Goal: Information Seeking & Learning: Learn about a topic

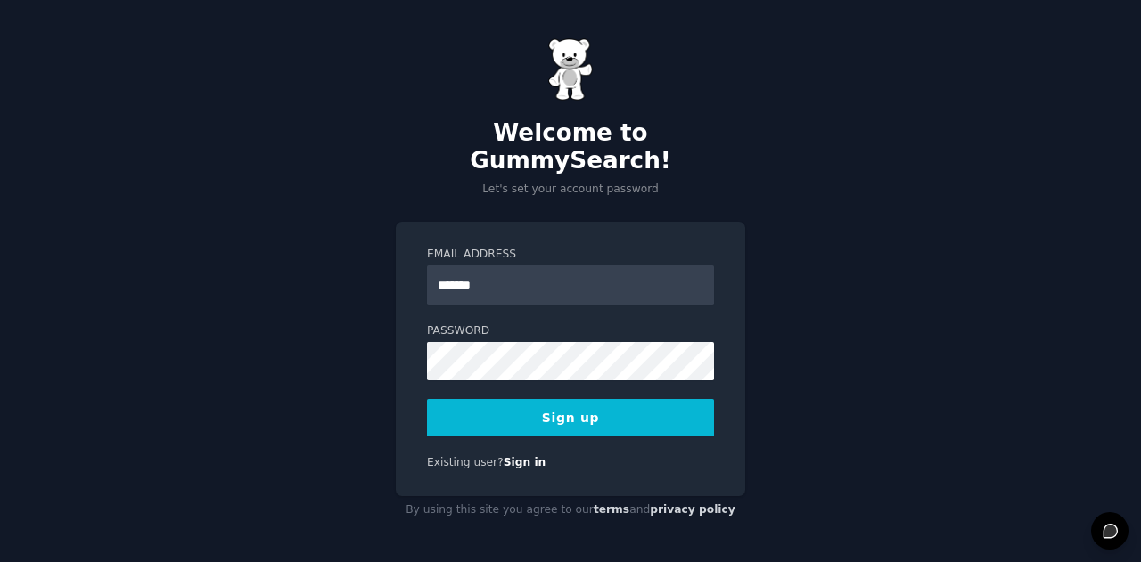
type input "**********"
drag, startPoint x: 567, startPoint y: 289, endPoint x: 570, endPoint y: 322, distance: 33.1
click at [570, 324] on label "Password" at bounding box center [570, 332] width 287 height 16
click at [573, 416] on button "Sign up" at bounding box center [570, 417] width 287 height 37
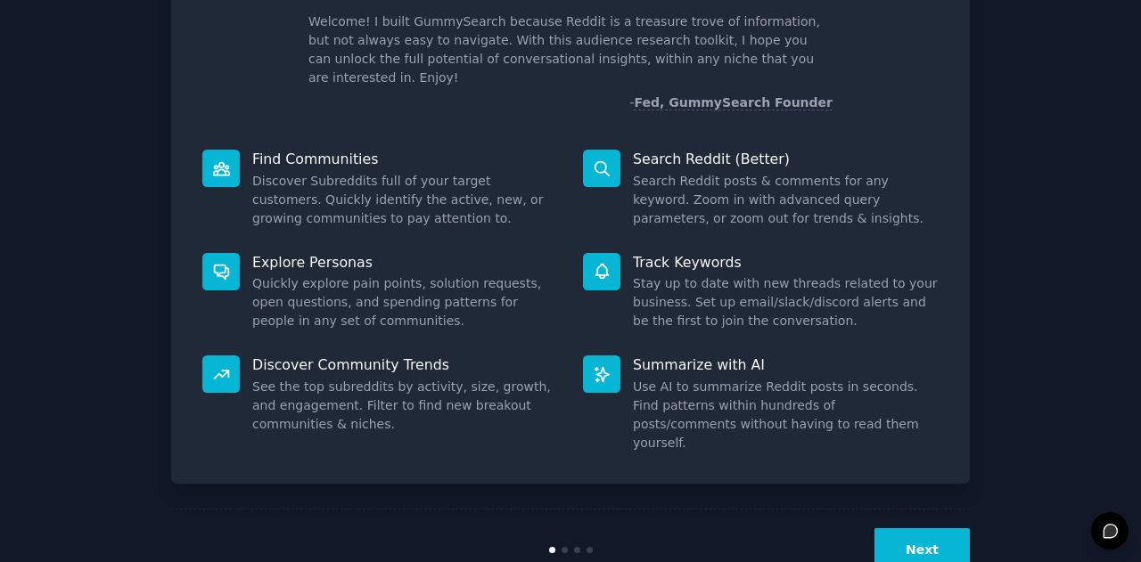
scroll to position [123, 0]
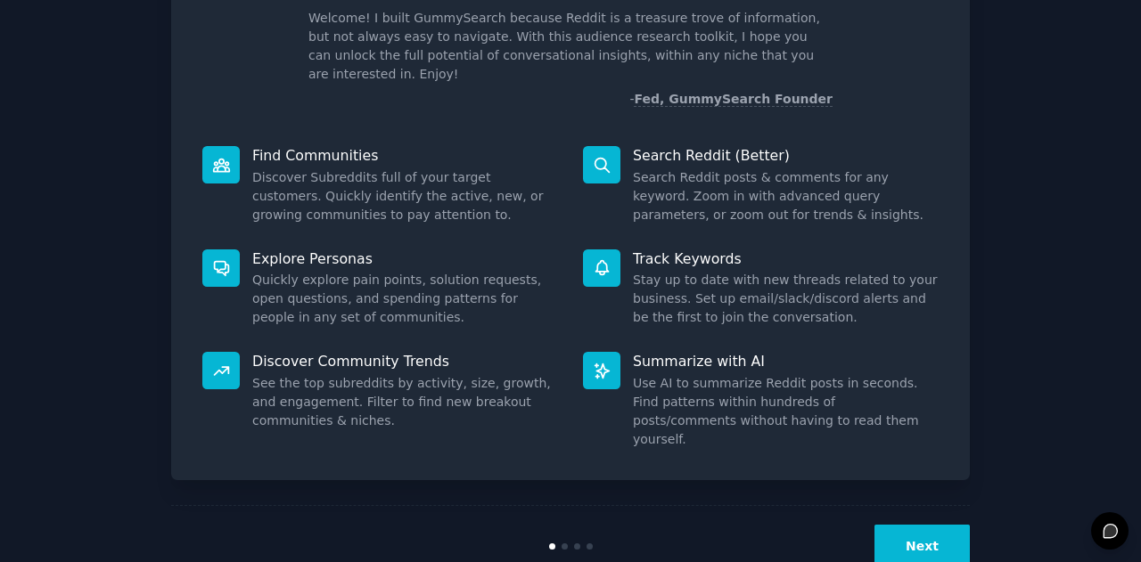
click at [570, 439] on div "Welcome! Intro to GummySearch Welcome! I built GummySearch because Reddit is a …" at bounding box center [570, 204] width 799 height 554
click at [931, 525] on button "Next" at bounding box center [921, 547] width 95 height 44
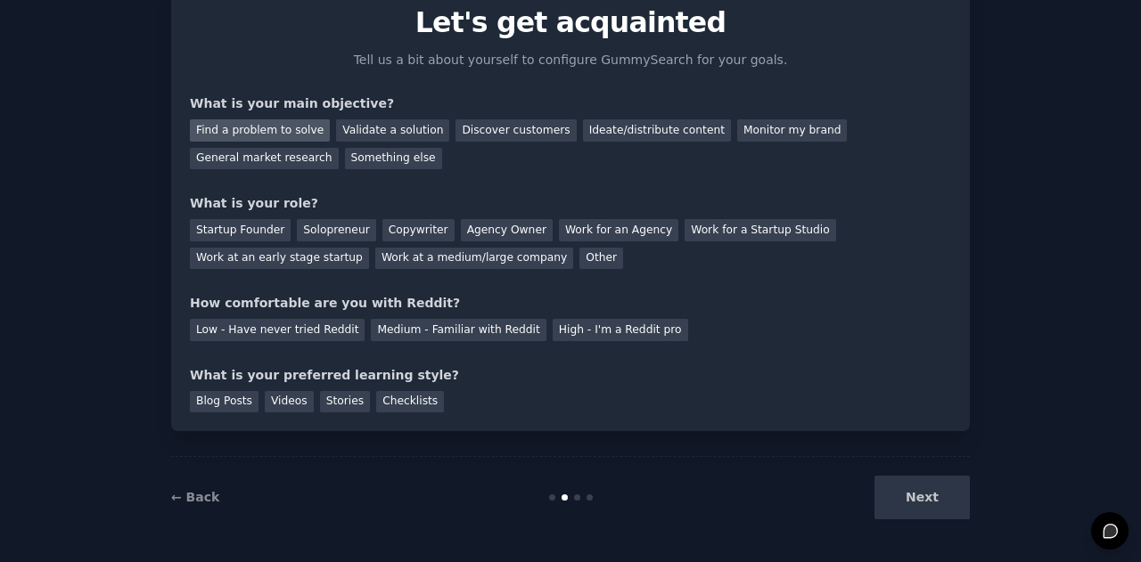
click at [287, 135] on div "Find a problem to solve" at bounding box center [260, 130] width 140 height 22
click at [353, 132] on div "Validate a solution" at bounding box center [392, 130] width 113 height 22
click at [267, 133] on div "Find a problem to solve" at bounding box center [260, 130] width 140 height 22
click at [465, 127] on div "Discover customers" at bounding box center [515, 130] width 120 height 22
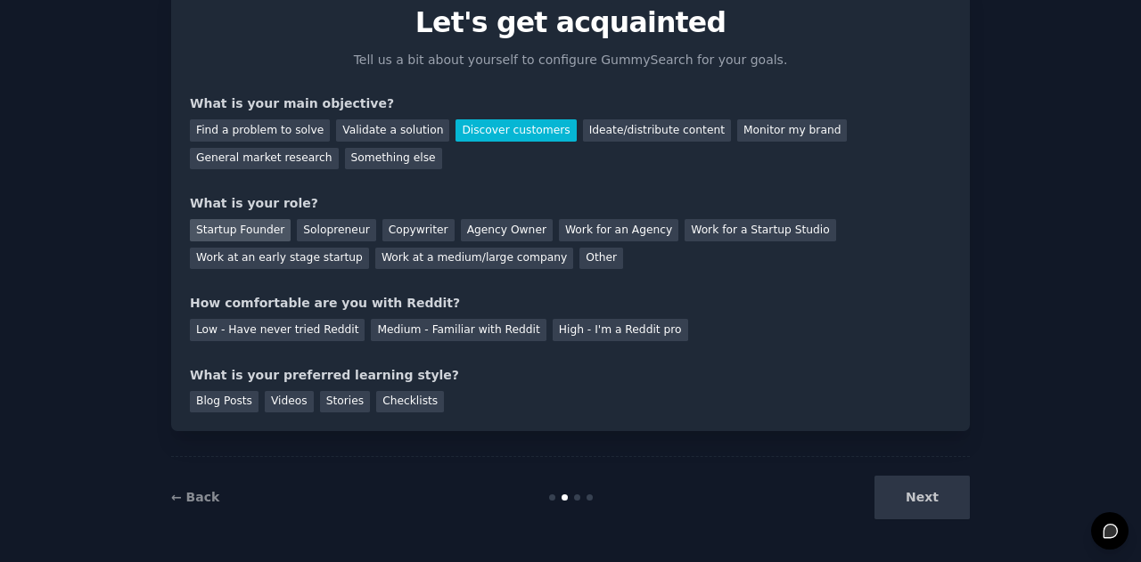
click at [266, 233] on div "Startup Founder" at bounding box center [240, 230] width 101 height 22
click at [320, 338] on div "Low - Have never tried Reddit" at bounding box center [277, 330] width 175 height 22
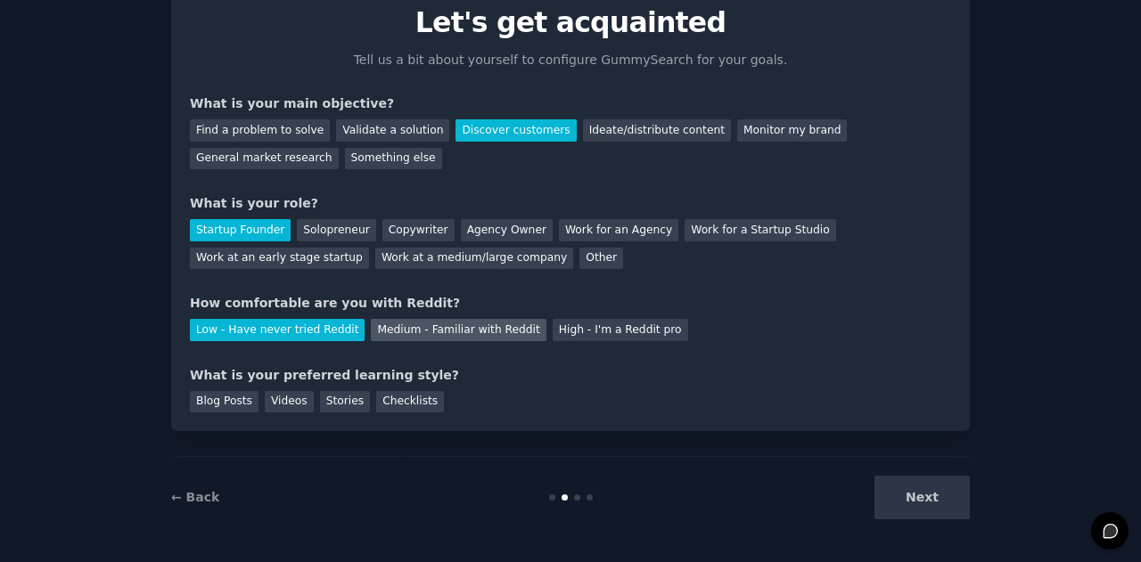
click at [417, 338] on div "Medium - Familiar with Reddit" at bounding box center [458, 330] width 175 height 22
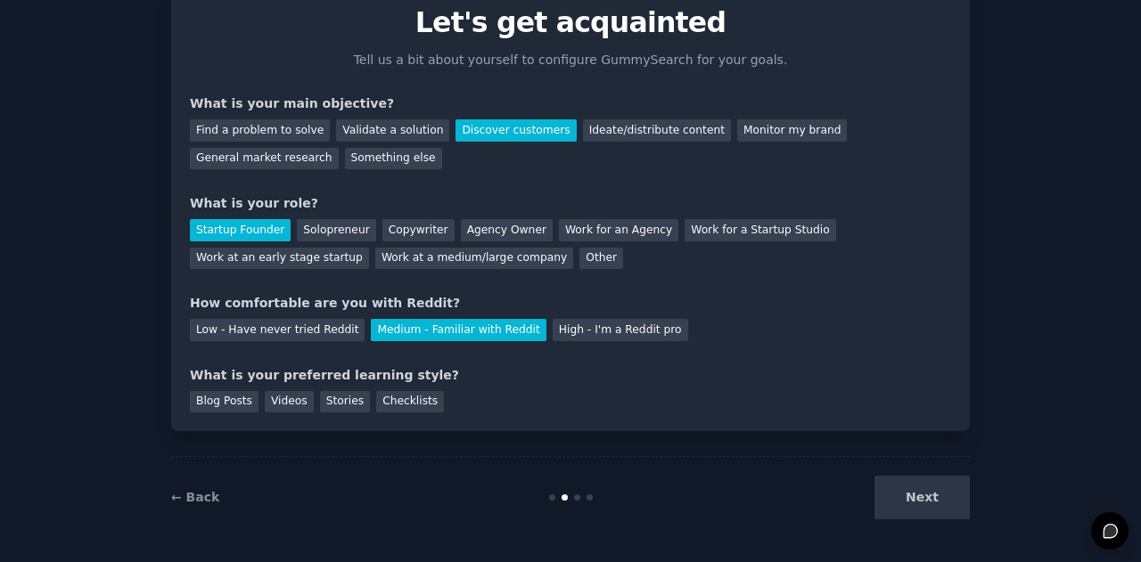
click at [193, 414] on div "Your goals Let's get acquainted Tell us a bit about yourself to configure Gummy…" at bounding box center [570, 203] width 799 height 456
click at [205, 407] on div "Blog Posts" at bounding box center [224, 402] width 69 height 22
click at [920, 488] on button "Next" at bounding box center [921, 498] width 95 height 44
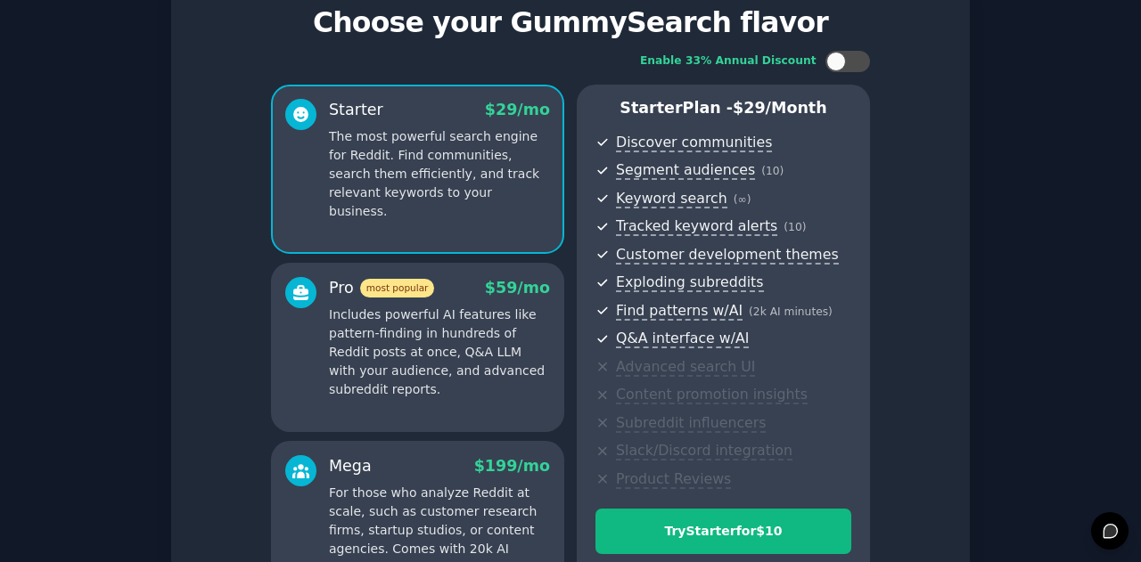
scroll to position [291, 0]
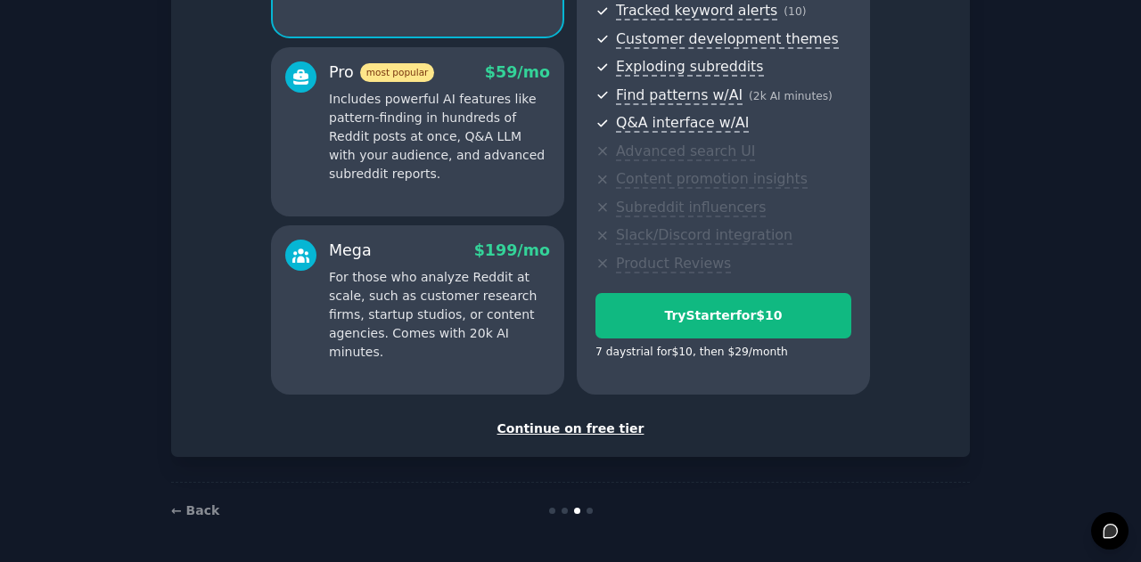
click at [598, 430] on div "Continue on free tier" at bounding box center [570, 429] width 761 height 19
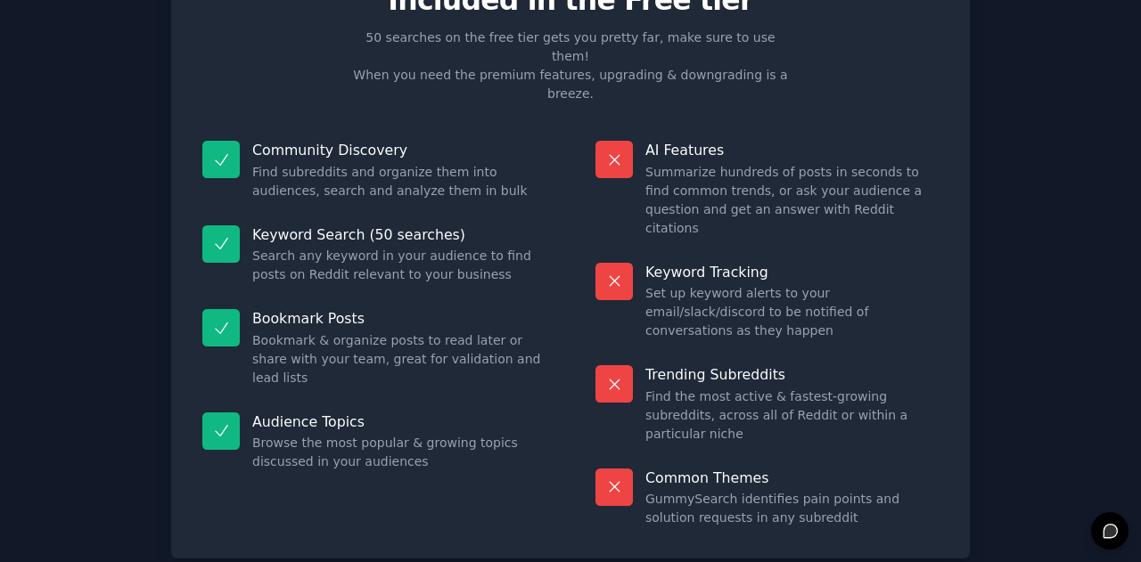
scroll to position [99, 0]
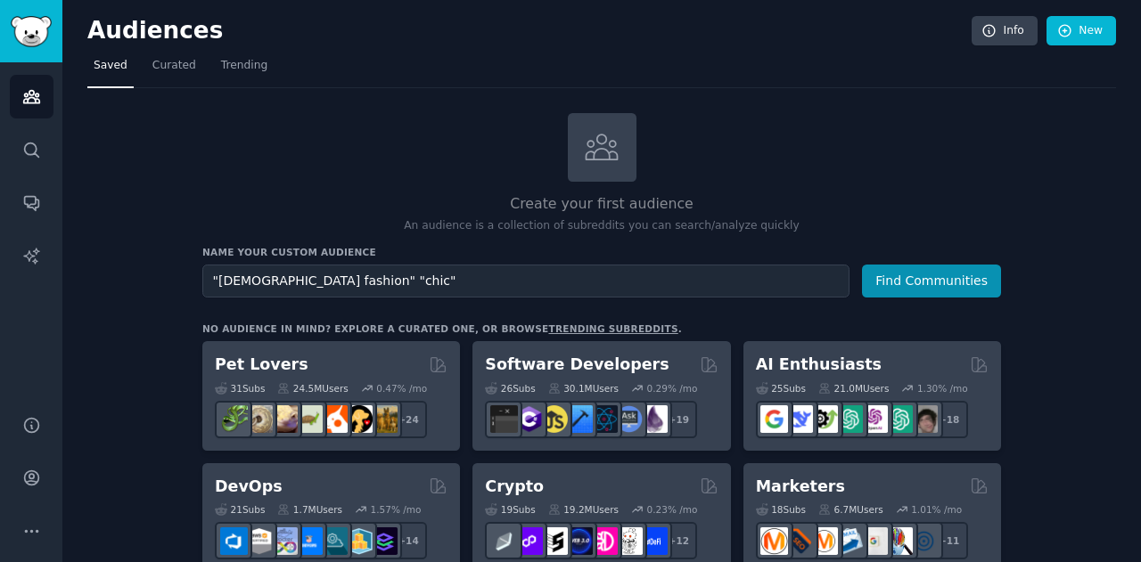
click at [862, 265] on button "Find Communities" at bounding box center [931, 281] width 139 height 33
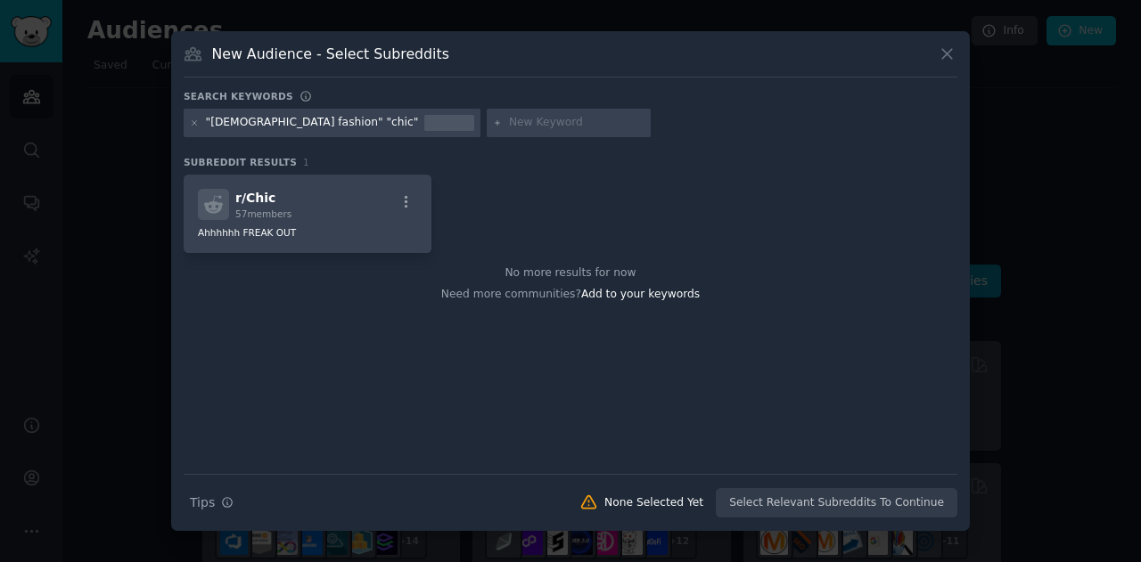
click at [311, 129] on div ""[DEMOGRAPHIC_DATA] fashion" "chic"" at bounding box center [312, 123] width 213 height 16
click at [942, 51] on icon at bounding box center [947, 54] width 19 height 19
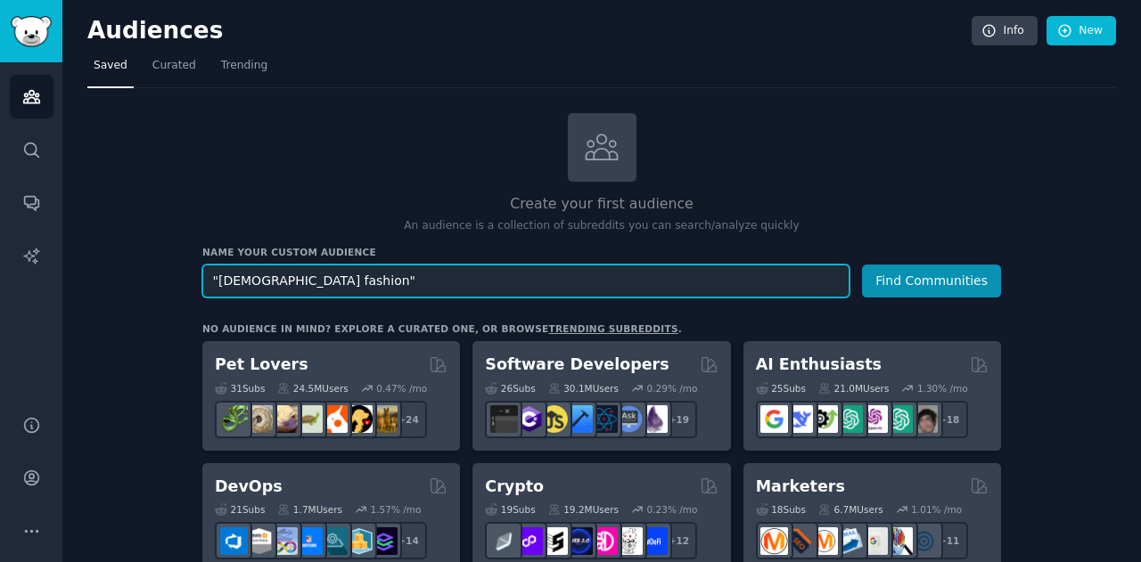
type input ""[DEMOGRAPHIC_DATA] fashion""
click at [862, 265] on button "Find Communities" at bounding box center [931, 281] width 139 height 33
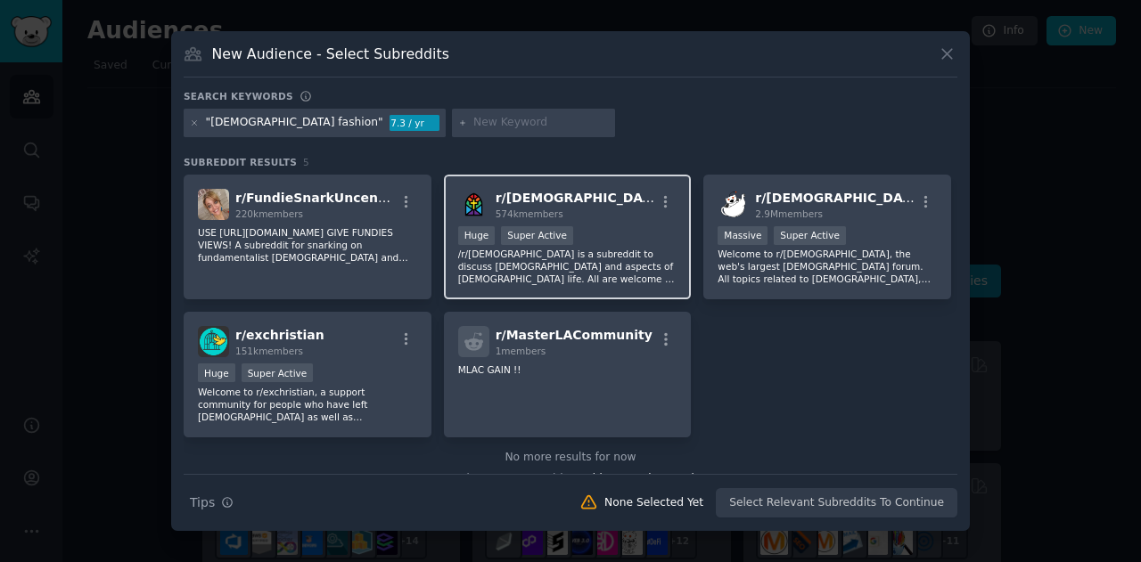
click at [560, 291] on div "r/ [DEMOGRAPHIC_DATA] 574k members Huge Super Active /r/[DEMOGRAPHIC_DATA] is a…" at bounding box center [568, 238] width 248 height 126
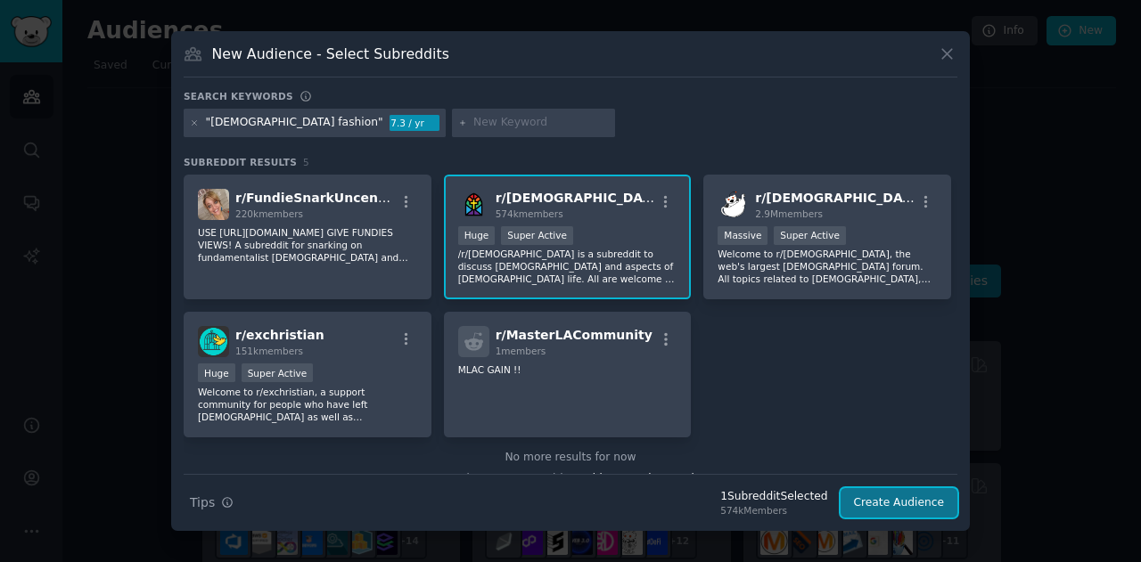
click at [926, 498] on button "Create Audience" at bounding box center [900, 503] width 118 height 30
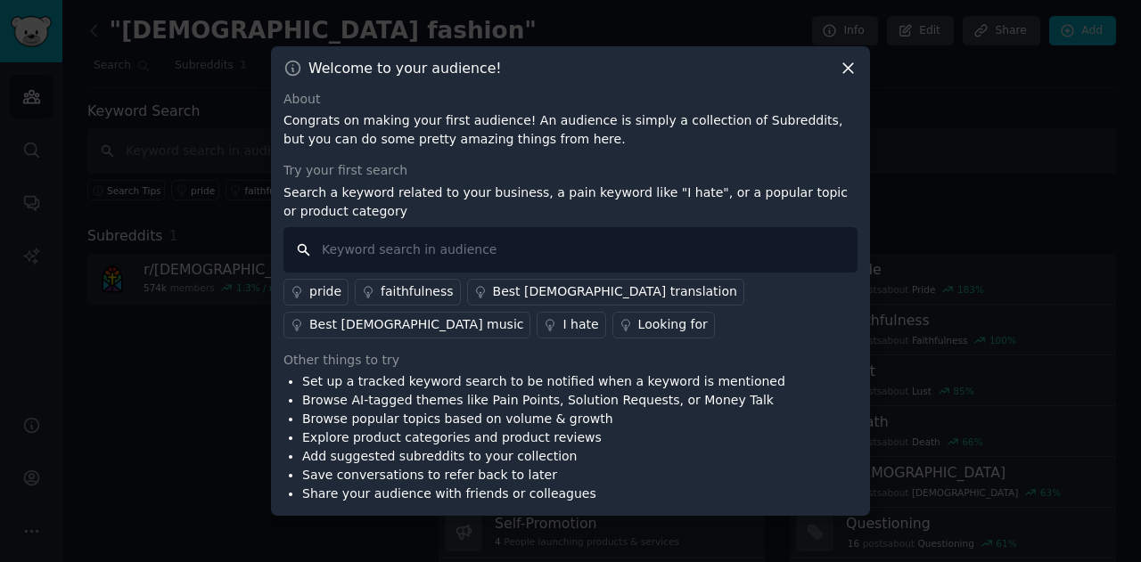
click at [565, 247] on input "text" at bounding box center [570, 249] width 574 height 45
type input "fashion"
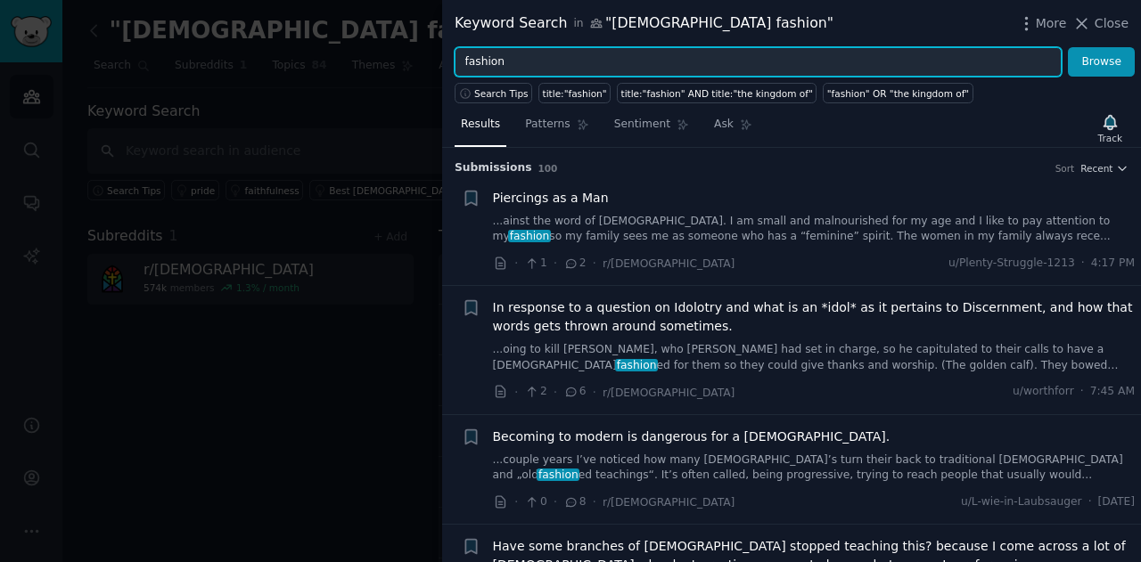
drag, startPoint x: 606, startPoint y: 63, endPoint x: 404, endPoint y: 34, distance: 204.5
click at [404, 34] on div "Keyword Search in "[DEMOGRAPHIC_DATA] fashion" More Close fashion Browse Search…" at bounding box center [570, 281] width 1141 height 562
click at [1068, 47] on button "Browse" at bounding box center [1101, 62] width 67 height 30
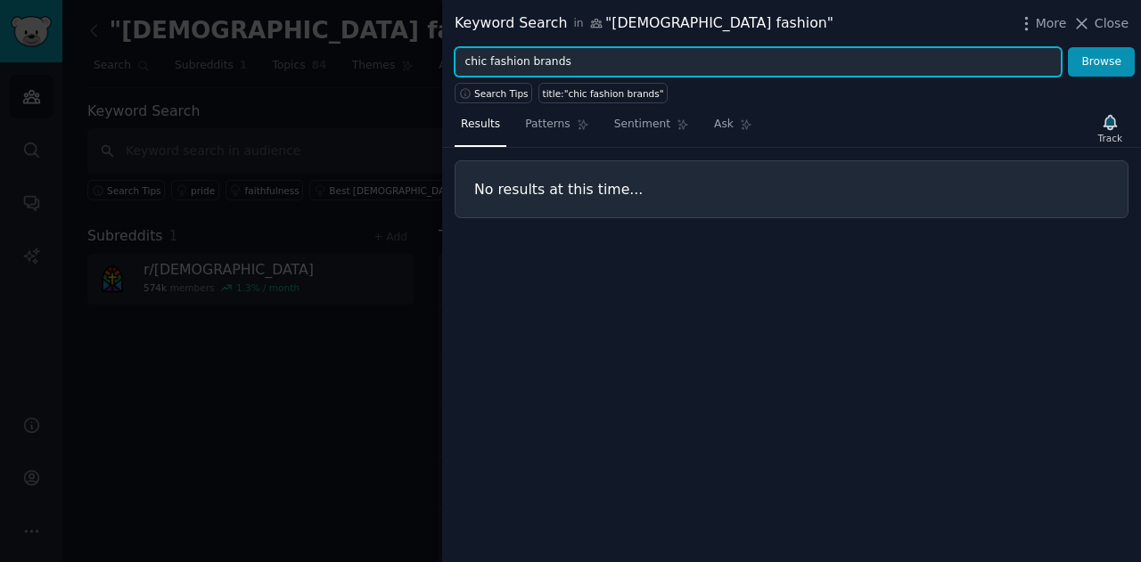
drag, startPoint x: 490, startPoint y: 63, endPoint x: 404, endPoint y: 65, distance: 86.5
click at [404, 65] on div "Keyword Search in "[DEMOGRAPHIC_DATA] fashion" More Close chic fashion brands B…" at bounding box center [570, 281] width 1141 height 562
click at [1068, 47] on button "Browse" at bounding box center [1101, 62] width 67 height 30
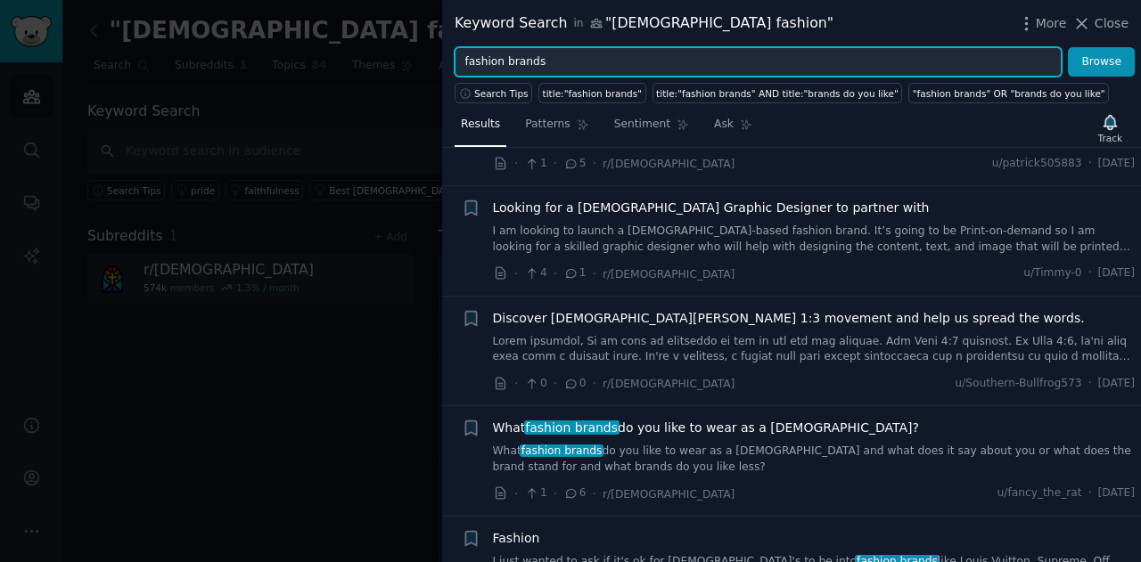
scroll to position [99, 0]
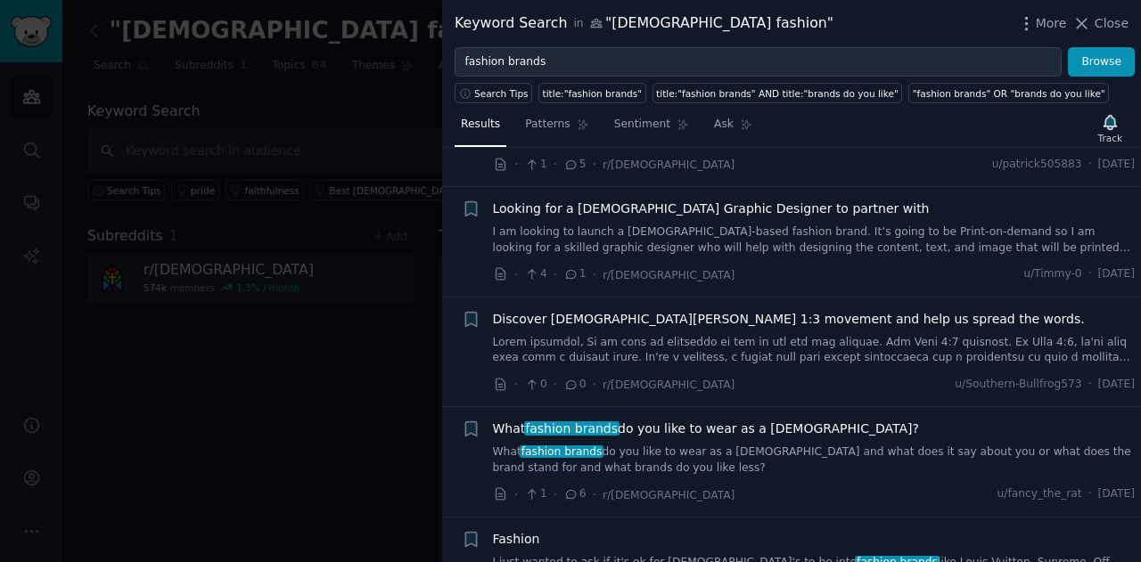
click at [722, 438] on div "What fashion brands do you like to wear as a [DEMOGRAPHIC_DATA]? What fashion b…" at bounding box center [814, 448] width 643 height 56
click at [738, 411] on li "+ What fashion brands do you like to wear as a [DEMOGRAPHIC_DATA]? What fashion…" at bounding box center [791, 462] width 699 height 110
click at [727, 424] on span "What fashion brands do you like to wear as a [DEMOGRAPHIC_DATA]?" at bounding box center [706, 429] width 426 height 19
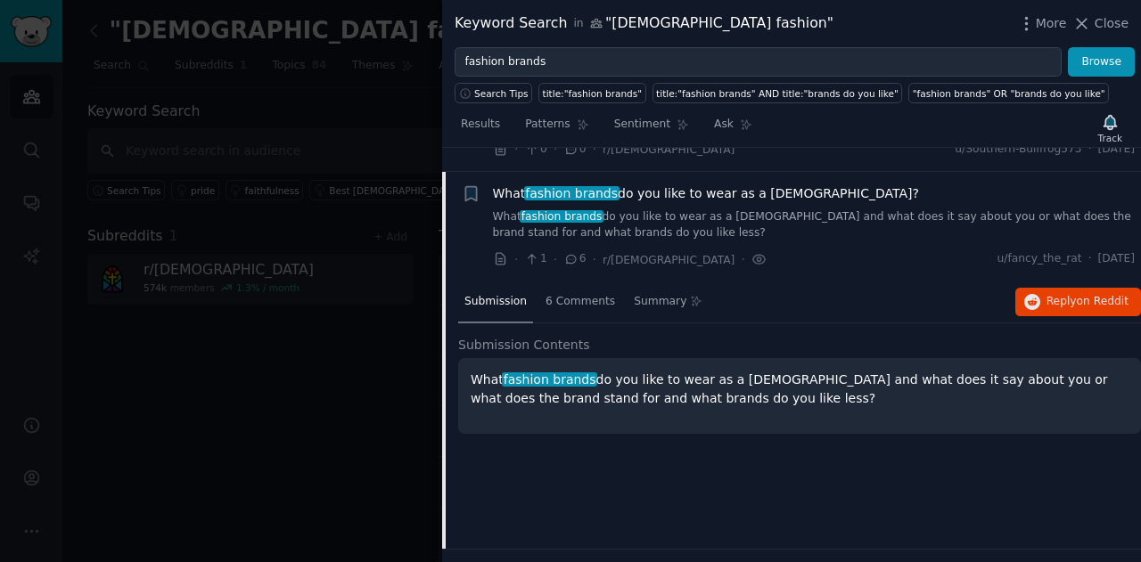
scroll to position [357, 0]
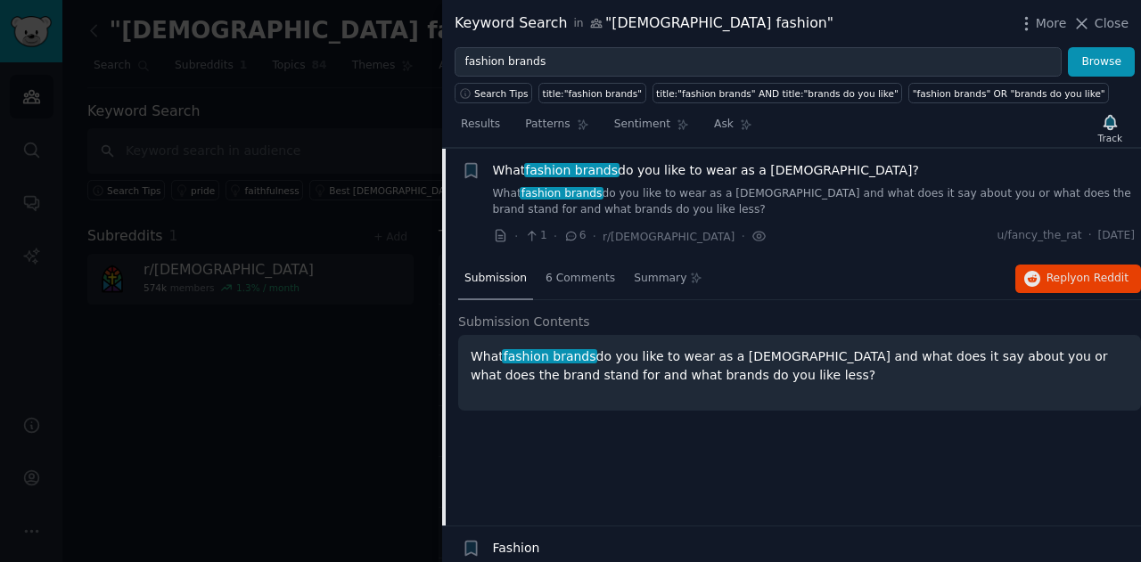
click at [690, 361] on p "What fashion brands do you like to wear as a [DEMOGRAPHIC_DATA] and what does i…" at bounding box center [800, 366] width 658 height 37
click at [579, 279] on span "6 Comments" at bounding box center [580, 279] width 70 height 16
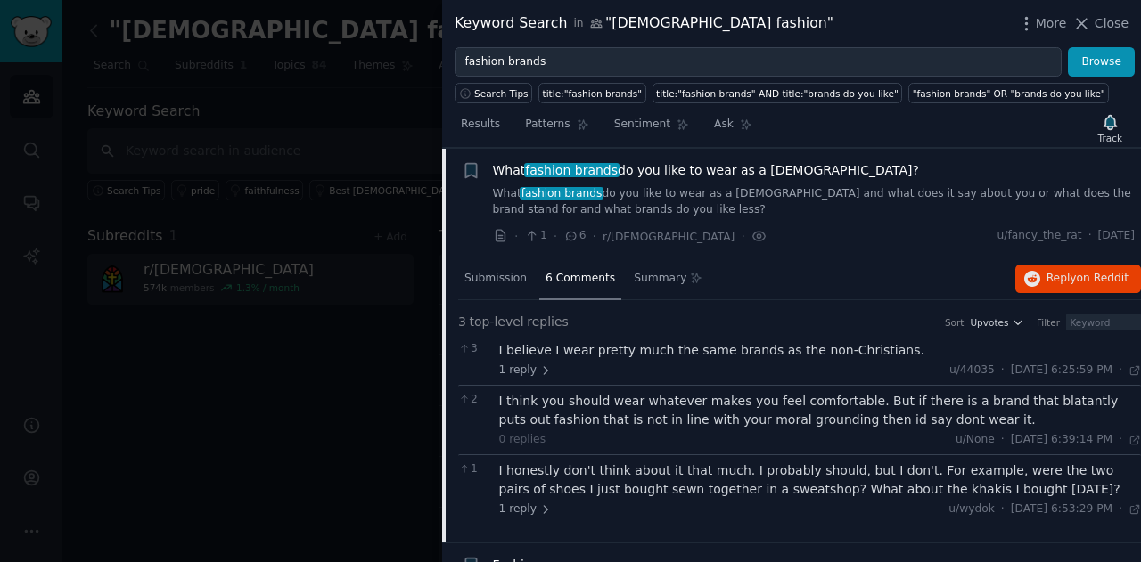
scroll to position [444, 0]
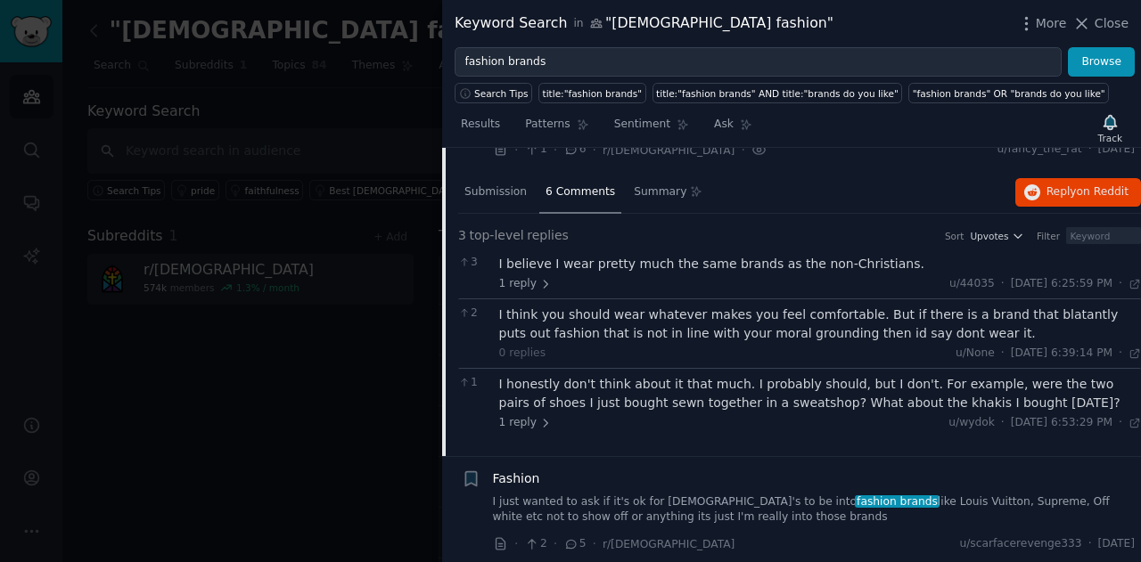
click at [601, 255] on div "I believe I wear pretty much the same brands as the non-Christians." at bounding box center [820, 264] width 643 height 19
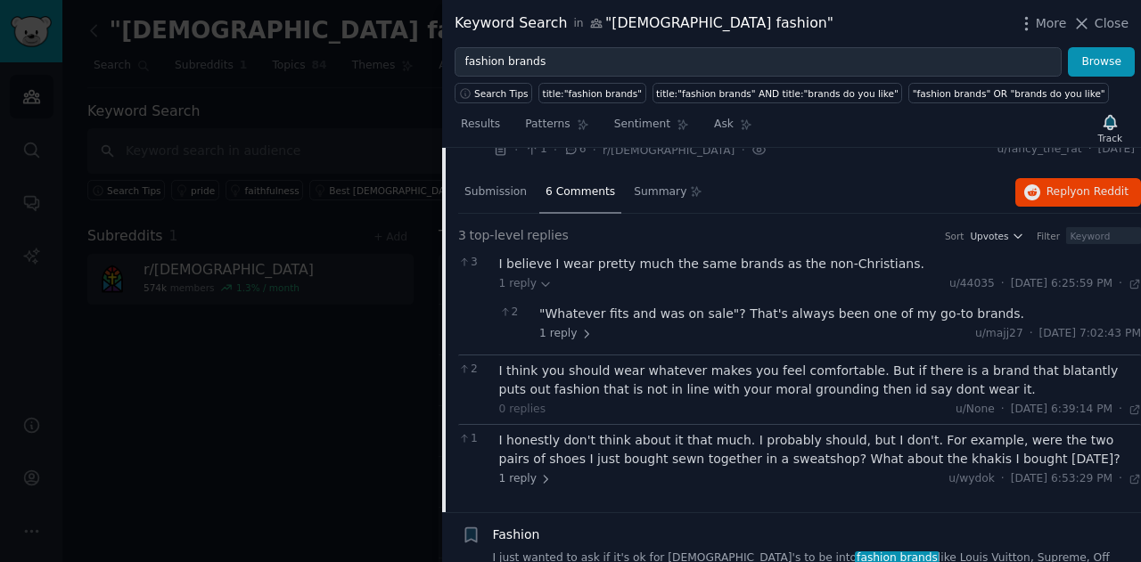
click at [721, 313] on div ""Whatever fits and was on sale"? That's always been one of my go-to brands." at bounding box center [840, 314] width 602 height 19
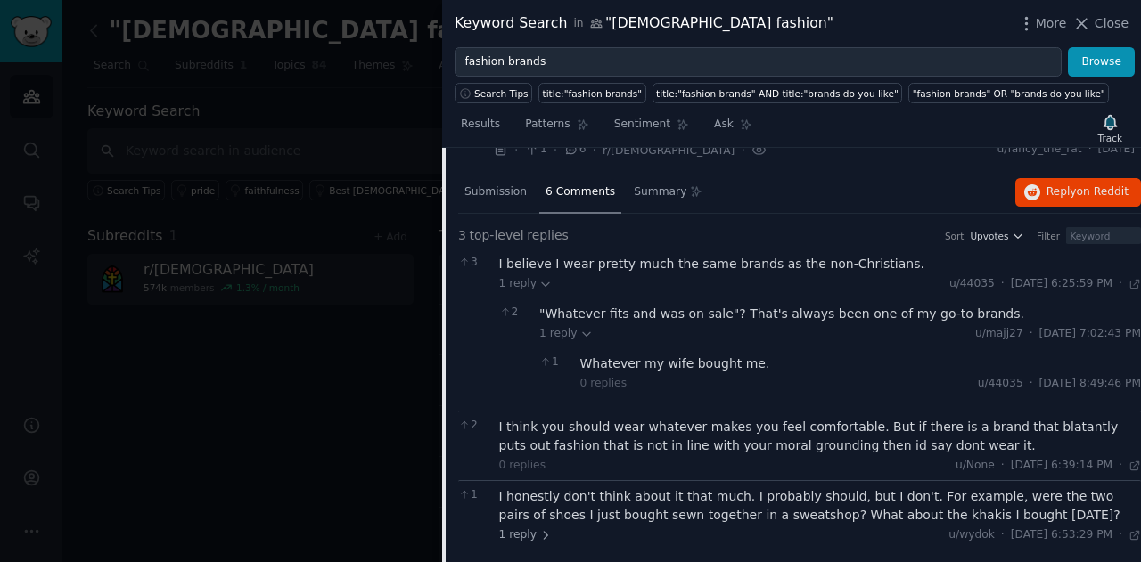
click at [742, 318] on div ""Whatever fits and was on sale"? That's always been one of my go-to brands." at bounding box center [840, 314] width 602 height 19
click at [638, 257] on div "I believe I wear pretty much the same brands as the non-Christians." at bounding box center [820, 264] width 643 height 19
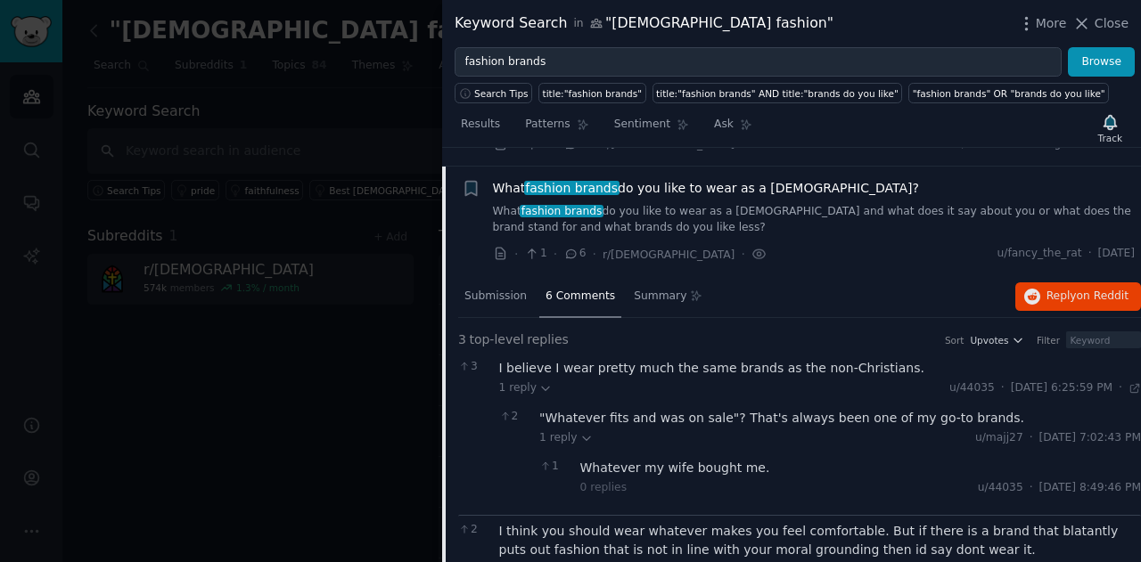
scroll to position [342, 0]
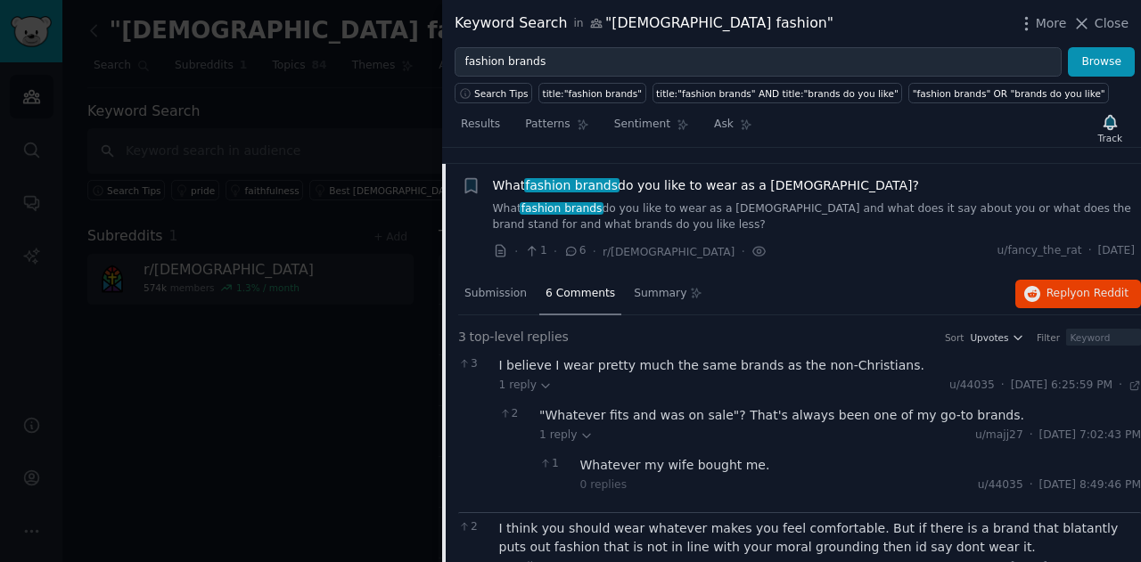
click at [699, 167] on li "+ What fashion brands do you like to wear as a [DEMOGRAPHIC_DATA]? What fashion…" at bounding box center [791, 219] width 699 height 110
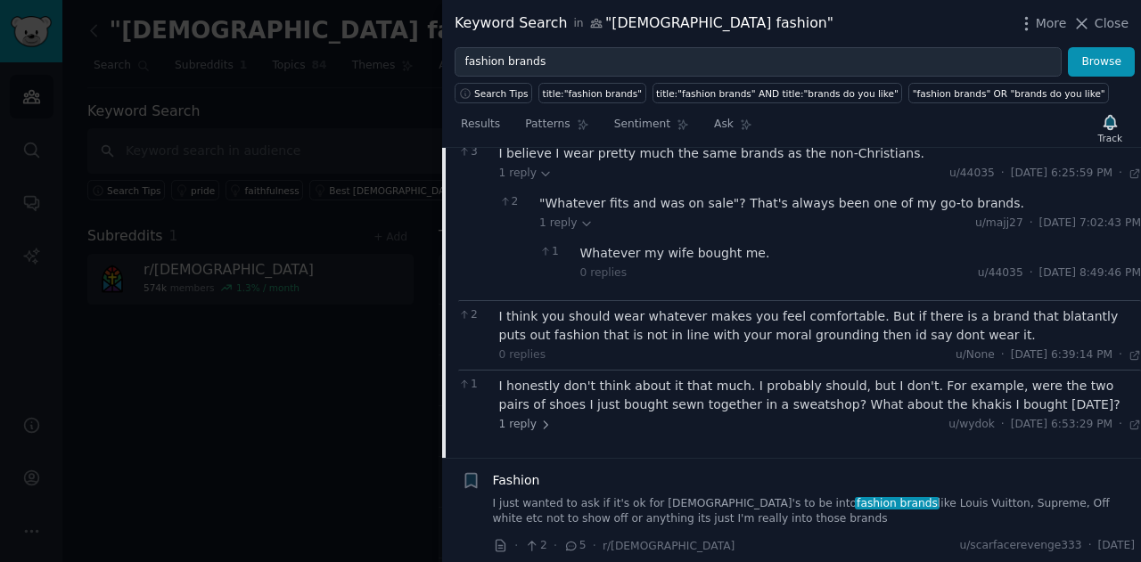
scroll to position [556, 0]
click at [731, 331] on div "I think you should wear whatever makes you feel comfortable. But if there is a …" at bounding box center [820, 324] width 643 height 37
click at [693, 506] on link "I just wanted to ask if it's ok for [DEMOGRAPHIC_DATA]'s to be into fashion bra…" at bounding box center [814, 511] width 643 height 31
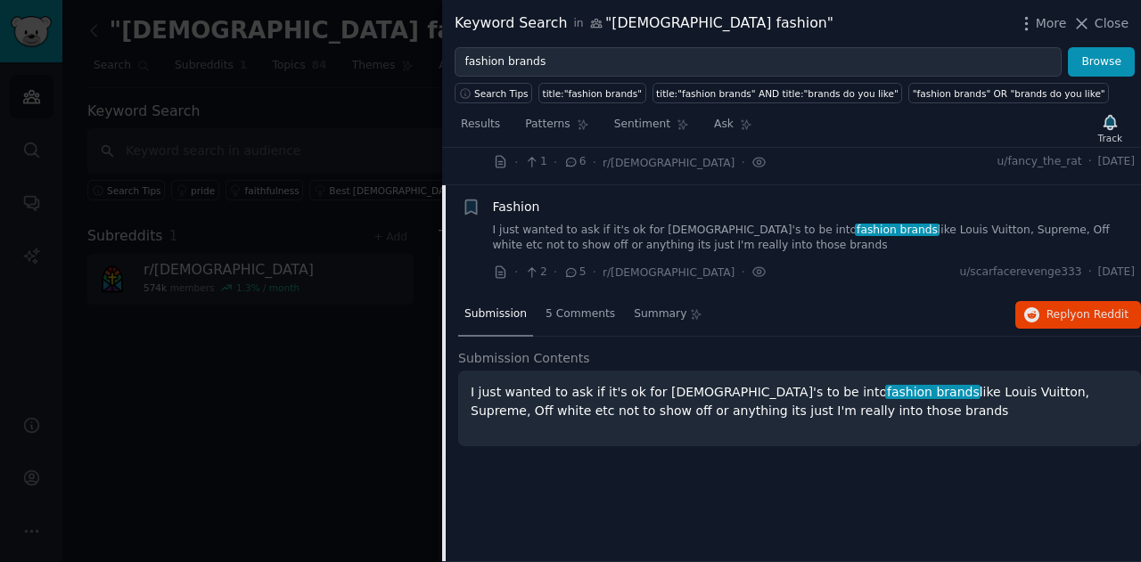
scroll to position [428, 0]
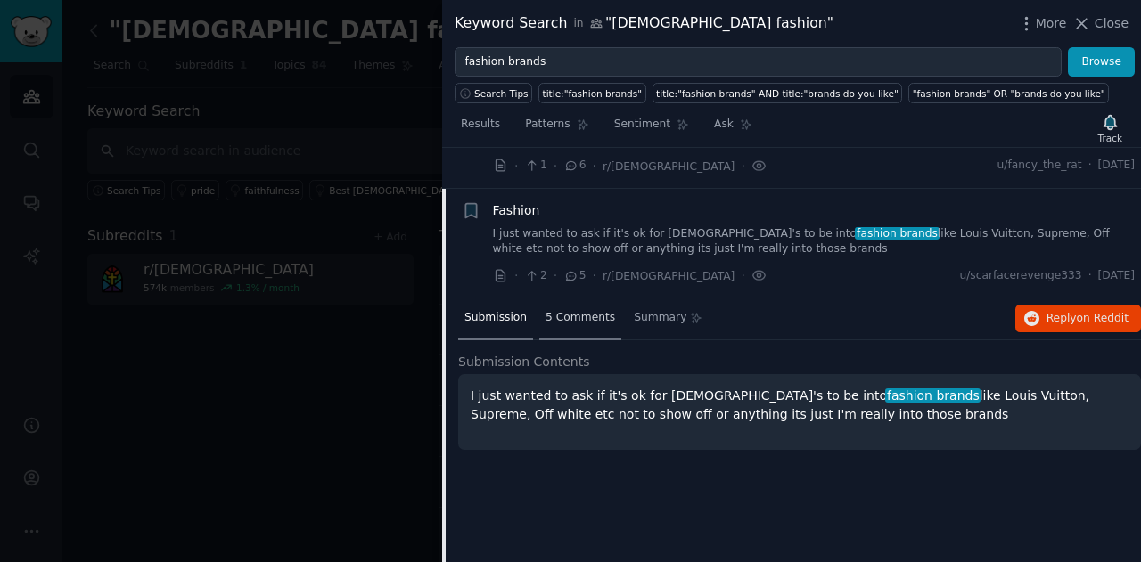
click at [557, 304] on div "5 Comments" at bounding box center [580, 319] width 82 height 43
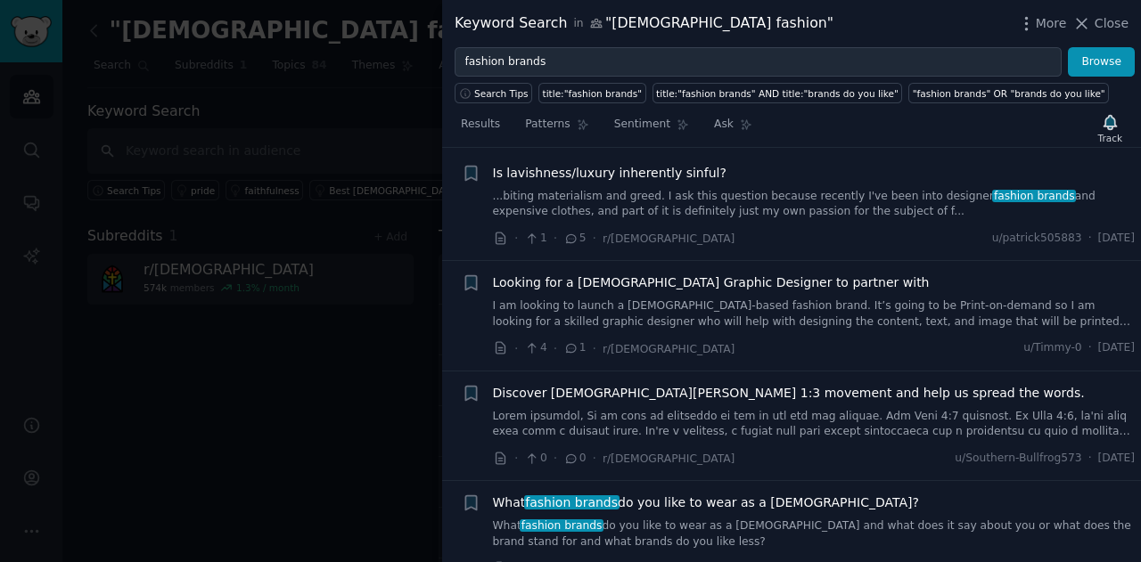
scroll to position [0, 0]
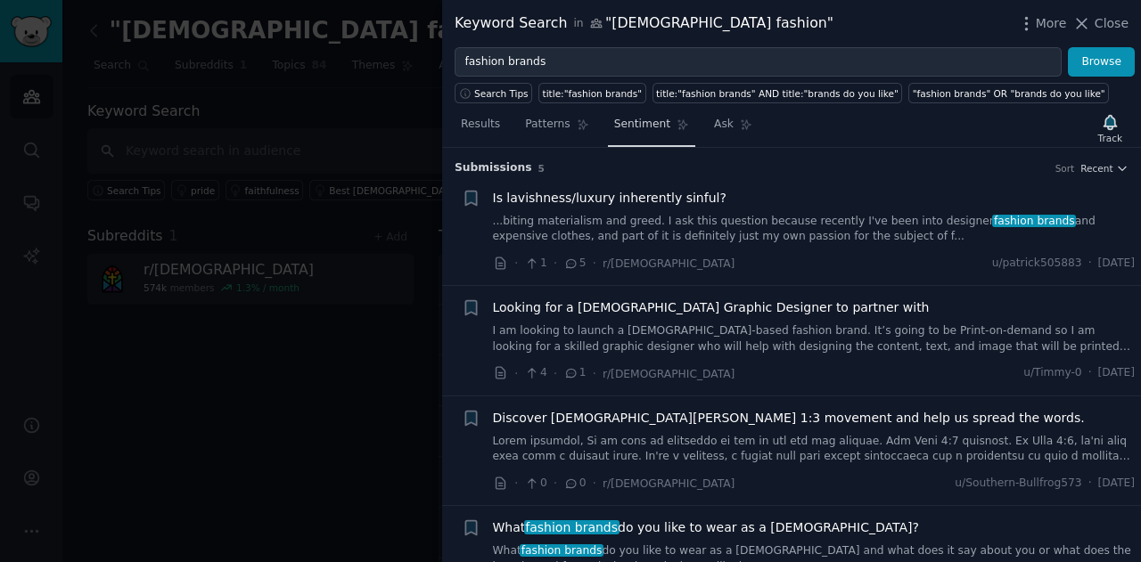
click at [650, 123] on span "Sentiment" at bounding box center [642, 125] width 56 height 16
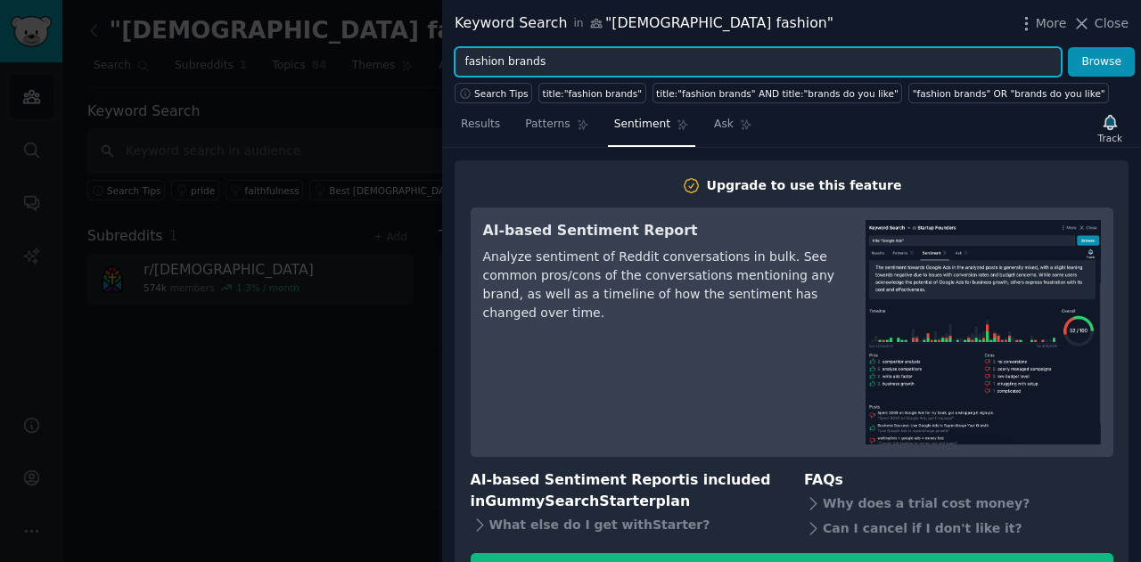
click at [511, 61] on input "fashion brands" at bounding box center [758, 62] width 607 height 30
click at [1068, 47] on button "Browse" at bounding box center [1101, 62] width 67 height 30
click at [510, 61] on input "brands" at bounding box center [758, 62] width 607 height 30
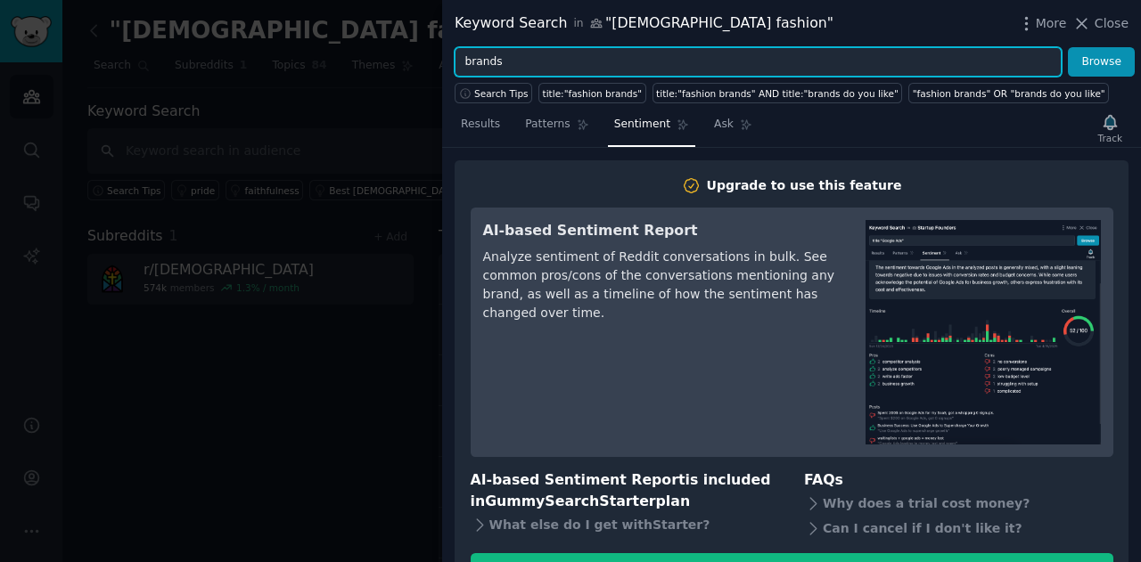
click at [510, 61] on input "brands" at bounding box center [758, 62] width 607 height 30
click at [1068, 47] on button "Browse" at bounding box center [1101, 62] width 67 height 30
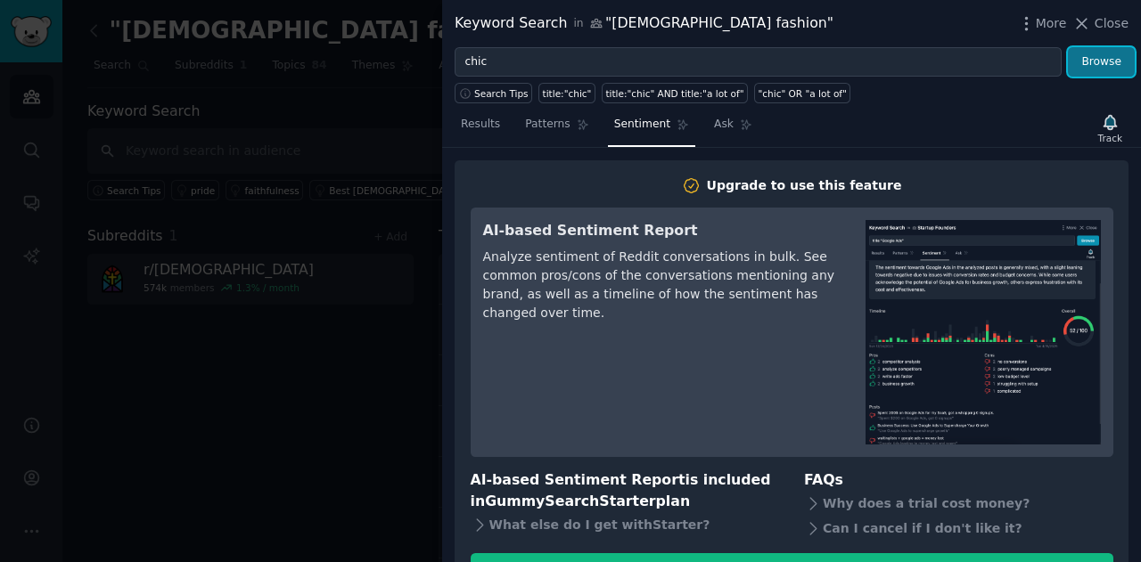
click at [1096, 71] on button "Browse" at bounding box center [1101, 62] width 67 height 30
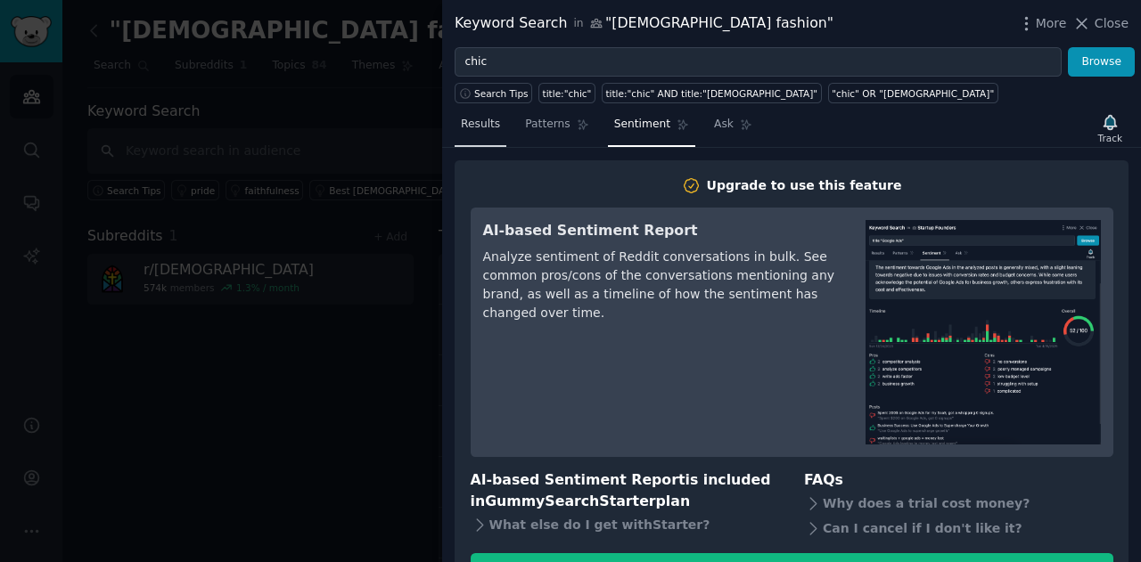
click at [480, 119] on span "Results" at bounding box center [480, 125] width 39 height 16
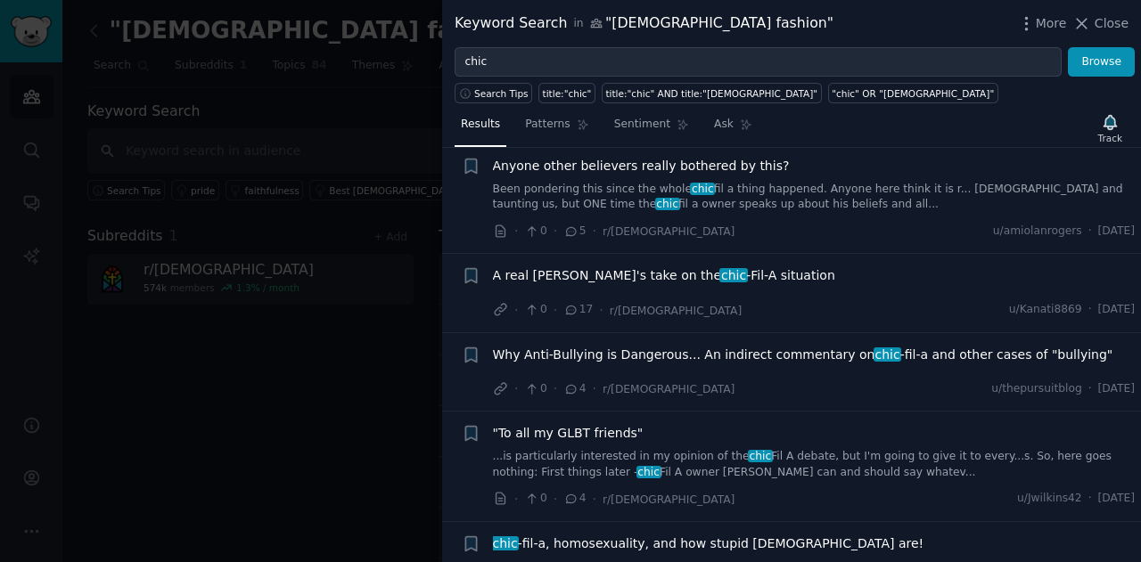
scroll to position [1531, 0]
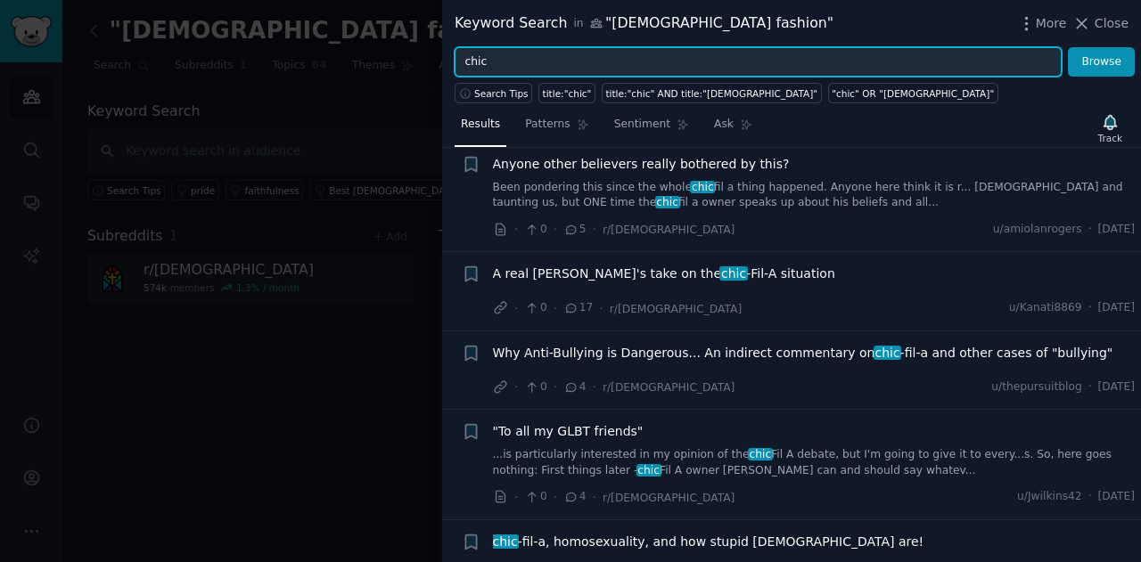
click at [529, 66] on input "chic" at bounding box center [758, 62] width 607 height 30
type input "c"
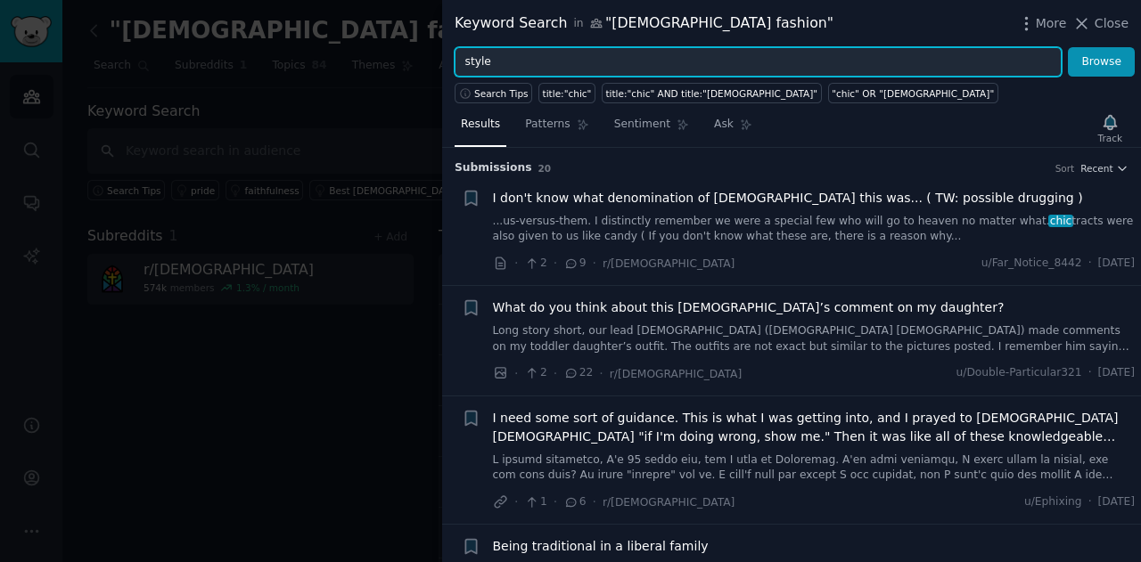
click at [1068, 47] on button "Browse" at bounding box center [1101, 62] width 67 height 30
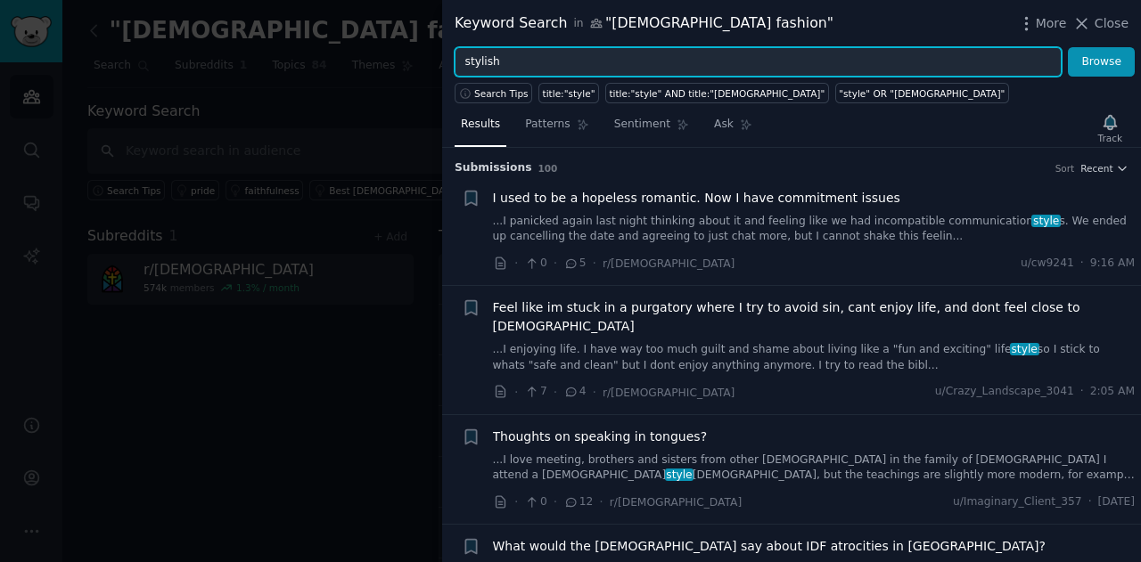
type input "stylish"
click at [1068, 47] on button "Browse" at bounding box center [1101, 62] width 67 height 30
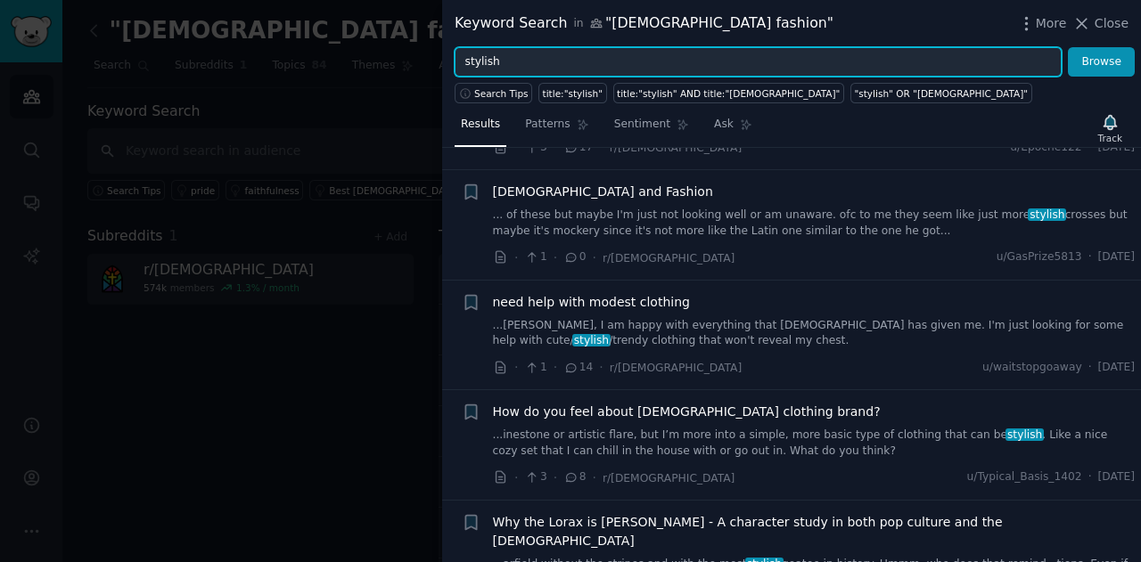
scroll to position [0, 0]
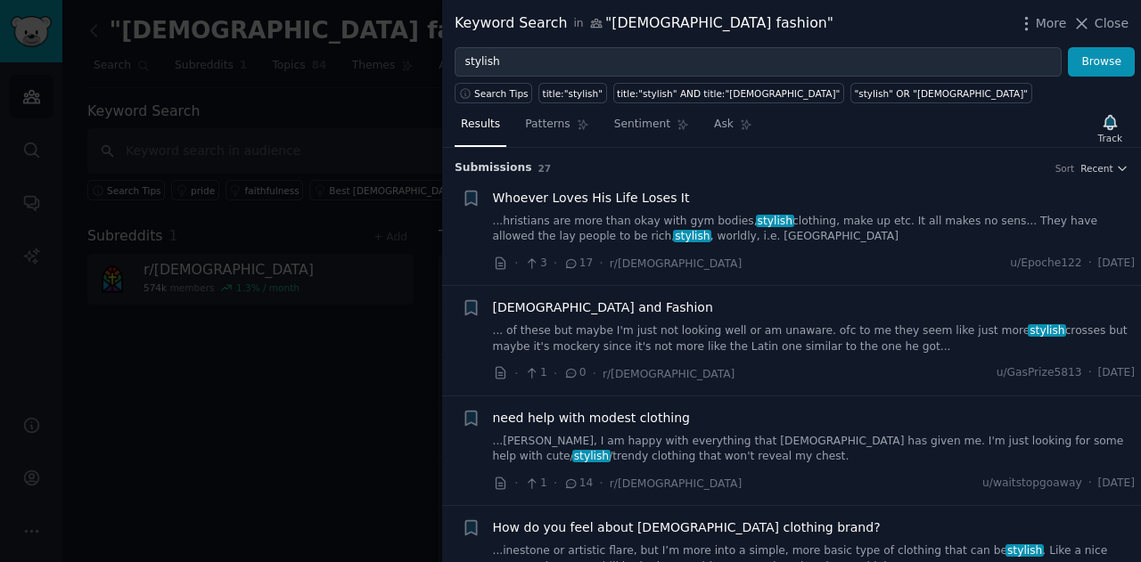
click at [781, 337] on link "... of these but maybe I'm just not looking well or am unaware. ofc to me they …" at bounding box center [814, 339] width 643 height 31
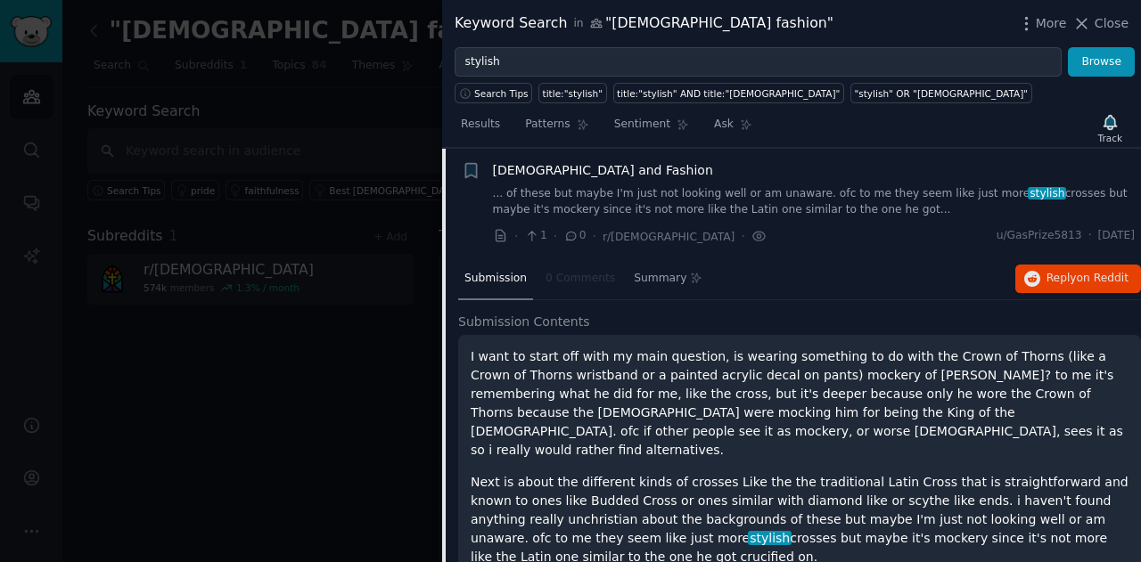
scroll to position [137, 0]
click at [781, 337] on div "I want to start off with my main question, is wearing something to do with the …" at bounding box center [799, 566] width 683 height 463
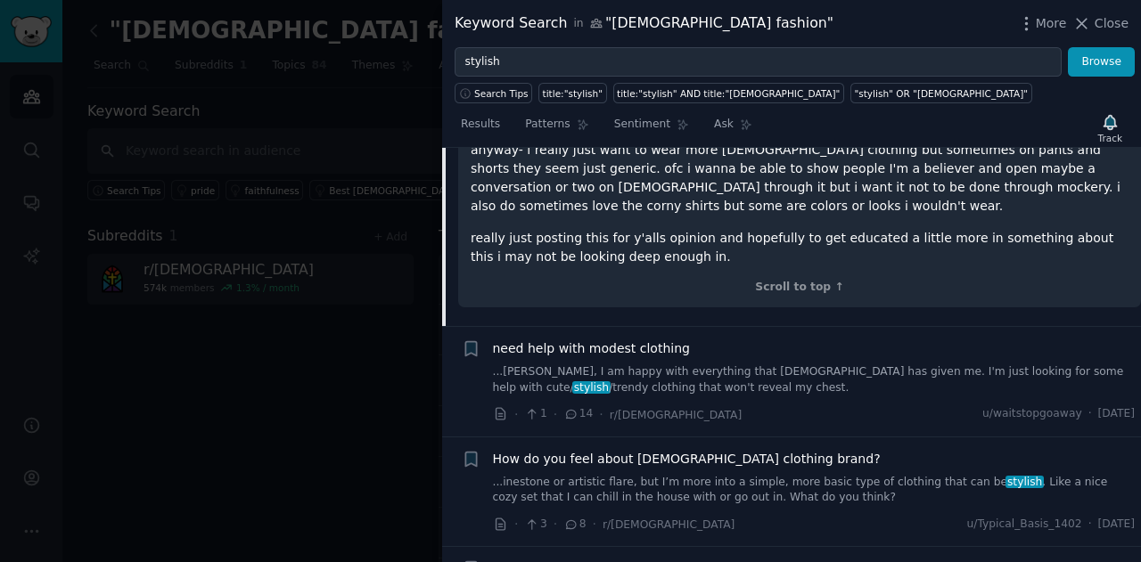
scroll to position [629, 0]
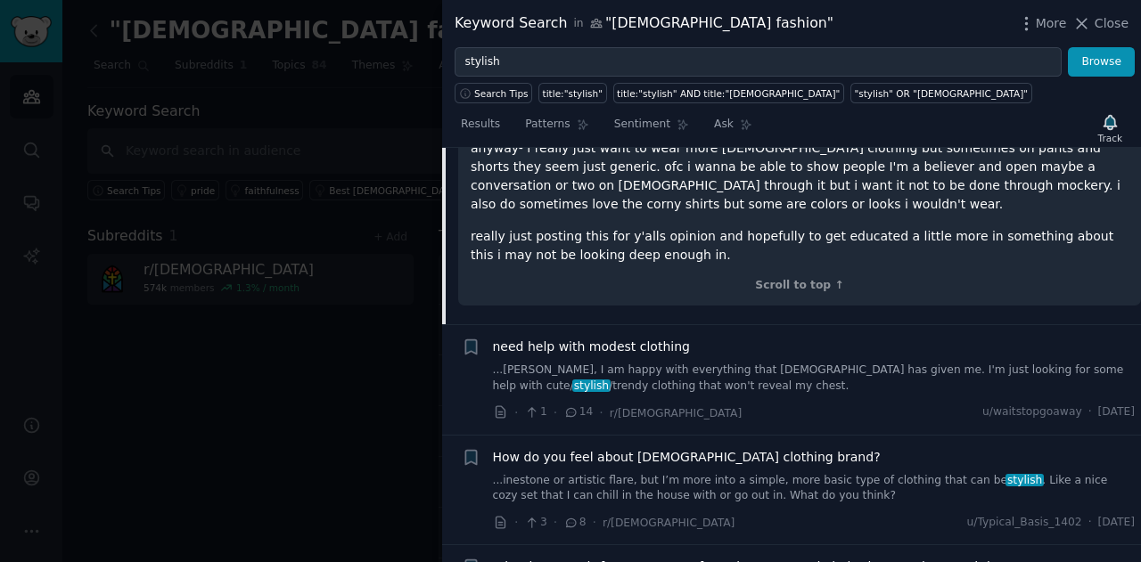
click at [644, 338] on span "need help with modest clothing" at bounding box center [591, 347] width 197 height 19
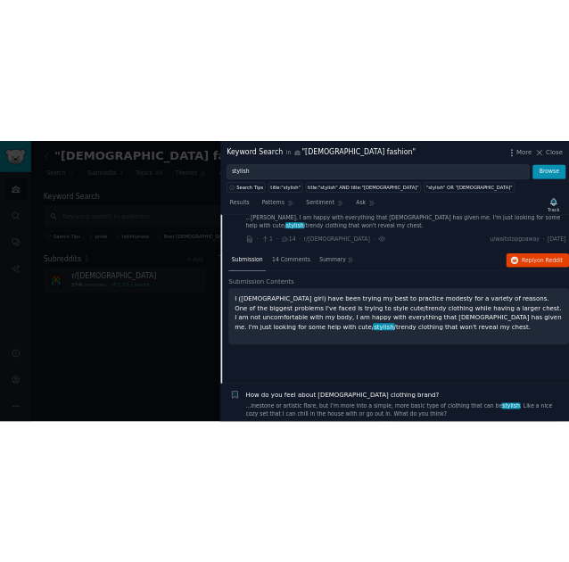
scroll to position [248, 0]
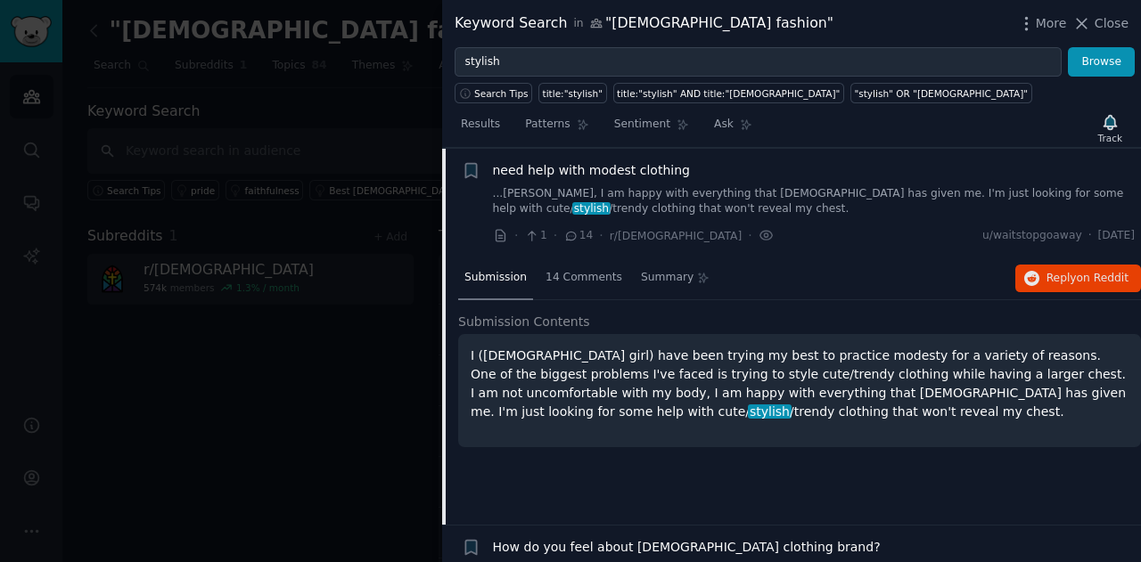
click at [713, 382] on p "I ([DEMOGRAPHIC_DATA] girl) have been trying my best to practice modesty for a …" at bounding box center [800, 384] width 658 height 75
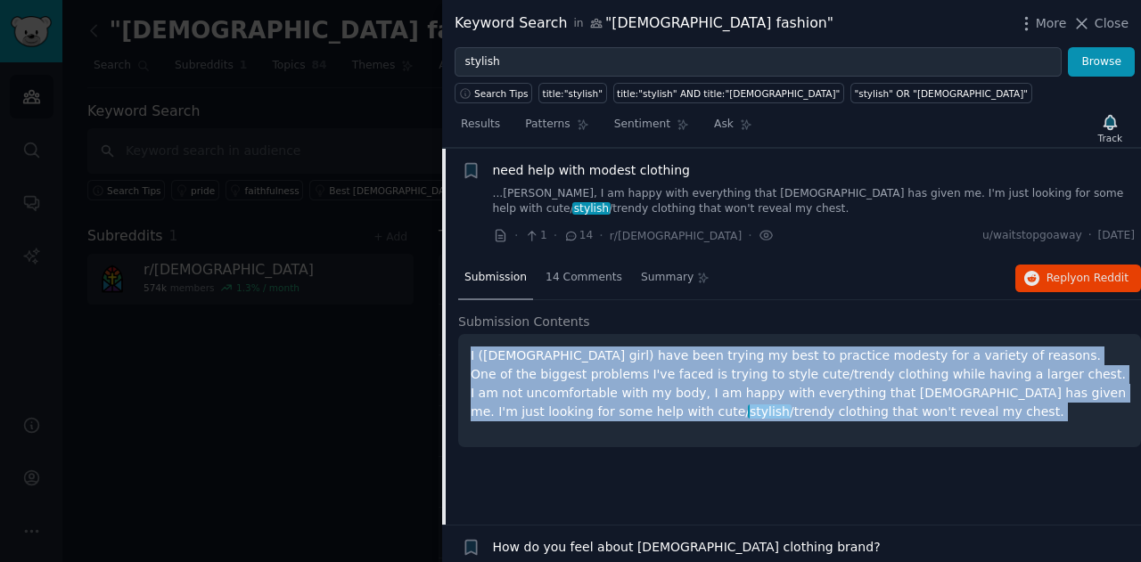
click at [713, 382] on p "I ([DEMOGRAPHIC_DATA] girl) have been trying my best to practice modesty for a …" at bounding box center [800, 384] width 658 height 75
drag, startPoint x: 713, startPoint y: 382, endPoint x: 632, endPoint y: 373, distance: 81.7
click at [632, 373] on p "I ([DEMOGRAPHIC_DATA] girl) have been trying my best to practice modesty for a …" at bounding box center [800, 384] width 658 height 75
copy ul "I ([DEMOGRAPHIC_DATA] girl) have been trying my best to practice modesty for a …"
drag, startPoint x: 653, startPoint y: 348, endPoint x: 721, endPoint y: 357, distance: 68.3
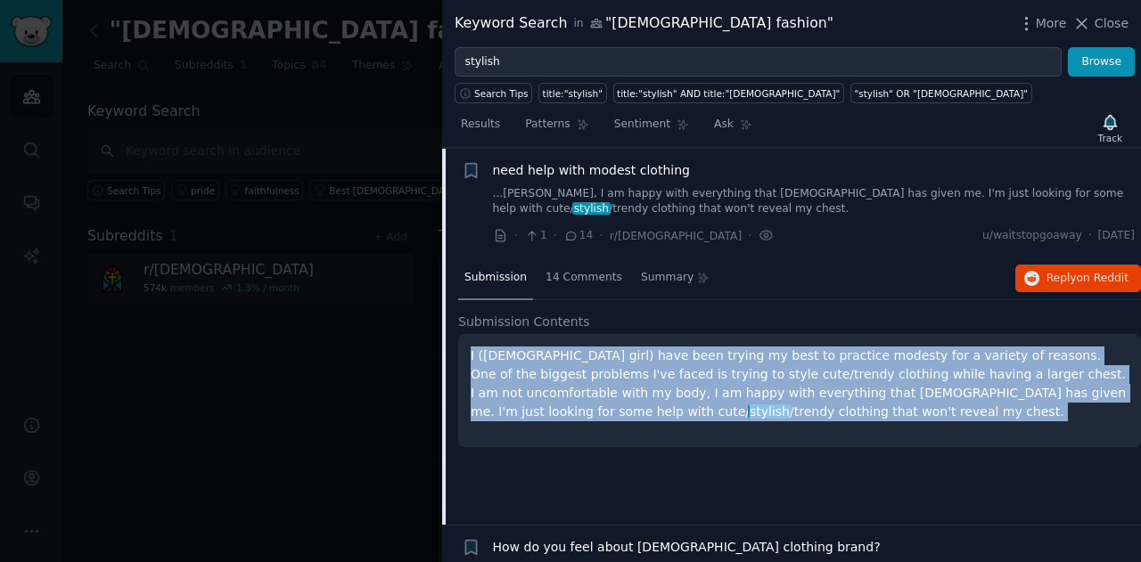
click at [721, 357] on p "I ([DEMOGRAPHIC_DATA] girl) have been trying my best to practice modesty for a …" at bounding box center [800, 384] width 658 height 75
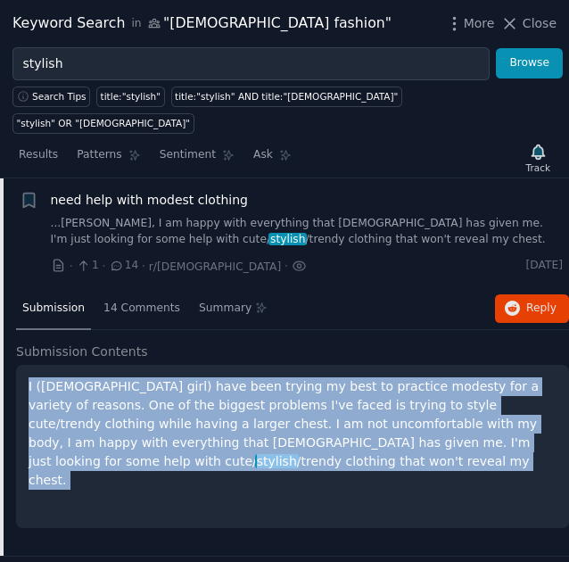
scroll to position [470, 0]
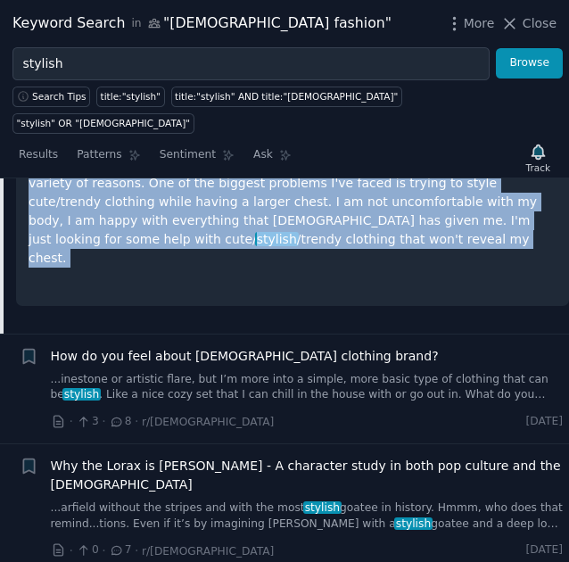
click at [205, 372] on link "...inestone or artistic flare, but I’m more into a simple, more basic type of c…" at bounding box center [307, 387] width 513 height 31
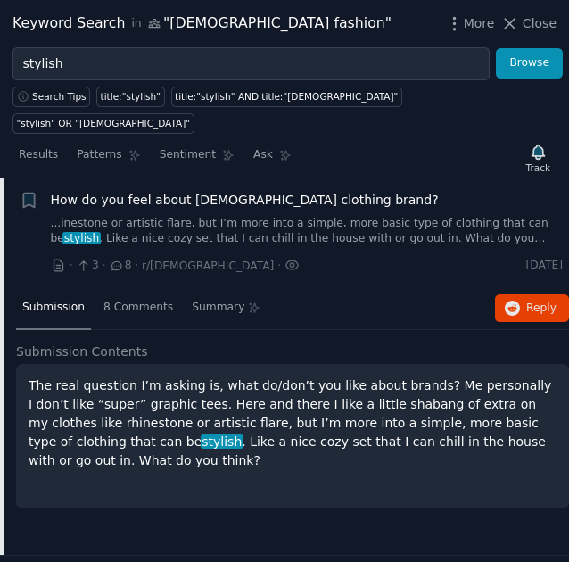
scroll to position [357, 0]
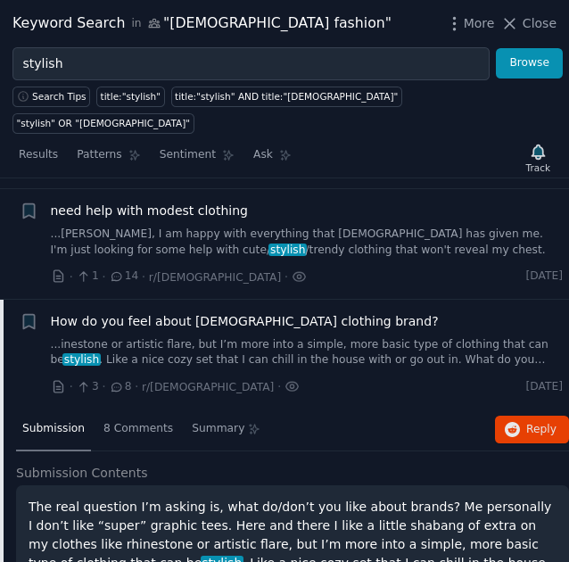
click at [204, 337] on link "...inestone or artistic flare, but I’m more into a simple, more basic type of c…" at bounding box center [307, 352] width 513 height 31
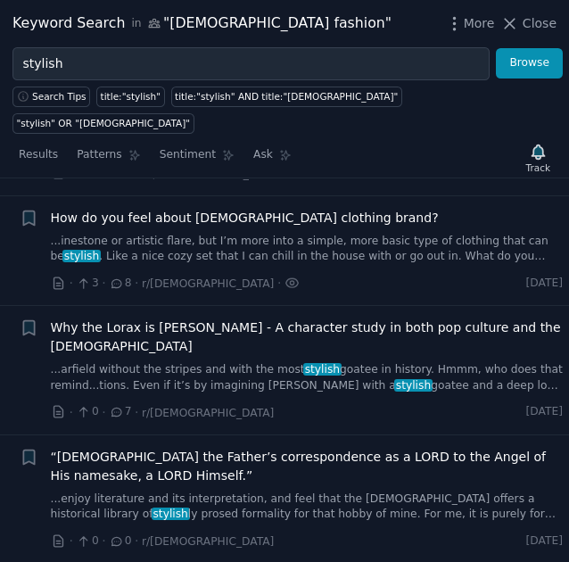
scroll to position [357, 0]
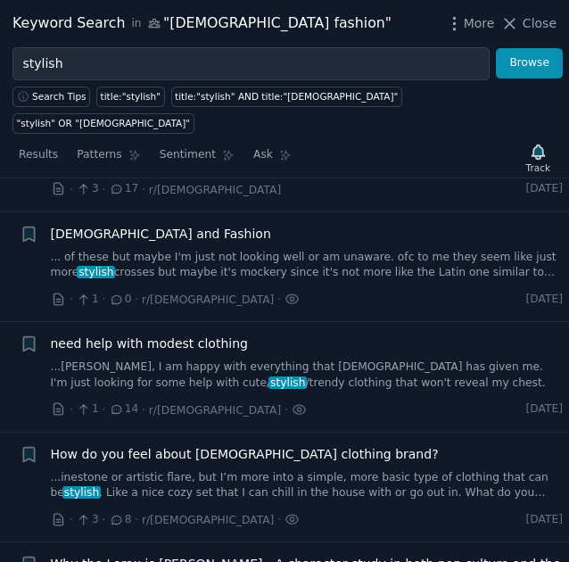
click at [192, 359] on link "...[PERSON_NAME], I am happy with everything that [DEMOGRAPHIC_DATA] has given …" at bounding box center [307, 374] width 513 height 31
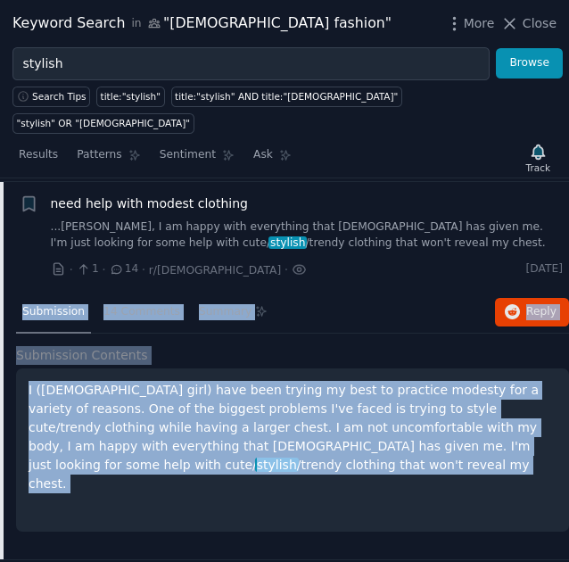
scroll to position [248, 0]
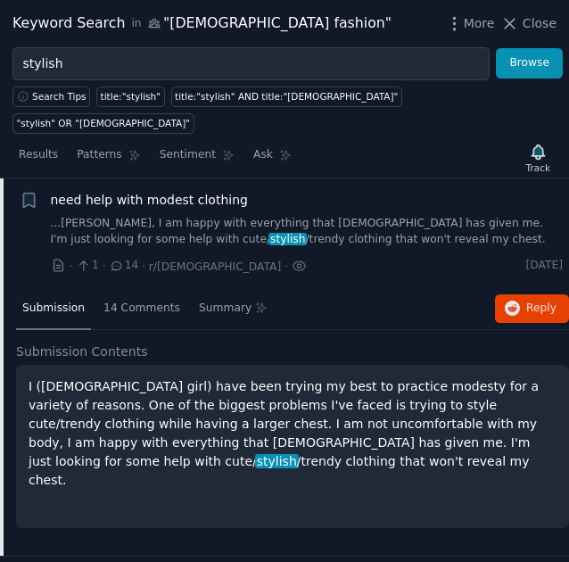
click at [127, 258] on span "14" at bounding box center [123, 266] width 29 height 16
click at [129, 288] on div "14 Comments" at bounding box center [141, 309] width 89 height 43
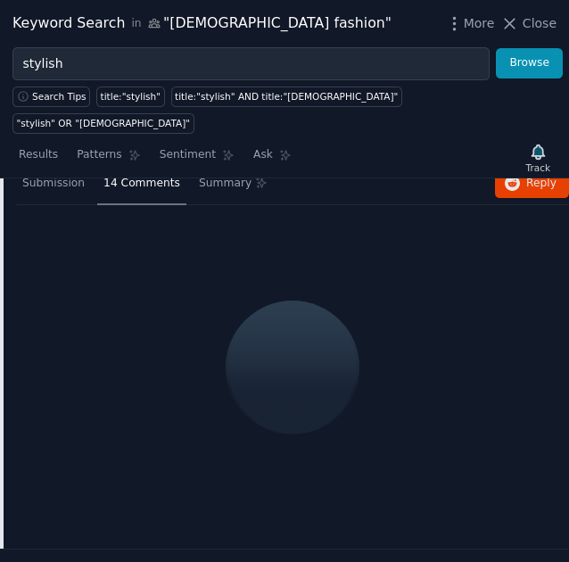
scroll to position [374, 0]
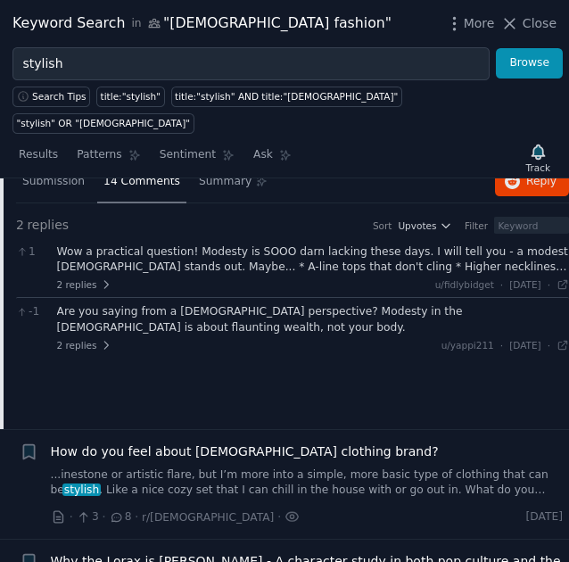
click at [201, 244] on div "Wow a practical question! Modesty is SOOO darn lacking these days. I will tell …" at bounding box center [313, 259] width 513 height 31
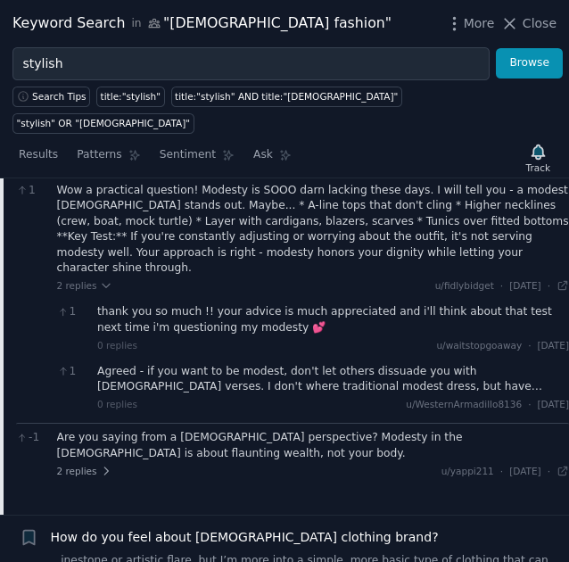
scroll to position [437, 0]
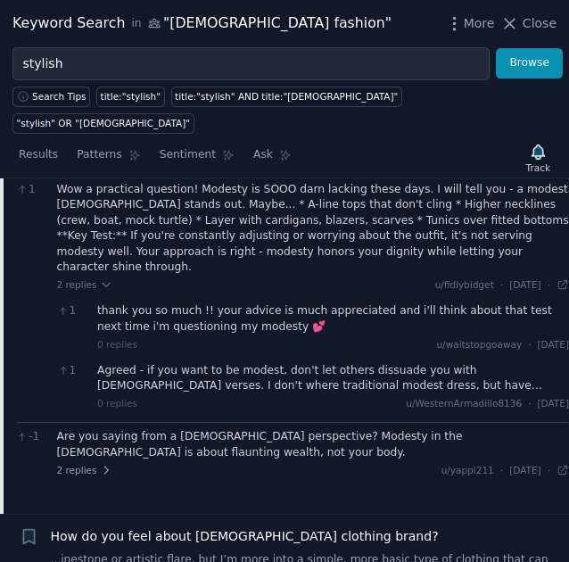
click at [501, 363] on div "Agreed - if you want to be modest, don't let others dissuade you with [DEMOGRAP…" at bounding box center [333, 378] width 472 height 31
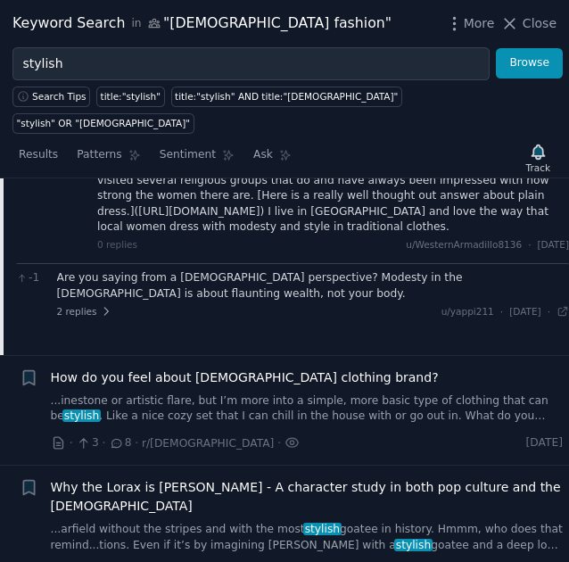
scroll to position [659, 0]
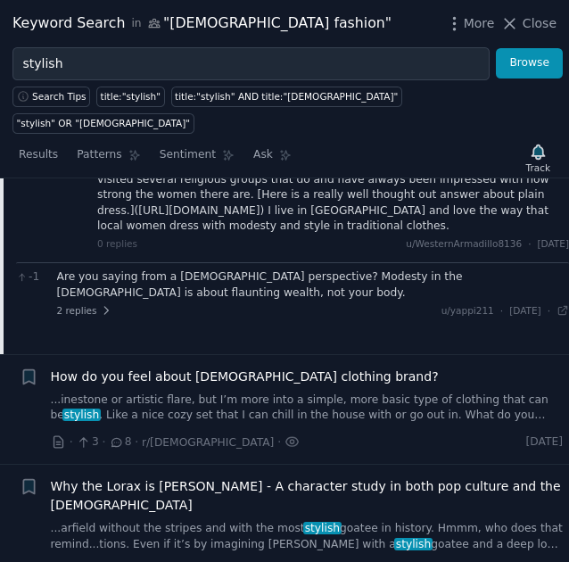
click at [177, 269] on div "Are you saying from a [DEMOGRAPHIC_DATA] perspective? Modesty in the [DEMOGRAPH…" at bounding box center [313, 292] width 513 height 47
click at [102, 304] on icon at bounding box center [106, 310] width 12 height 12
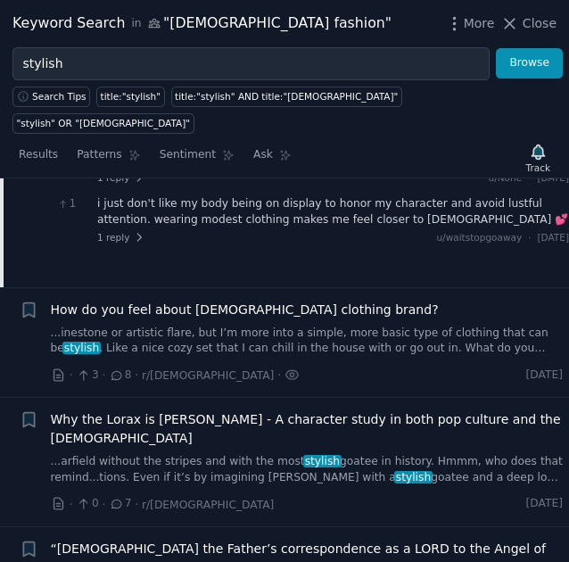
scroll to position [852, 0]
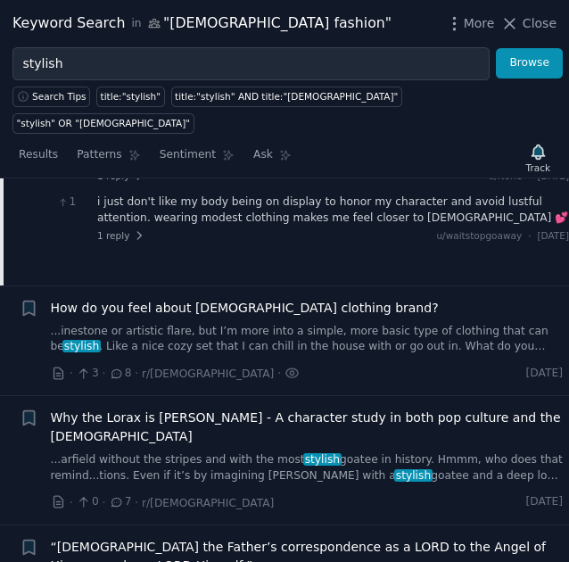
click at [145, 324] on link "...inestone or artistic flare, but I’m more into a simple, more basic type of c…" at bounding box center [307, 339] width 513 height 31
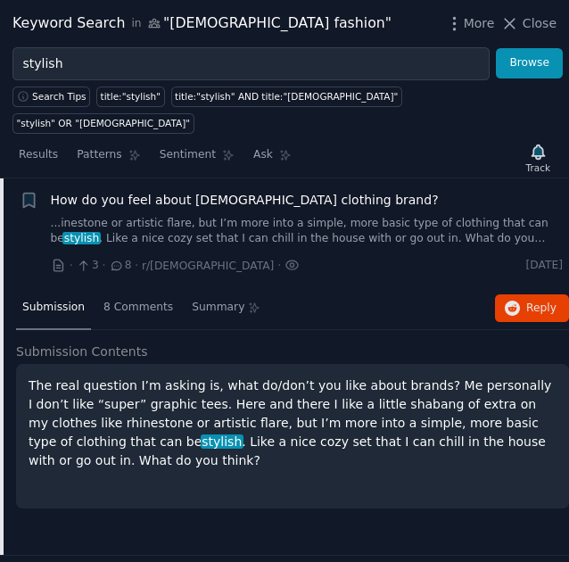
scroll to position [357, 0]
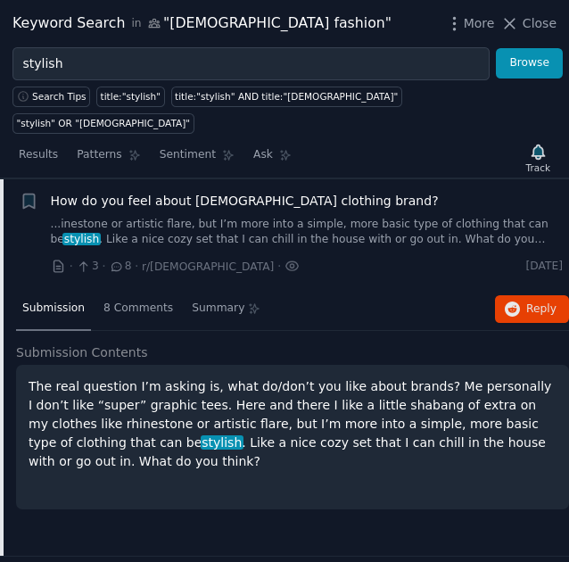
click at [250, 403] on p "The real question I’m asking is, what do/don’t you like about brands? Me person…" at bounding box center [293, 424] width 528 height 94
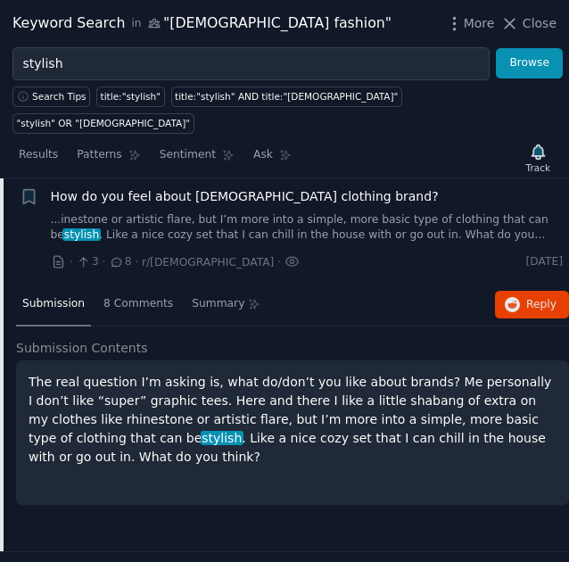
scroll to position [373, 0]
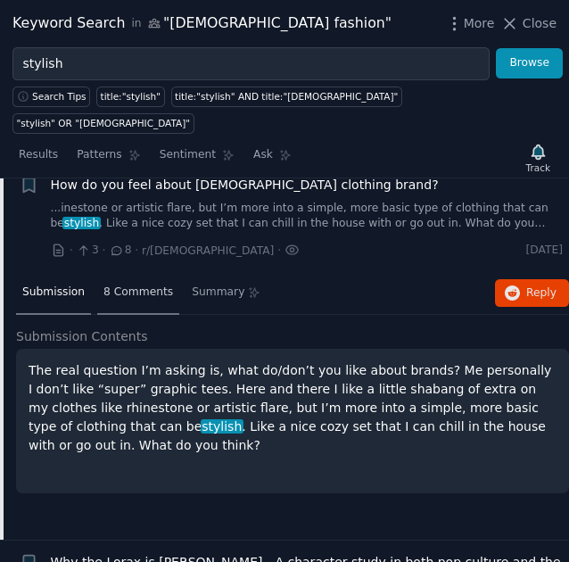
click at [139, 284] on span "8 Comments" at bounding box center [138, 292] width 70 height 16
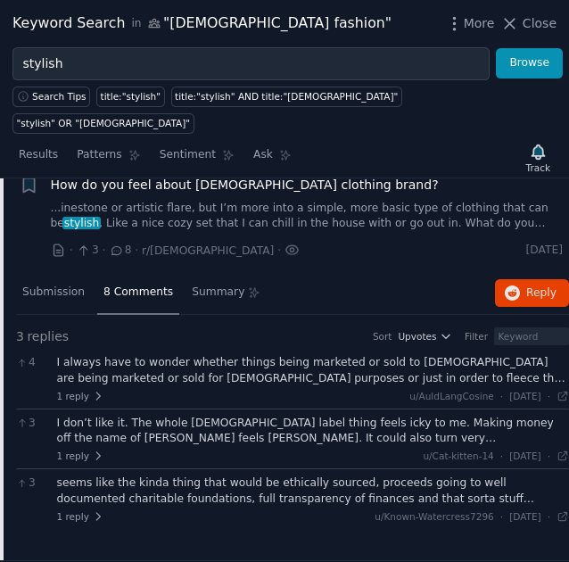
scroll to position [471, 0]
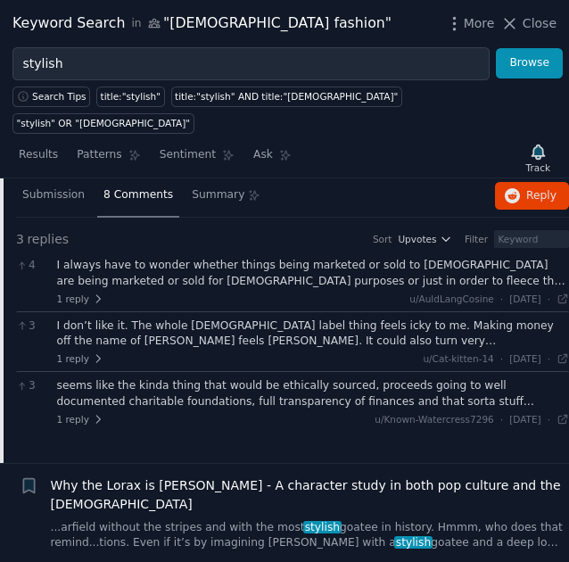
click at [161, 258] on div "I always have to wonder whether things being marketed or sold to [DEMOGRAPHIC_D…" at bounding box center [313, 273] width 513 height 31
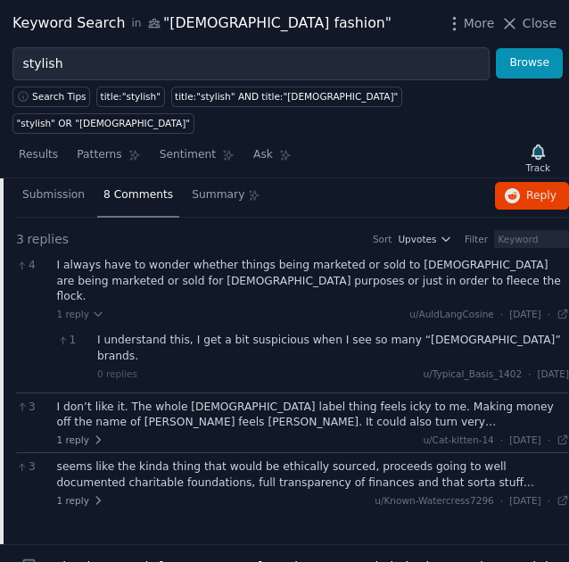
click at [204, 258] on div "I always have to wonder whether things being marketed or sold to [DEMOGRAPHIC_D…" at bounding box center [313, 281] width 513 height 47
click at [236, 399] on div "I don’t like it. The whole [DEMOGRAPHIC_DATA] label thing feels icky to me. Mak…" at bounding box center [313, 414] width 513 height 31
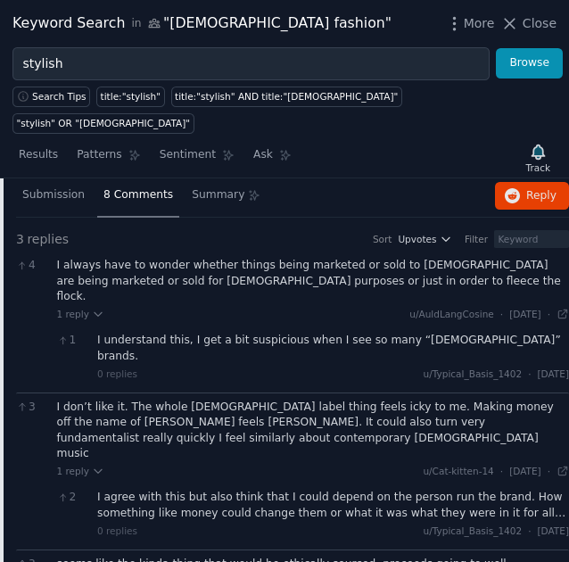
click at [236, 399] on div "I don’t like it. The whole [DEMOGRAPHIC_DATA] label thing feels icky to me. Mak…" at bounding box center [313, 430] width 513 height 62
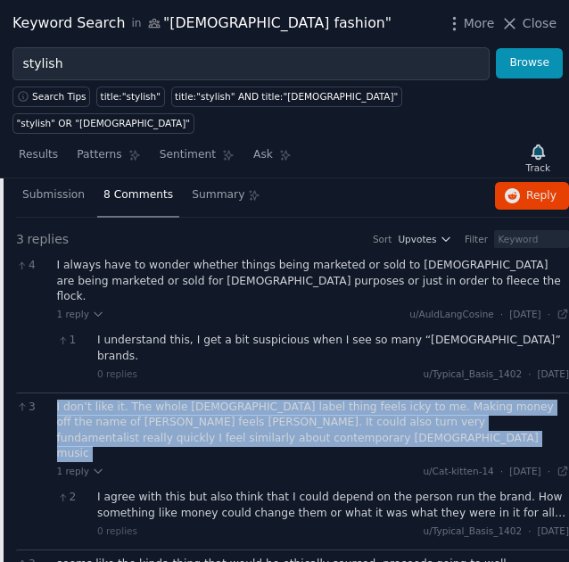
click at [236, 399] on div "I don’t like it. The whole [DEMOGRAPHIC_DATA] label thing feels icky to me. Mak…" at bounding box center [313, 430] width 513 height 62
copy div "I don’t like it. The whole [DEMOGRAPHIC_DATA] label thing feels icky to me. Mak…"
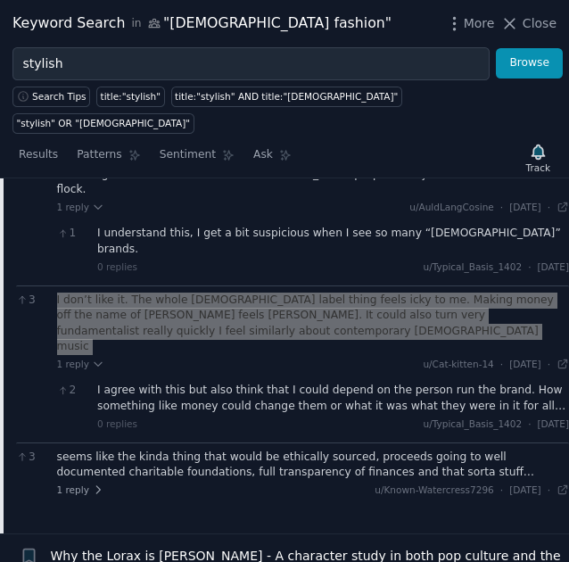
scroll to position [578, 0]
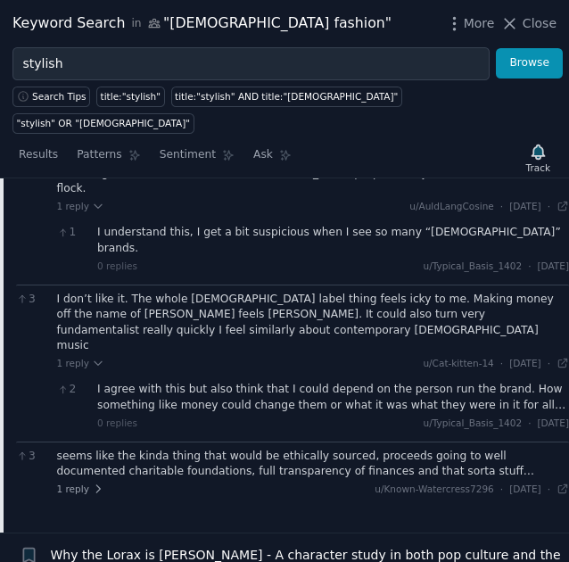
click at [142, 448] on div "seems like the kinda thing that would be ethically sourced, proceeds going to w…" at bounding box center [313, 463] width 513 height 31
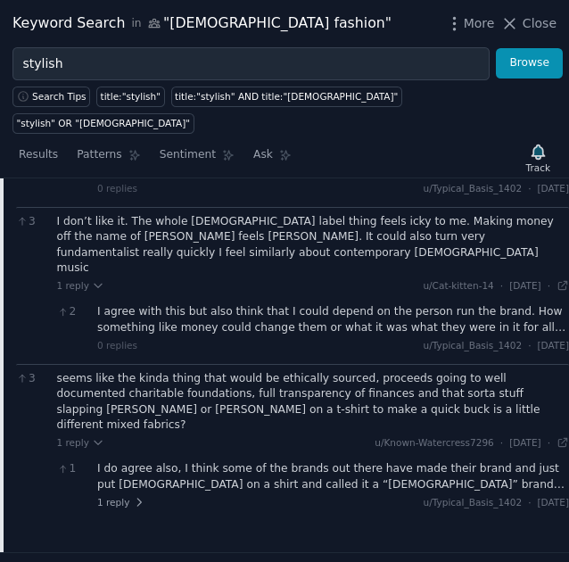
scroll to position [657, 0]
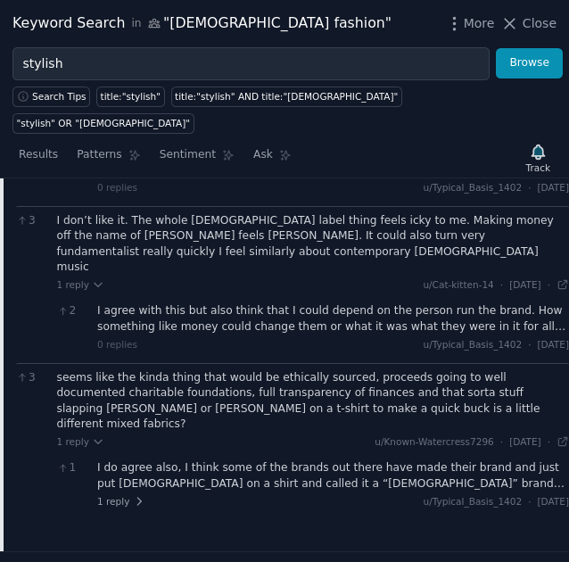
click at [205, 460] on div "I do agree also, I think some of the brands out there have made their brand and…" at bounding box center [333, 475] width 472 height 31
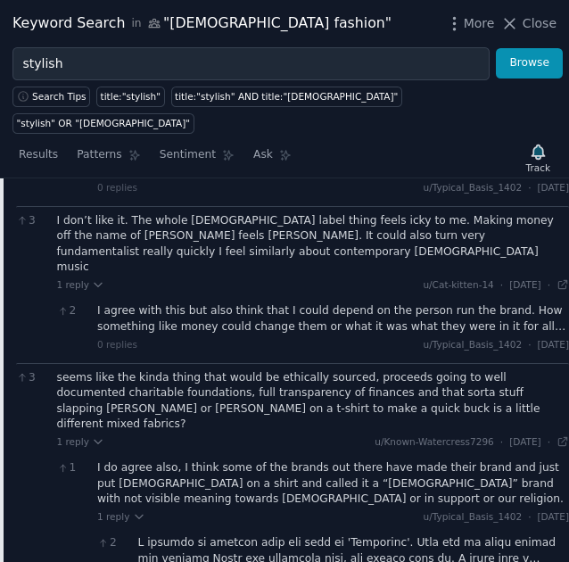
scroll to position [718, 0]
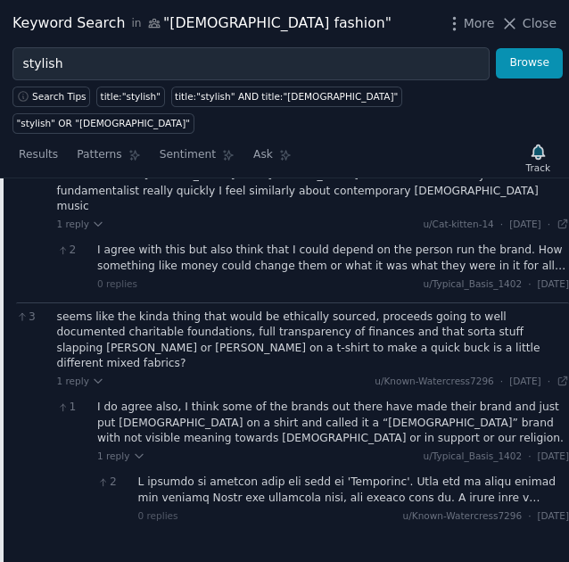
click at [490, 474] on div at bounding box center [353, 489] width 431 height 31
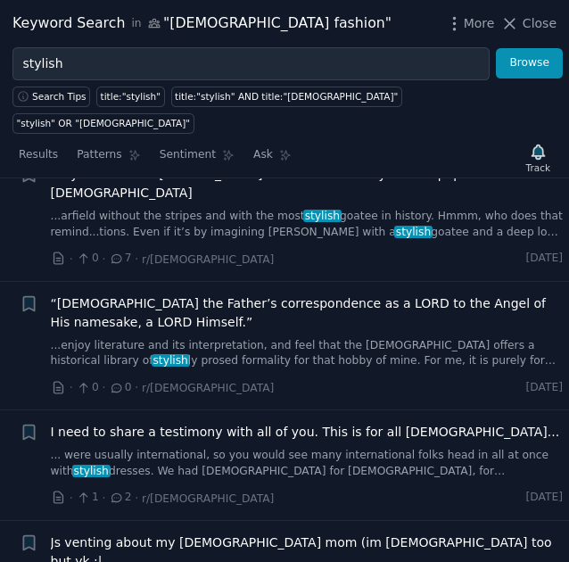
scroll to position [1465, 0]
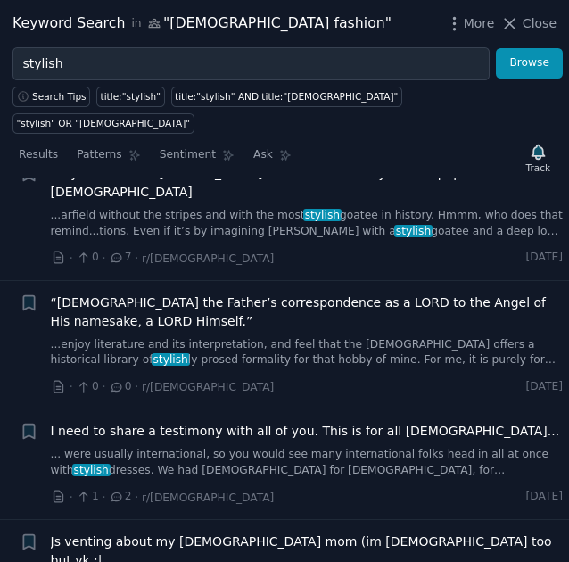
click at [126, 447] on link "... were usually international, so you would see many international folks head …" at bounding box center [307, 462] width 513 height 31
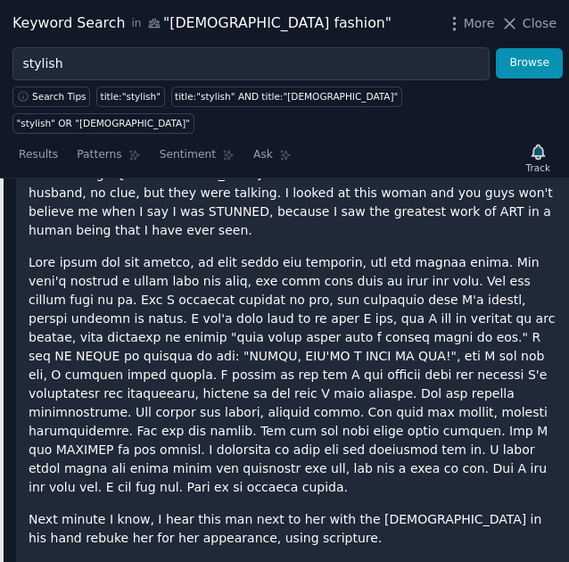
scroll to position [1845, 0]
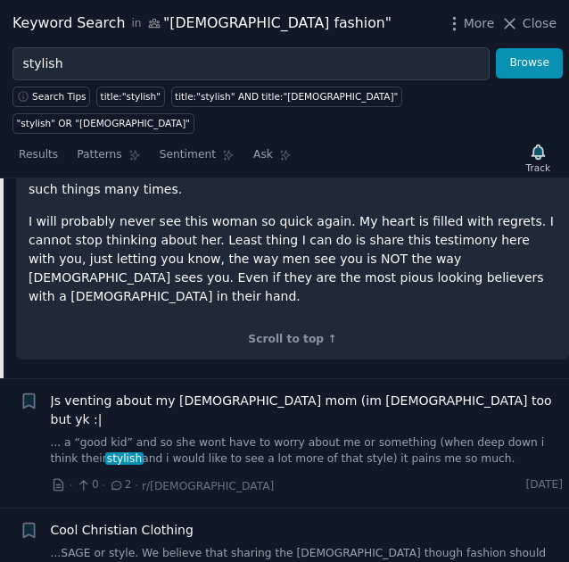
click at [136, 545] on link "...SAGE or style. We believe that sharing the [DEMOGRAPHIC_DATA] though fashion…" at bounding box center [307, 560] width 513 height 31
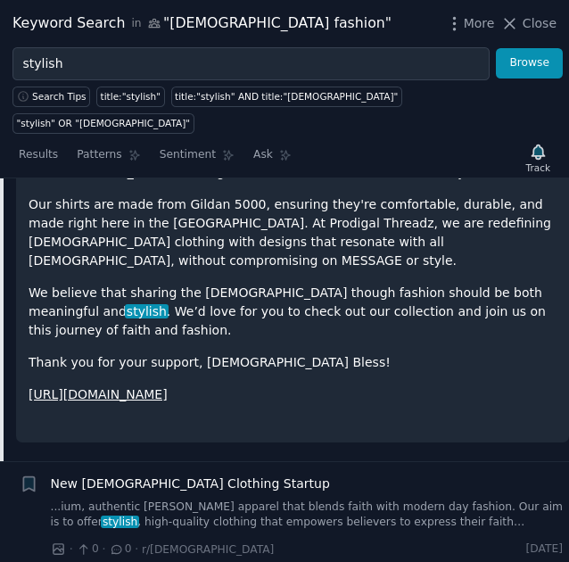
scroll to position [1266, 0]
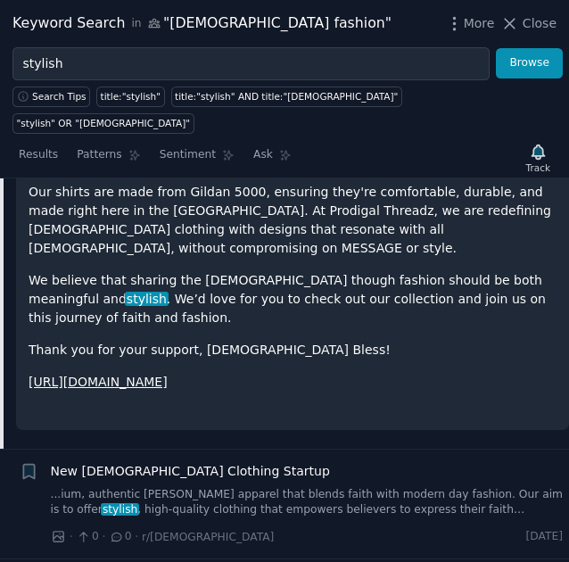
click at [96, 374] on link "[URL][DOMAIN_NAME]" at bounding box center [98, 381] width 139 height 14
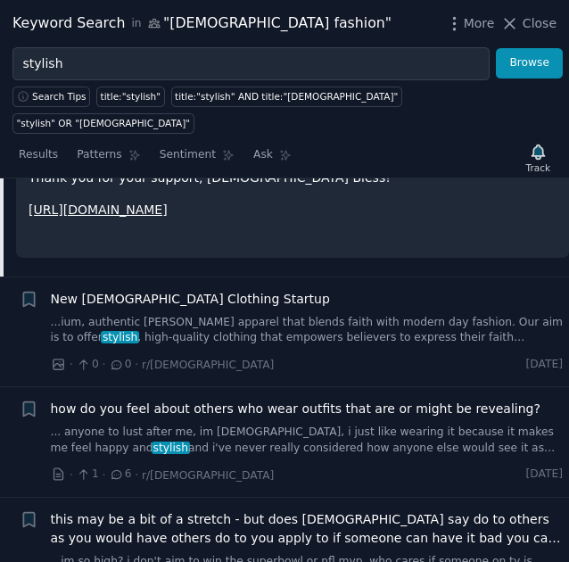
click at [263, 424] on link "... anyone to lust after me, im [DEMOGRAPHIC_DATA], i just like wearing it beca…" at bounding box center [307, 439] width 513 height 31
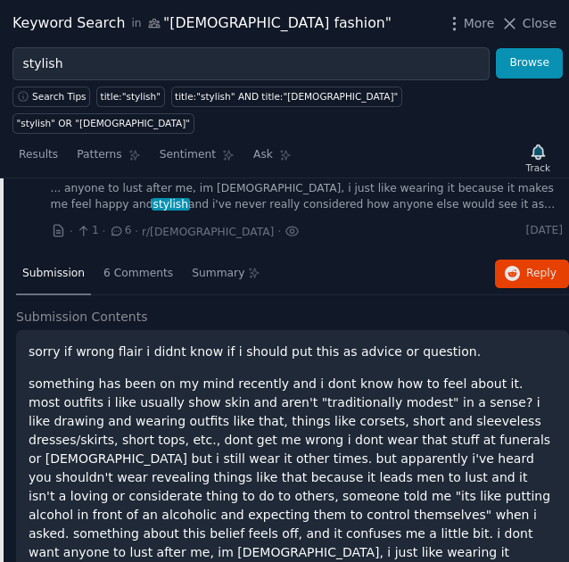
scroll to position [1218, 0]
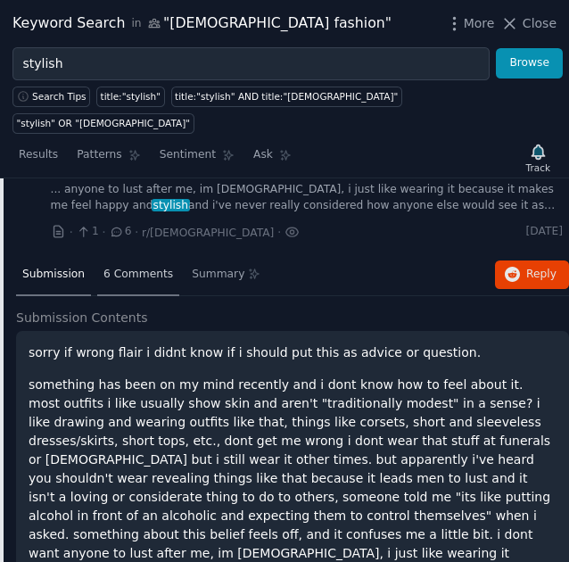
click at [143, 267] on span "6 Comments" at bounding box center [138, 275] width 70 height 16
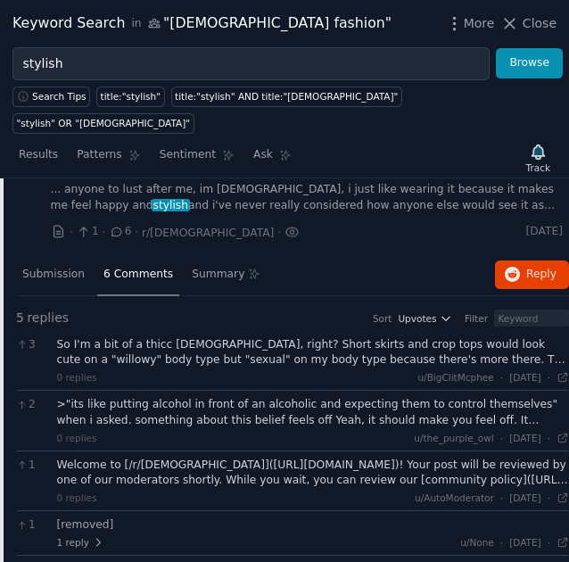
scroll to position [1208, 0]
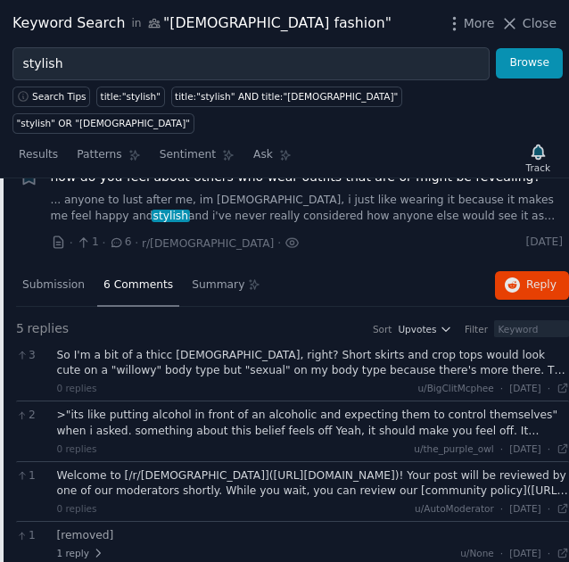
click at [224, 348] on div "So I'm a bit of a thicc [DEMOGRAPHIC_DATA], right? Short skirts and crop tops w…" at bounding box center [313, 363] width 513 height 31
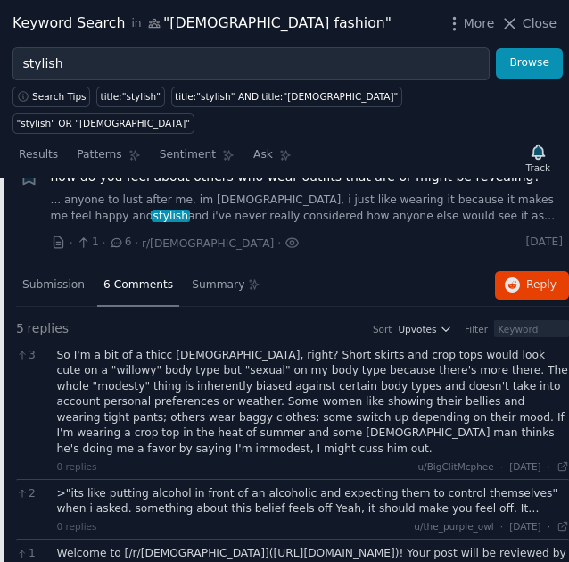
click at [277, 486] on div ">"its like putting alcohol in front of an alcoholic and expecting them to contr…" at bounding box center [313, 501] width 513 height 31
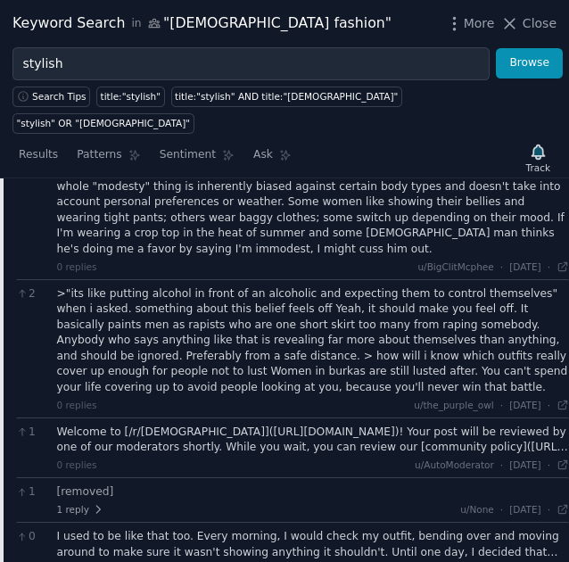
scroll to position [1436, 0]
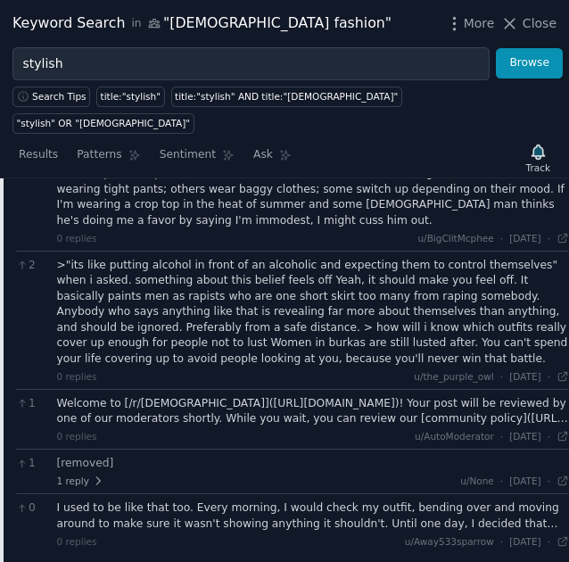
click at [280, 493] on div "0 I used to be like that too. Every morning, I would check my outfit, bending o…" at bounding box center [292, 523] width 553 height 61
click at [280, 500] on div "I used to be like that too. Every morning, I would check my outfit, bending ove…" at bounding box center [313, 515] width 513 height 31
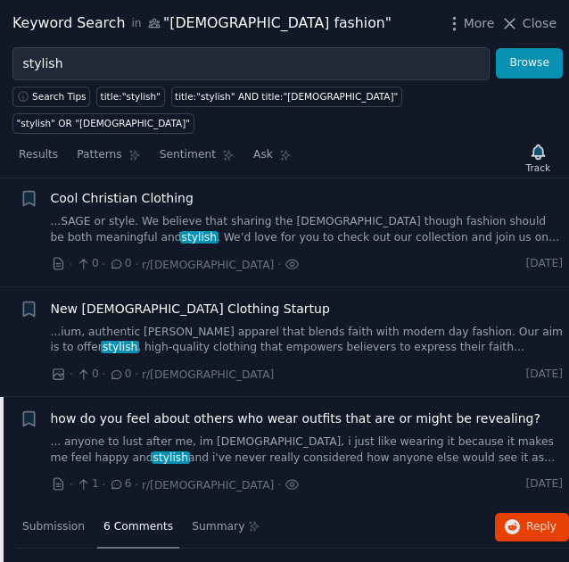
scroll to position [971, 0]
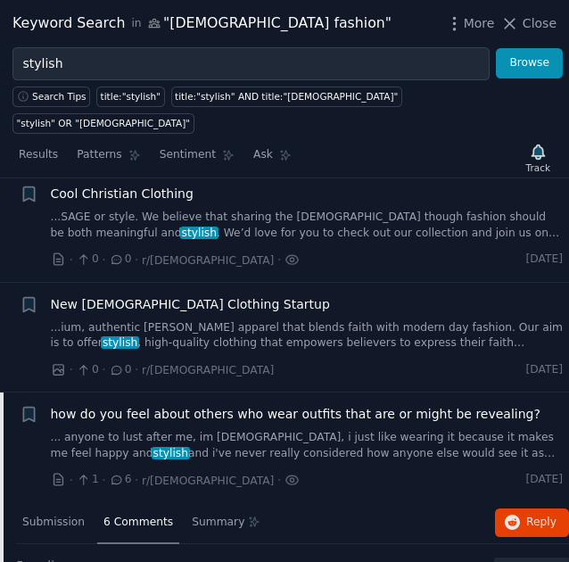
click at [298, 430] on link "... anyone to lust after me, im [DEMOGRAPHIC_DATA], i just like wearing it beca…" at bounding box center [307, 445] width 513 height 31
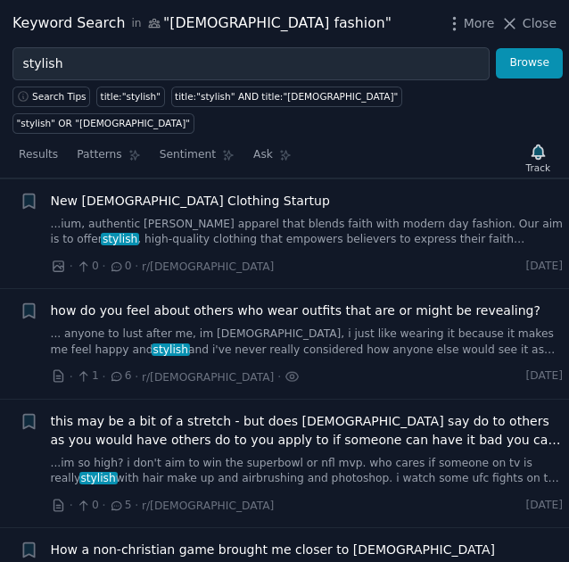
scroll to position [1070, 0]
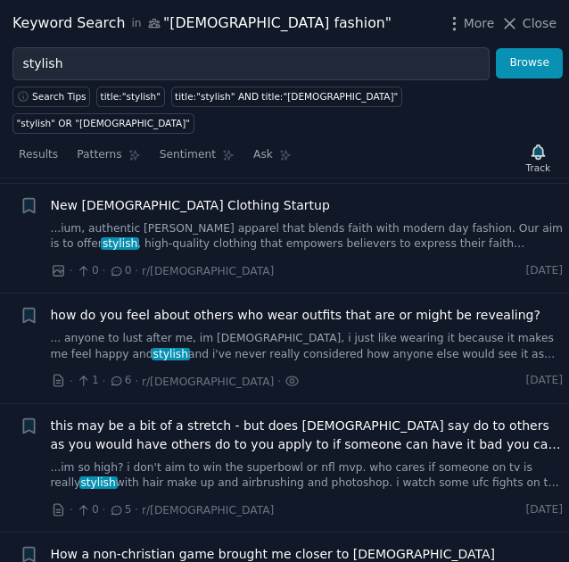
click at [234, 306] on div "how do you feel about others who wear outfits that are or might be revealing? .…" at bounding box center [307, 334] width 513 height 56
click at [243, 331] on link "... anyone to lust after me, im [DEMOGRAPHIC_DATA], i just like wearing it beca…" at bounding box center [307, 346] width 513 height 31
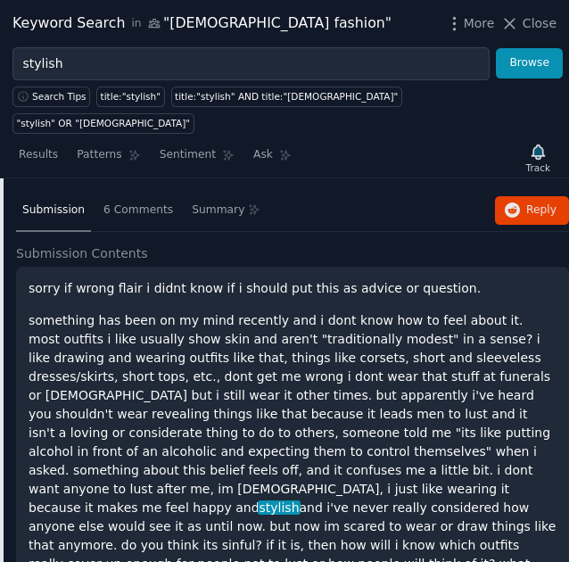
scroll to position [1285, 0]
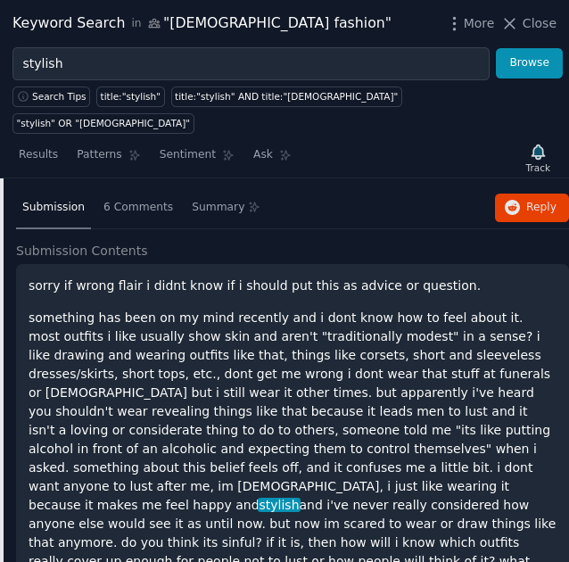
click at [192, 388] on p "something has been on my mind recently and i dont know how to feel about it. mo…" at bounding box center [293, 448] width 528 height 281
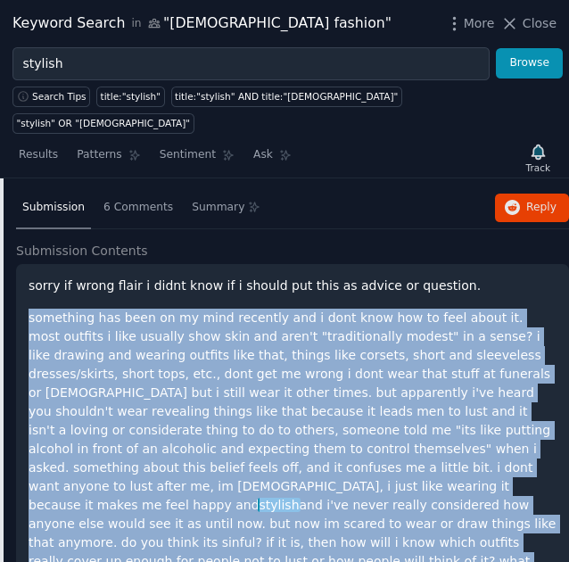
copy div "something has been on my mind recently and i dont know how to feel about it. mo…"
click at [192, 388] on p "something has been on my mind recently and i dont know how to feel about it. mo…" at bounding box center [293, 448] width 528 height 281
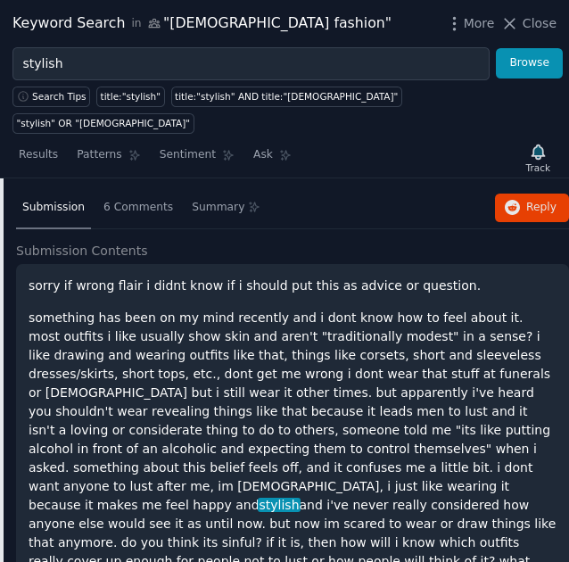
click at [151, 276] on p "sorry if wrong flair i didnt know if i should put this as advice or question." at bounding box center [293, 285] width 528 height 19
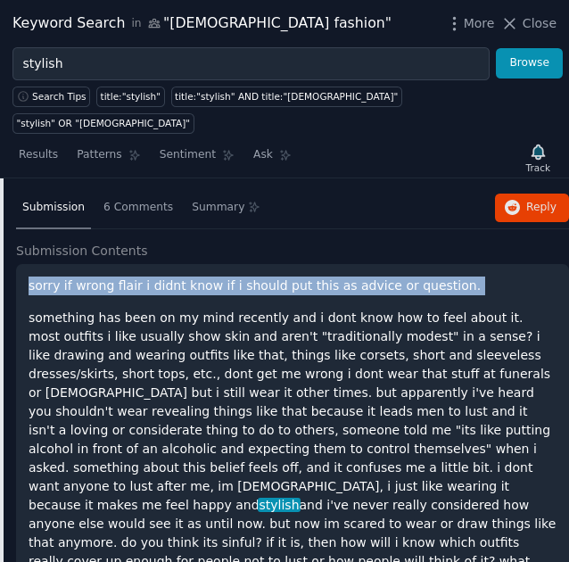
copy div "sorry if wrong flair i didnt know if i should put this as advice or question."
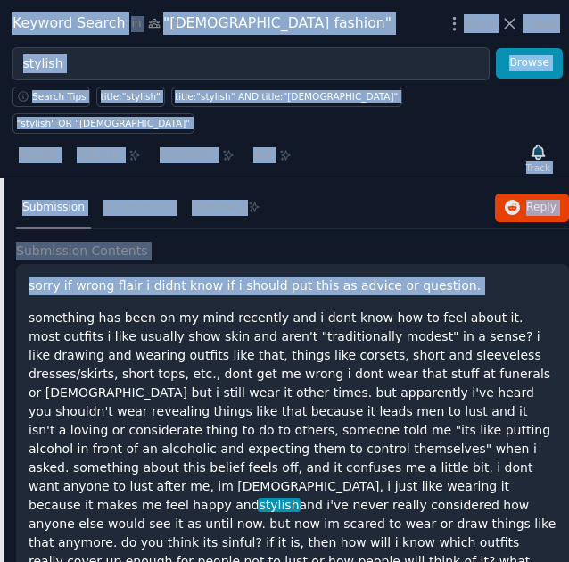
drag, startPoint x: 151, startPoint y: 217, endPoint x: -424, endPoint y: 260, distance: 576.6
click at [0, 260] on html "Audiences Search Conversations AI Reports Help Account More "[DEMOGRAPHIC_DATA]…" at bounding box center [284, 281] width 569 height 562
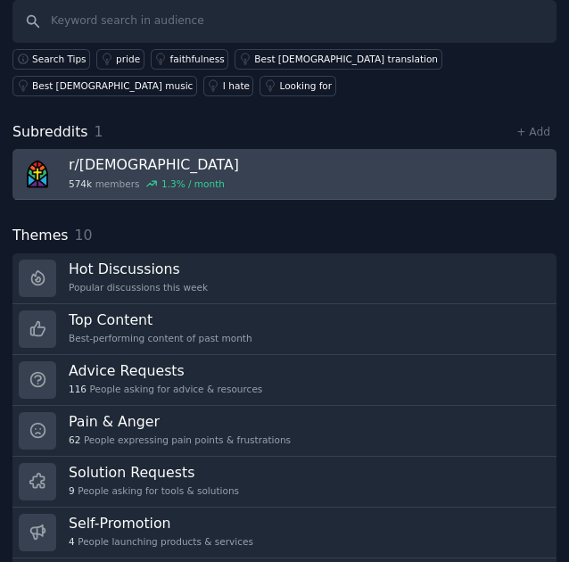
scroll to position [166, 0]
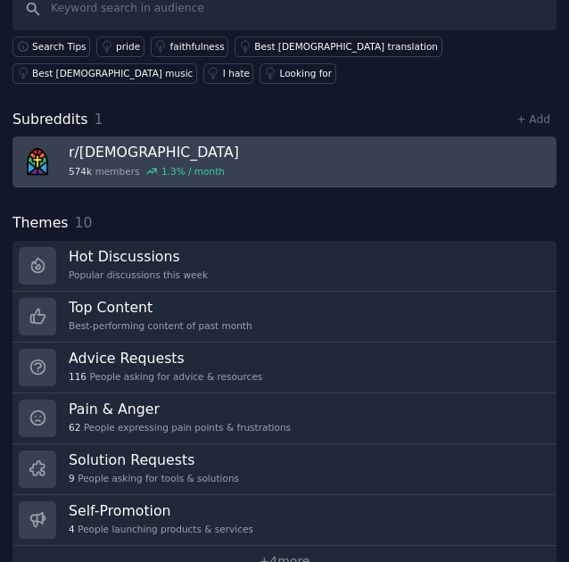
click at [249, 141] on link "r/ [DEMOGRAPHIC_DATA] 574k members 1.3 % / month" at bounding box center [284, 161] width 544 height 51
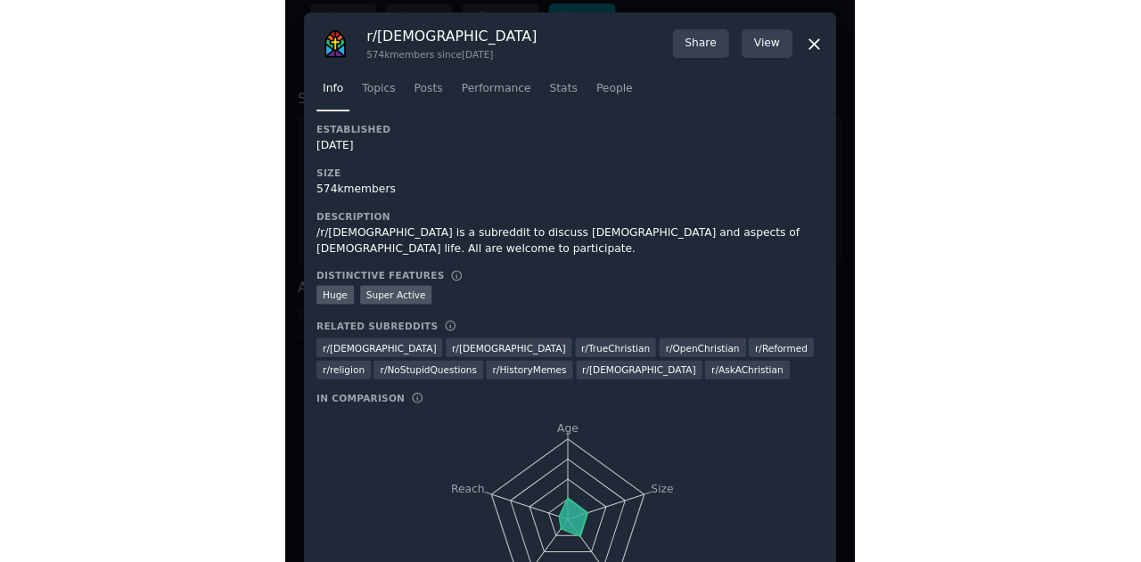
scroll to position [166, 0]
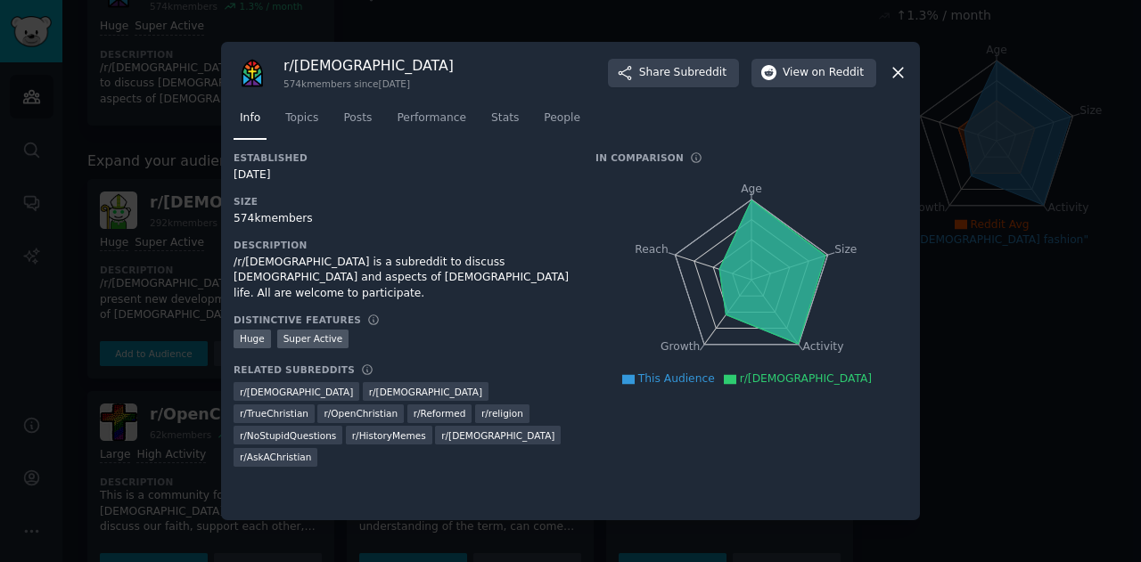
click at [123, 217] on div at bounding box center [570, 281] width 1141 height 562
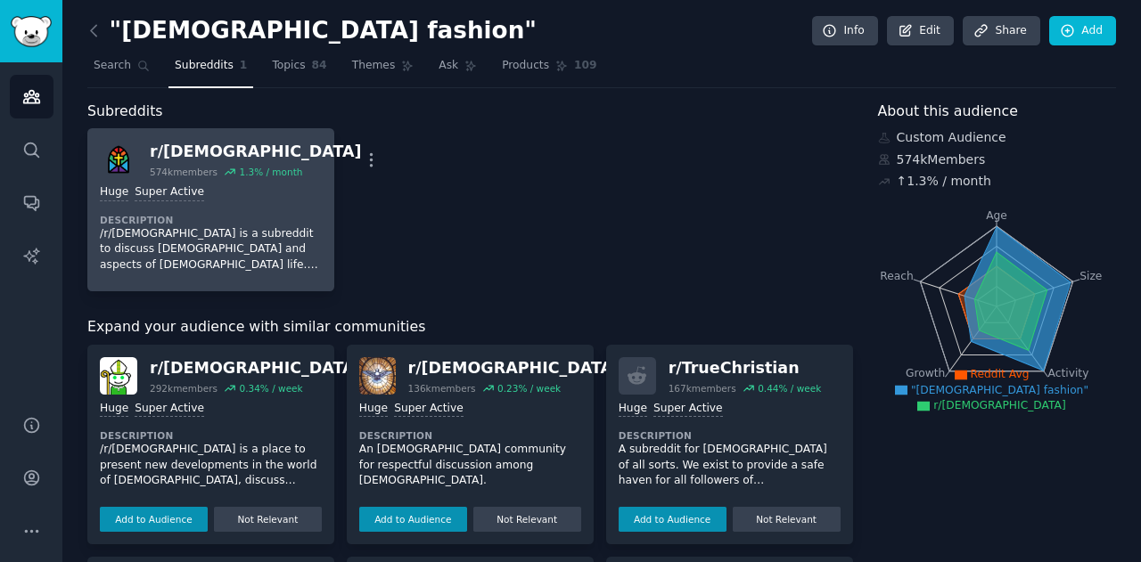
click at [224, 153] on div "r/ [DEMOGRAPHIC_DATA]" at bounding box center [256, 152] width 212 height 22
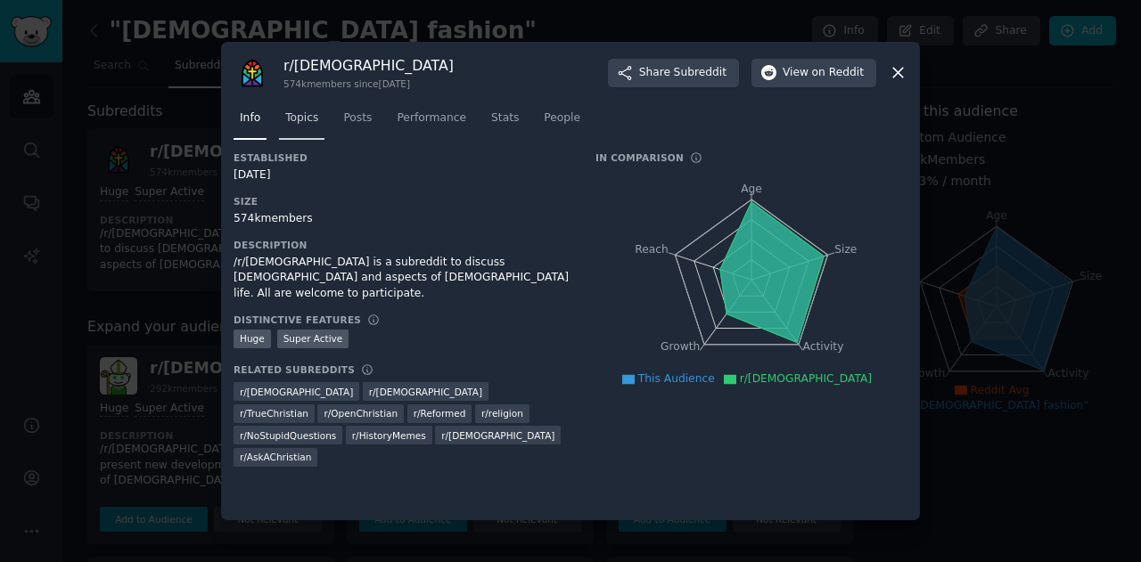
click at [315, 119] on span "Topics" at bounding box center [301, 119] width 33 height 16
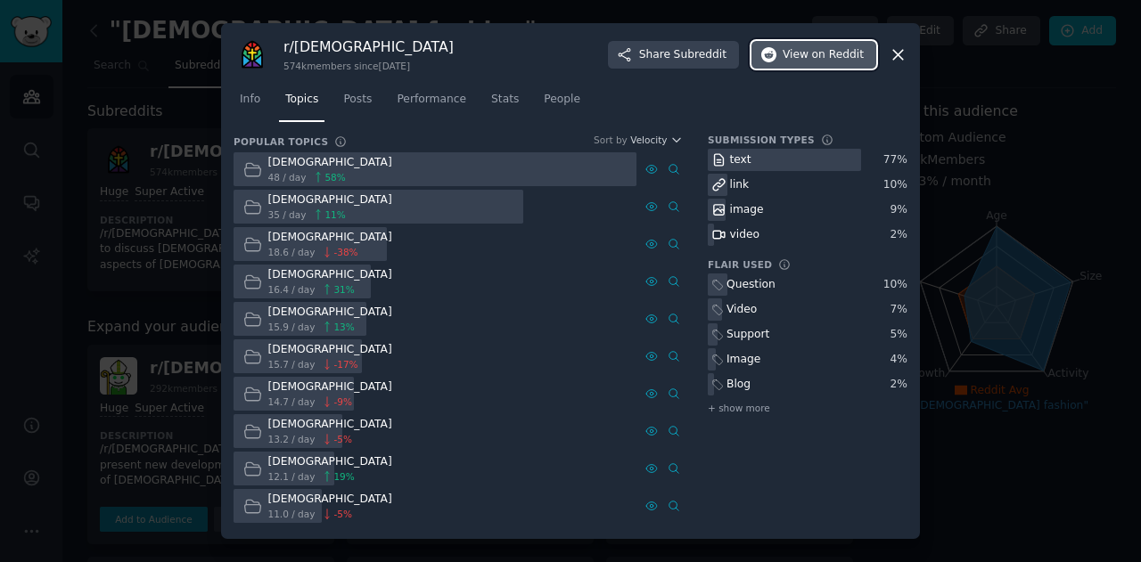
click at [810, 66] on button "View on Reddit" at bounding box center [813, 55] width 125 height 29
click at [250, 98] on span "Info" at bounding box center [250, 100] width 21 height 16
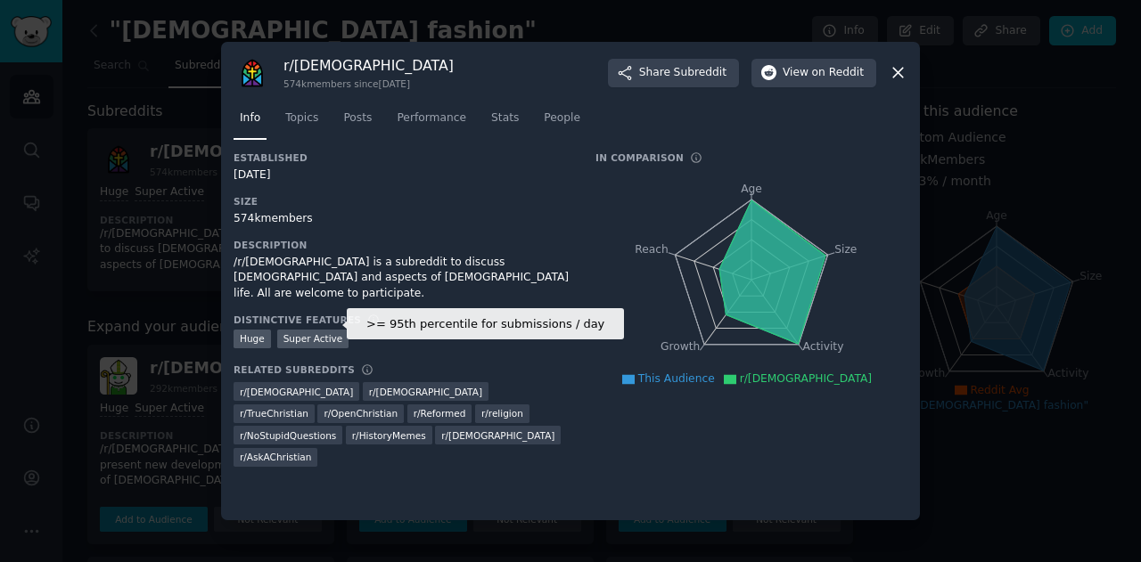
click at [313, 330] on div "Super Active" at bounding box center [313, 339] width 72 height 19
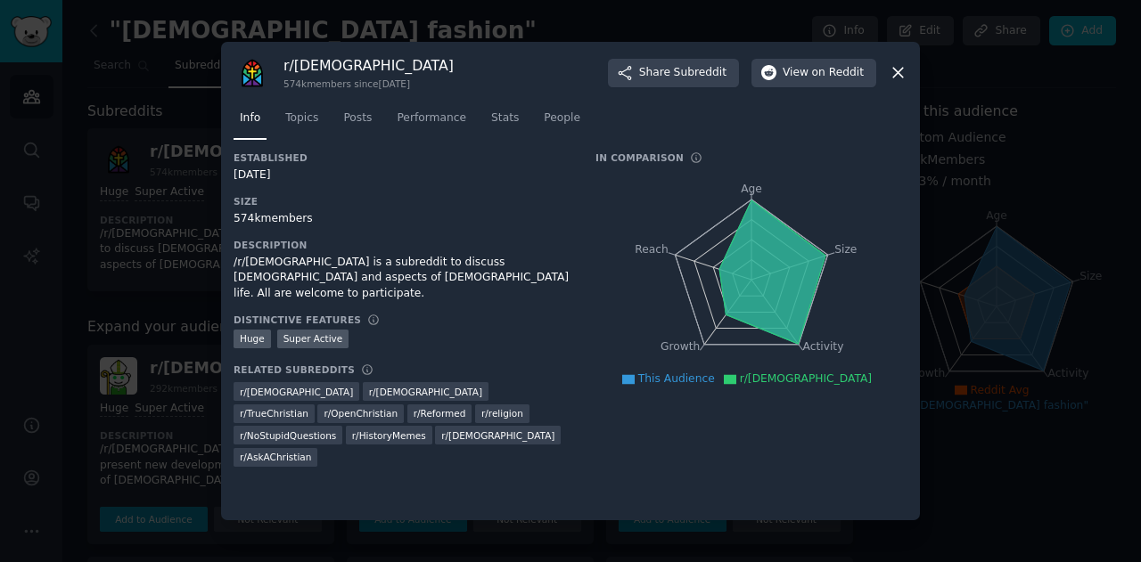
click at [901, 76] on icon at bounding box center [898, 74] width 10 height 10
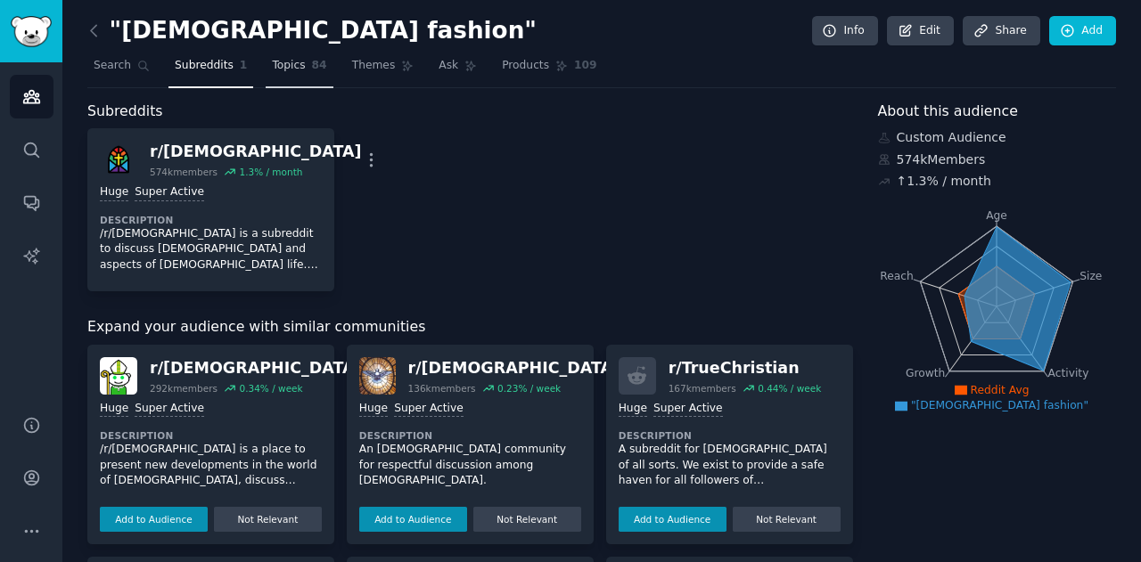
click at [272, 64] on span "Topics" at bounding box center [288, 66] width 33 height 16
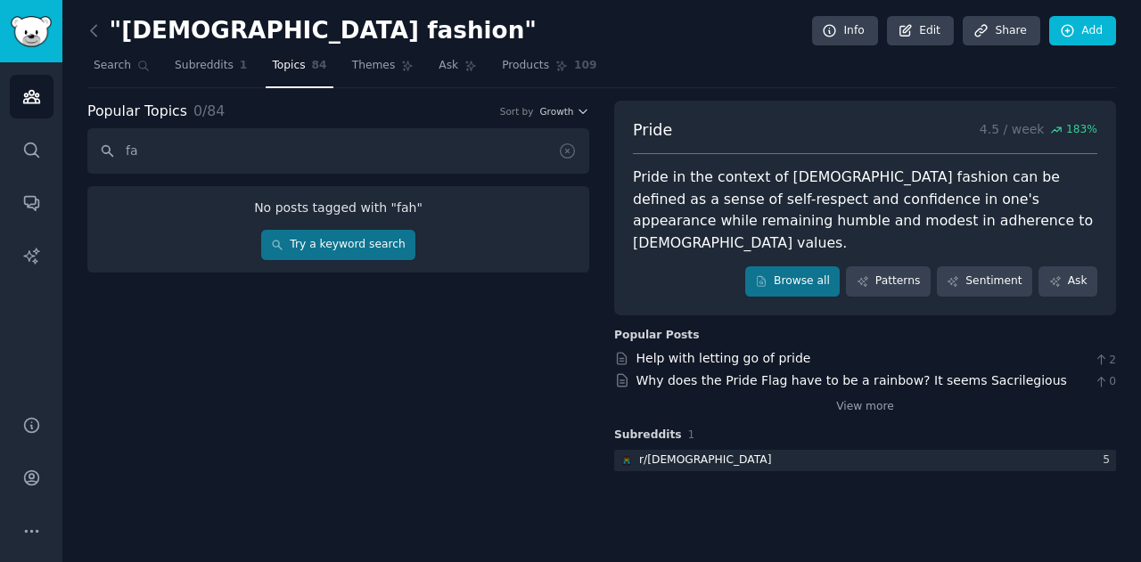
type input "f"
type input "clothes"
drag, startPoint x: 293, startPoint y: 154, endPoint x: 26, endPoint y: 182, distance: 268.8
click at [26, 182] on div "Audiences Search Conversations AI Reports Help Account More "[DEMOGRAPHIC_DATA]…" at bounding box center [570, 281] width 1141 height 562
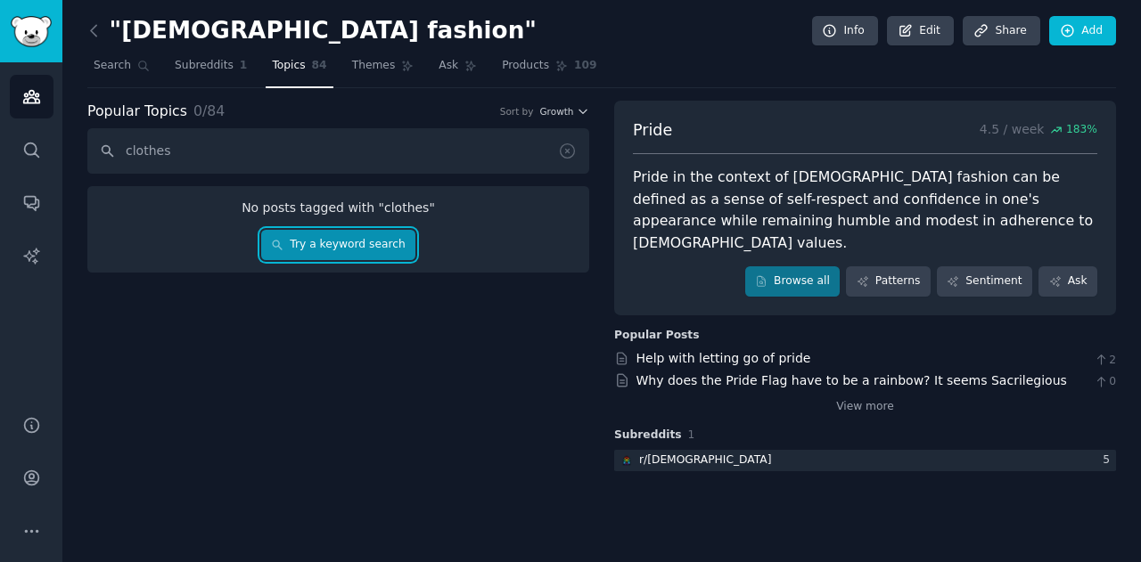
click at [373, 250] on link "Try a keyword search" at bounding box center [338, 245] width 154 height 30
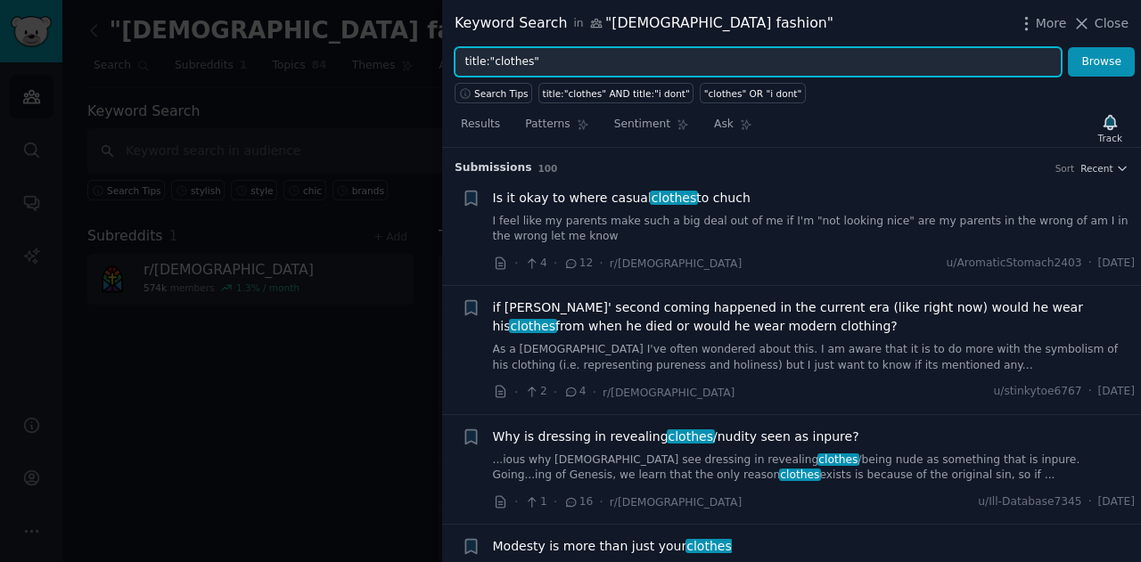
click at [508, 61] on input "title:"clothes"" at bounding box center [758, 62] width 607 height 30
click at [1068, 47] on button "Browse" at bounding box center [1101, 62] width 67 height 30
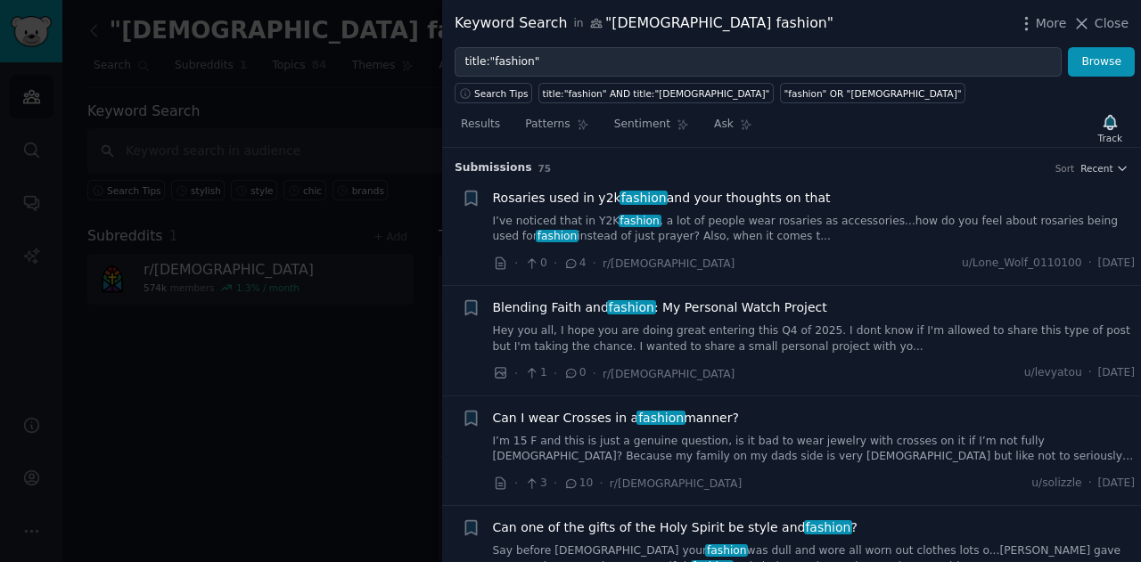
click at [760, 225] on link "I’ve noticed that in Y2K fashion , a lot of people wear rosaries as accessories…" at bounding box center [814, 229] width 643 height 31
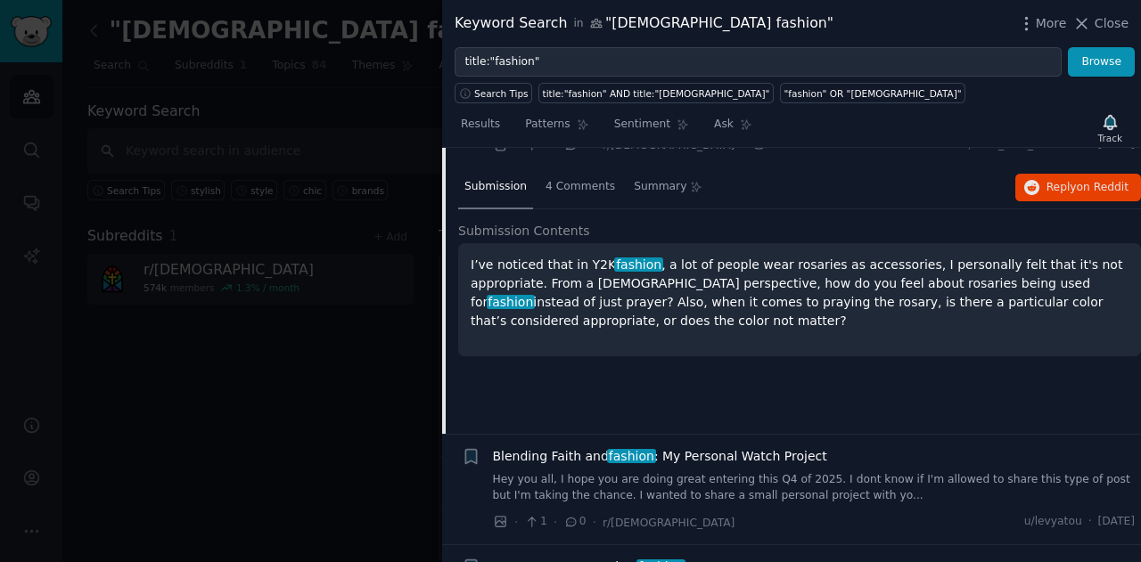
scroll to position [41, 0]
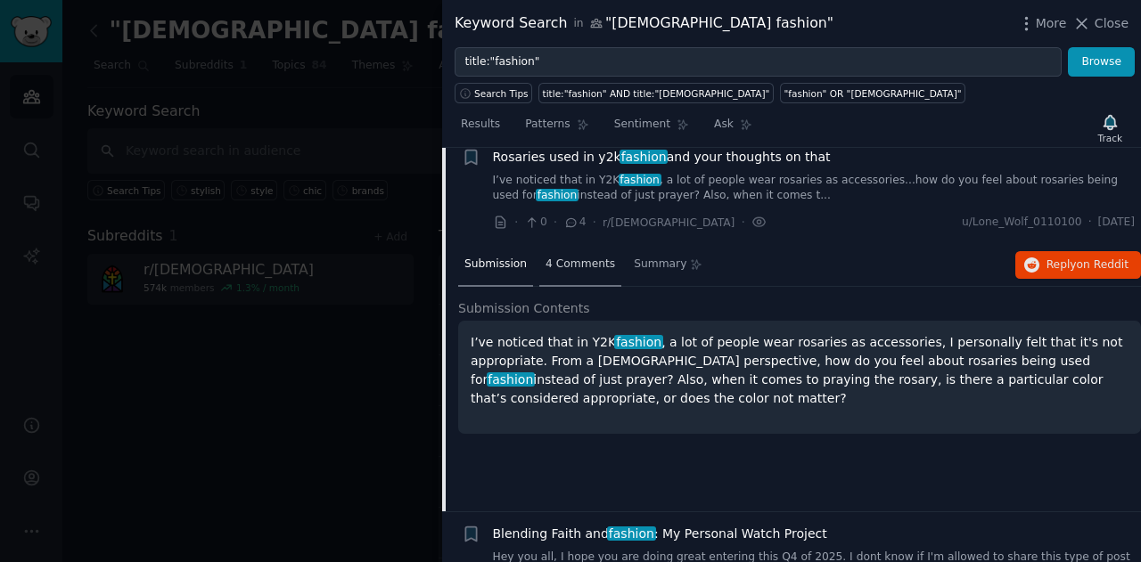
click at [565, 244] on div "4 Comments" at bounding box center [580, 265] width 82 height 43
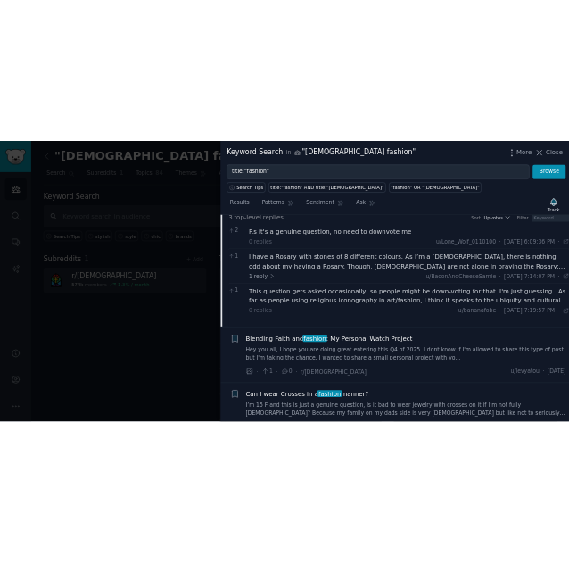
scroll to position [0, 0]
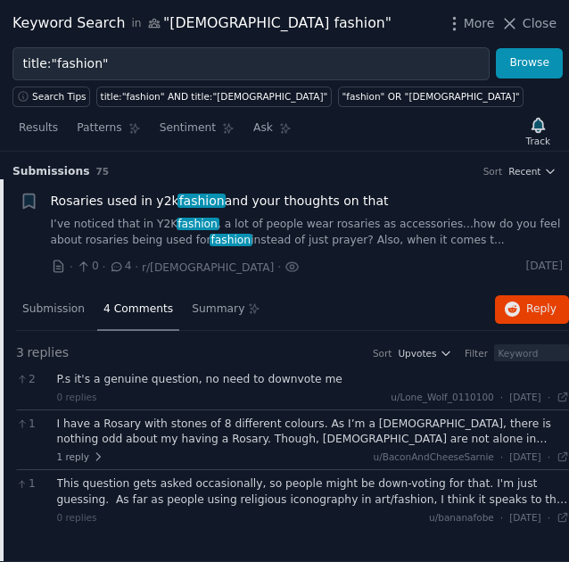
click at [256, 264] on div "· 0 · 4 · r/[DEMOGRAPHIC_DATA] · u/Lone_Wolf_0110100 · [DATE]" at bounding box center [307, 267] width 513 height 19
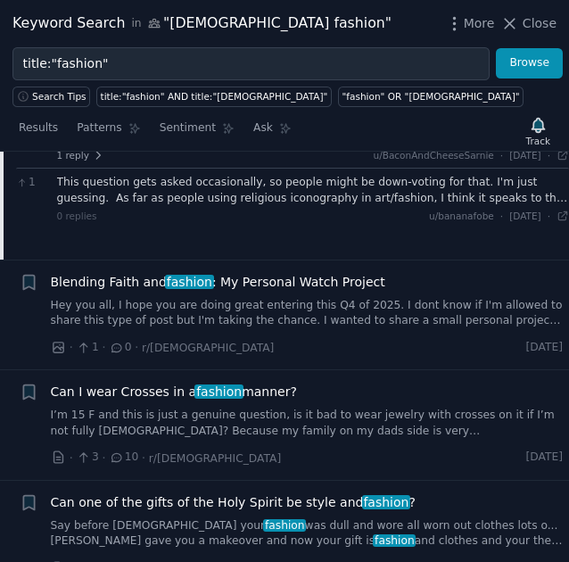
scroll to position [305, 0]
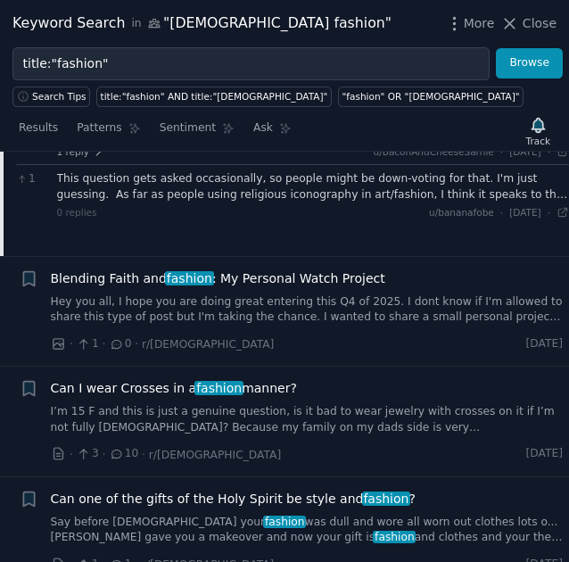
click at [250, 414] on link "I’m 15 F and this is just a genuine question, is it bad to wear jewelry with cr…" at bounding box center [307, 419] width 513 height 31
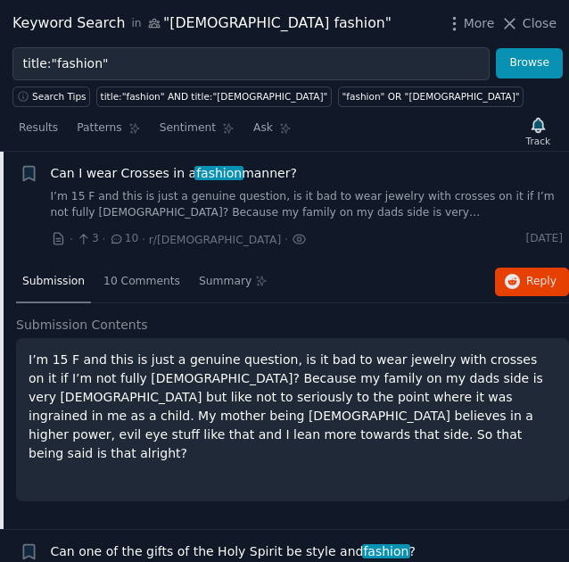
scroll to position [251, 0]
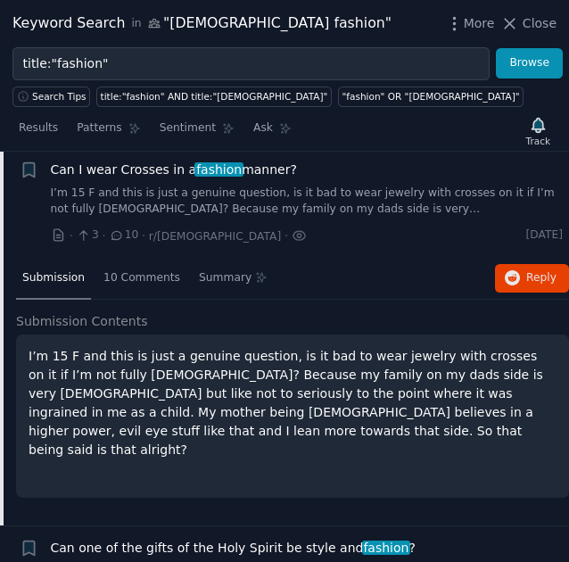
click at [264, 191] on link "I’m 15 F and this is just a genuine question, is it bad to wear jewelry with cr…" at bounding box center [307, 200] width 513 height 31
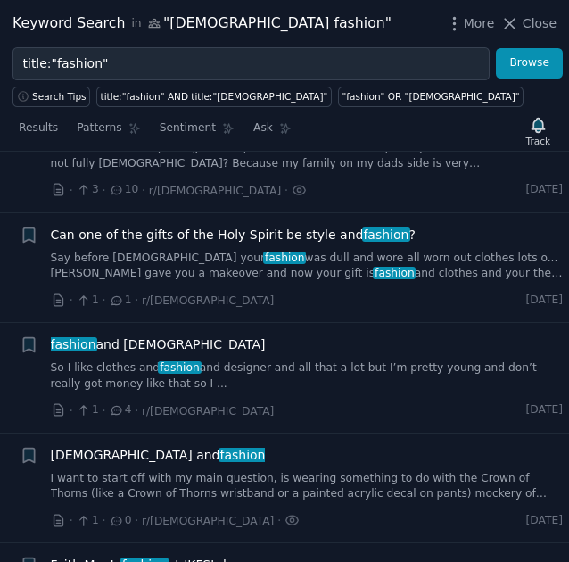
scroll to position [298, 0]
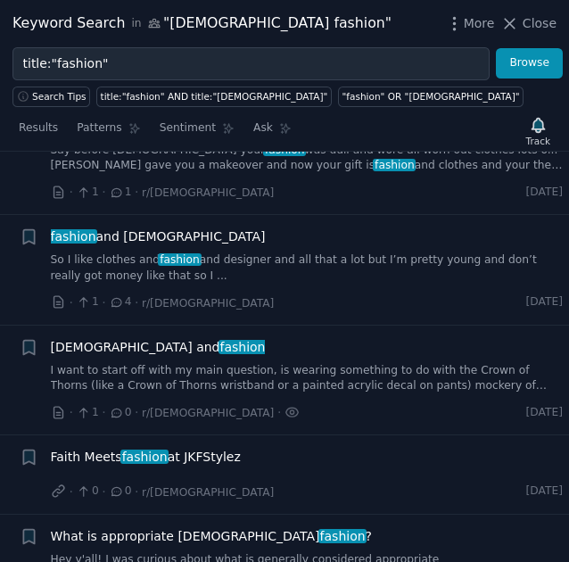
click at [248, 363] on link "I want to start off with my main question, is wearing something to do with the …" at bounding box center [307, 378] width 513 height 31
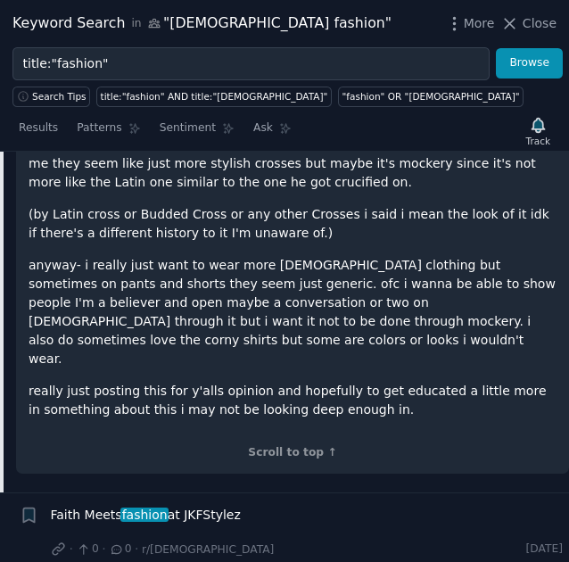
scroll to position [1269, 0]
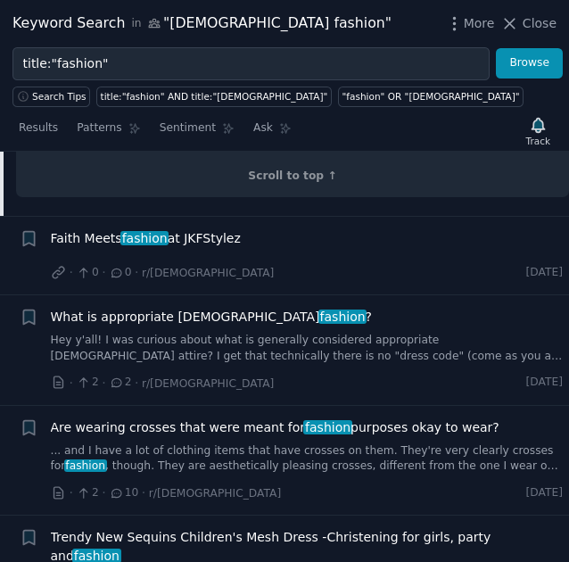
click at [197, 229] on span "Faith Meets fashion at JKFStylez" at bounding box center [146, 238] width 190 height 19
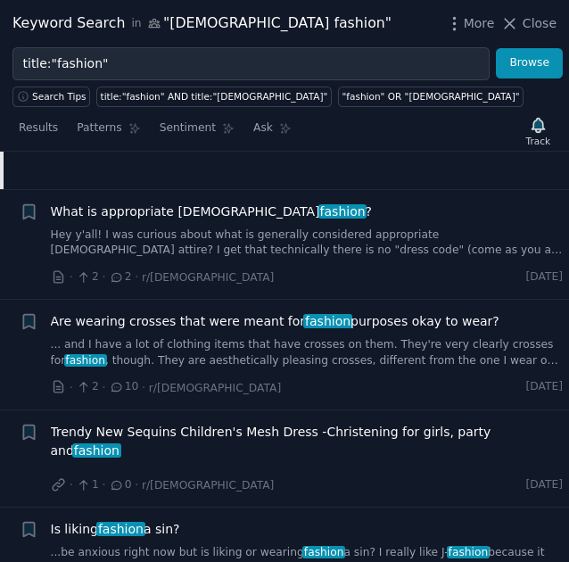
scroll to position [989, 0]
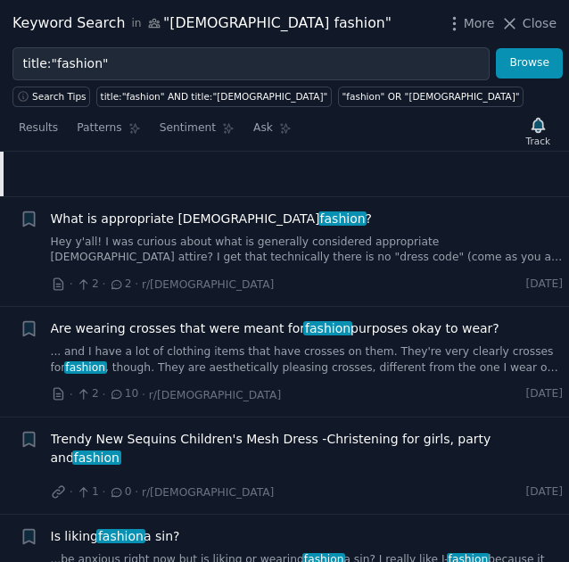
click at [168, 251] on link "Hey y'all! I was curious about what is generally considered appropriate [DEMOGR…" at bounding box center [307, 249] width 513 height 31
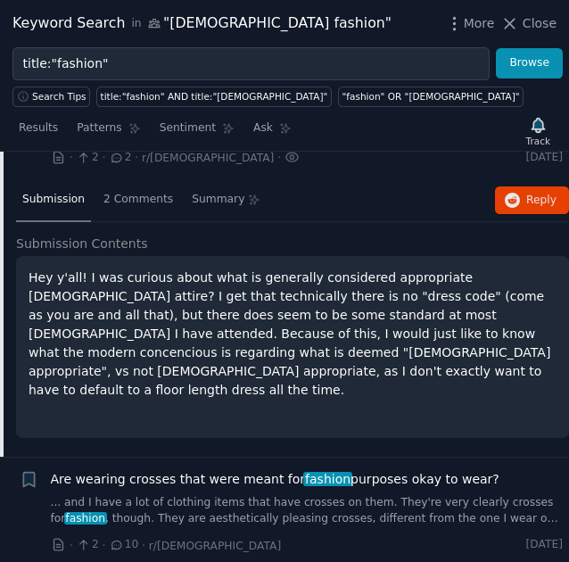
scroll to position [861, 0]
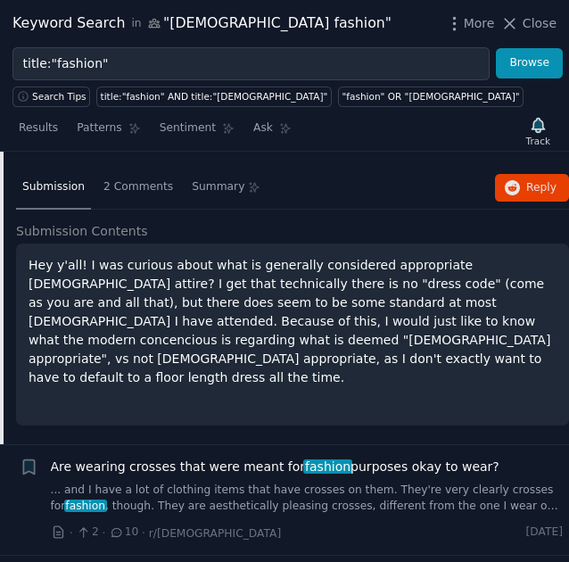
click at [254, 301] on p "Hey y'all! I was curious about what is generally considered appropriate [DEMOGR…" at bounding box center [293, 321] width 528 height 131
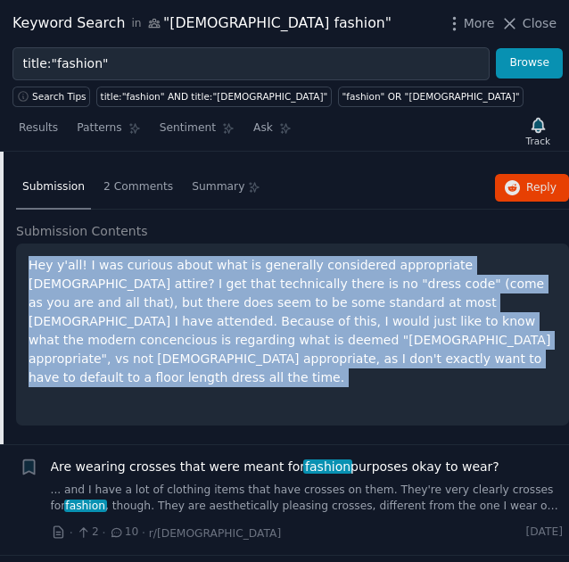
click at [254, 301] on p "Hey y'all! I was curious about what is generally considered appropriate [DEMOGR…" at bounding box center [293, 321] width 528 height 131
copy ul "Hey y'all! I was curious about what is generally considered appropriate [DEMOGR…"
click at [131, 372] on div "Hey y'all! I was curious about what is generally considered appropriate [DEMOGR…" at bounding box center [292, 334] width 553 height 182
click at [136, 385] on div "Submission Contents Hey y'all! I was curious about what is generally considered…" at bounding box center [292, 333] width 553 height 223
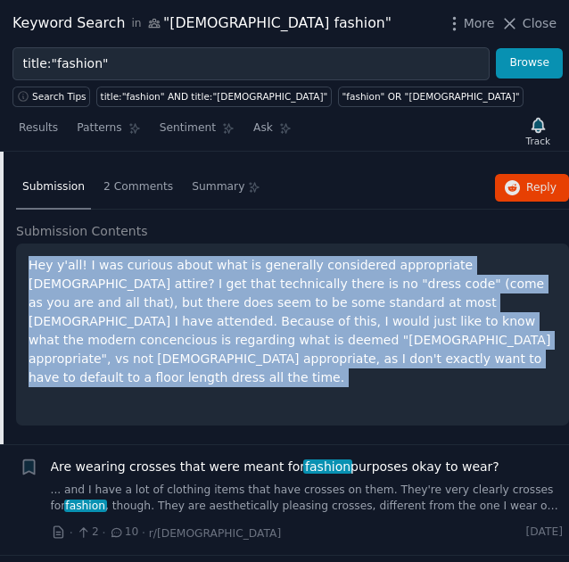
click at [135, 405] on div "Submission 2 Comments Summary Reply on Reddit Submission Contents Hey y'all! I …" at bounding box center [292, 305] width 553 height 277
click at [181, 374] on div "Hey y'all! I was curious about what is generally considered appropriate [DEMOGR…" at bounding box center [292, 334] width 553 height 182
click at [228, 256] on p "Hey y'all! I was curious about what is generally considered appropriate [DEMOGR…" at bounding box center [293, 321] width 528 height 131
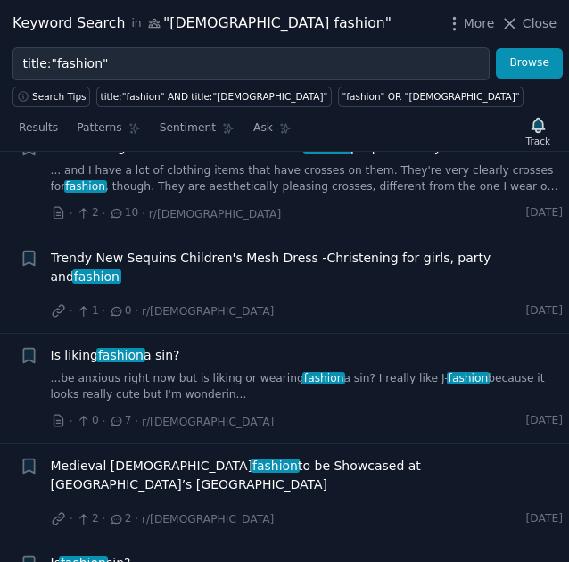
scroll to position [1207, 0]
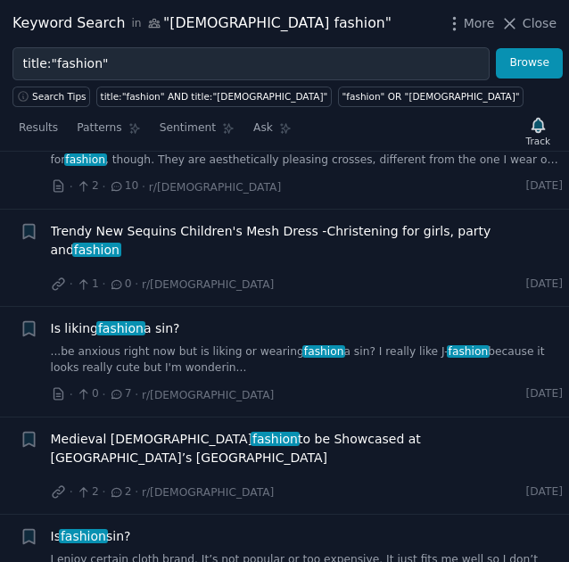
click at [103, 321] on span "fashion" at bounding box center [120, 328] width 49 height 14
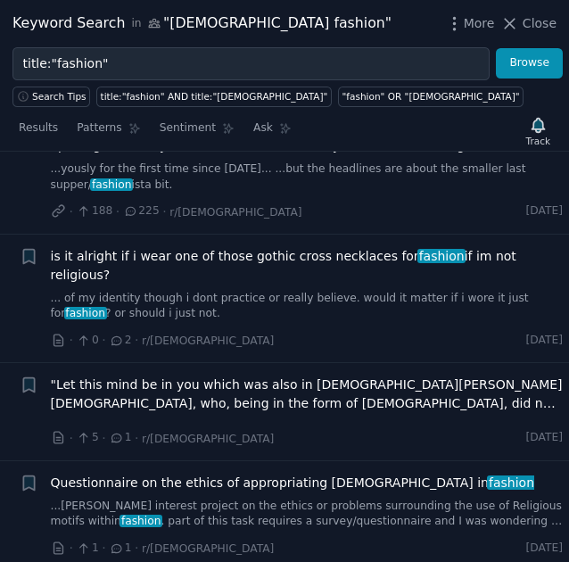
scroll to position [2068, 0]
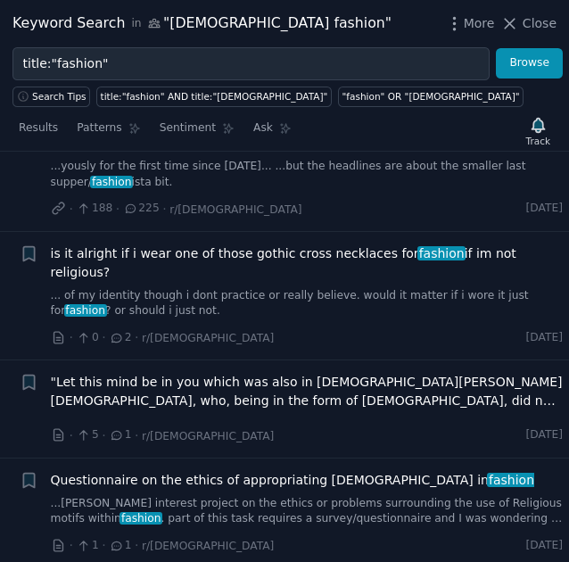
click at [226, 471] on span "Questionnaire on the ethics of appropriating [DEMOGRAPHIC_DATA] in fashion" at bounding box center [293, 480] width 484 height 19
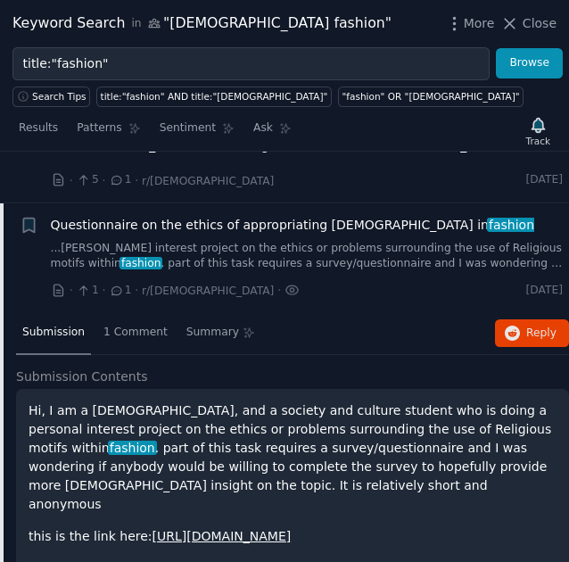
scroll to position [2056, 0]
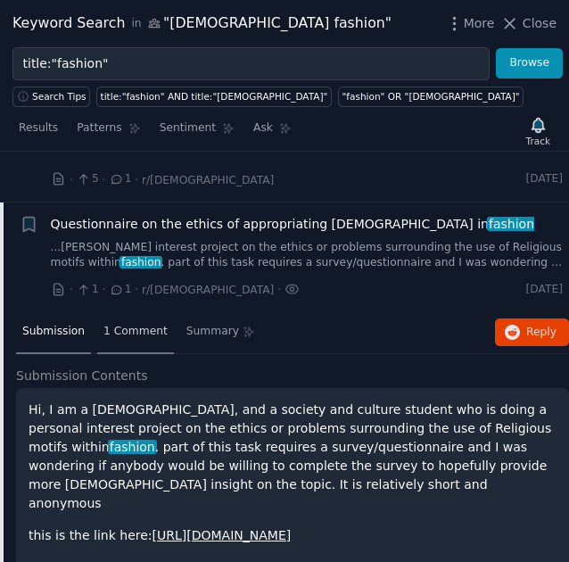
click at [145, 324] on span "1 Comment" at bounding box center [135, 332] width 64 height 16
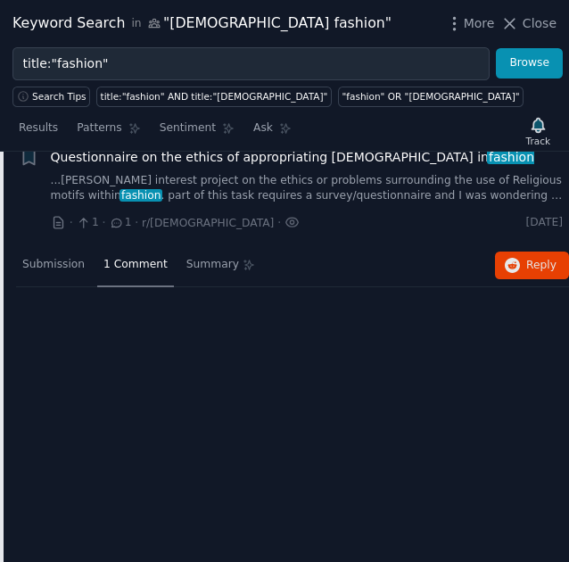
scroll to position [2124, 0]
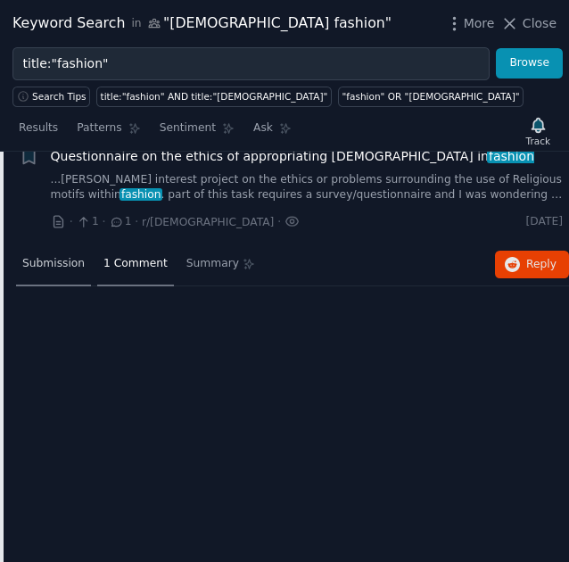
click at [54, 256] on span "Submission" at bounding box center [53, 264] width 62 height 16
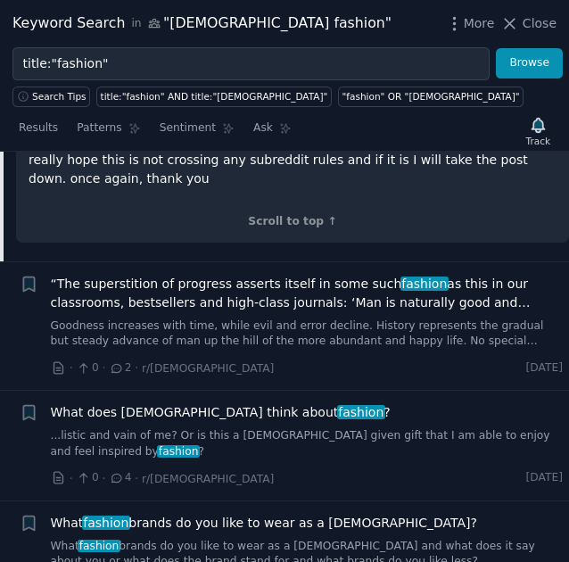
scroll to position [2592, 0]
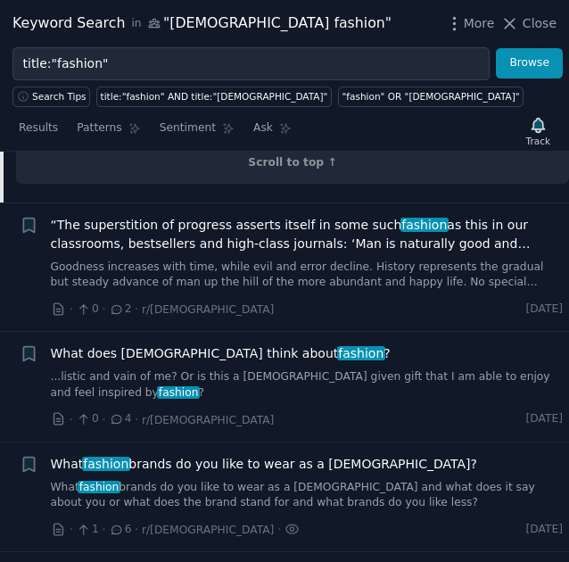
click at [227, 455] on span "What fashion brands do you like to wear as a [DEMOGRAPHIC_DATA]?" at bounding box center [264, 464] width 426 height 19
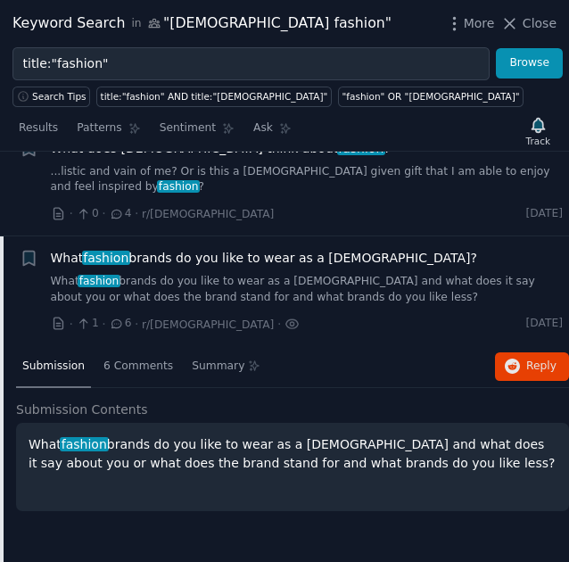
scroll to position [2369, 0]
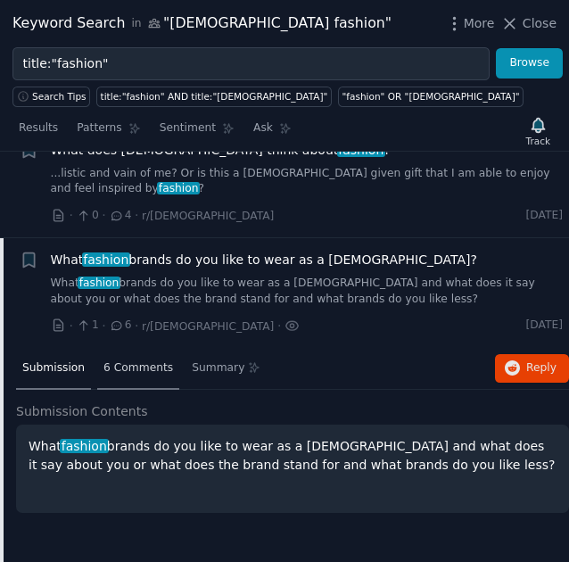
click at [143, 360] on span "6 Comments" at bounding box center [138, 368] width 70 height 16
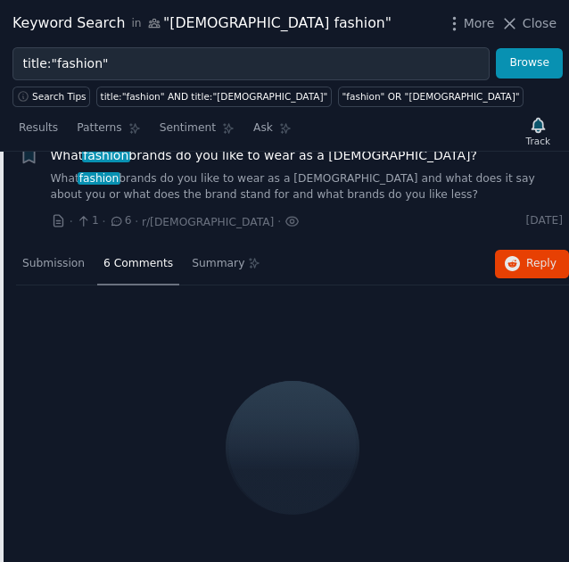
scroll to position [2476, 0]
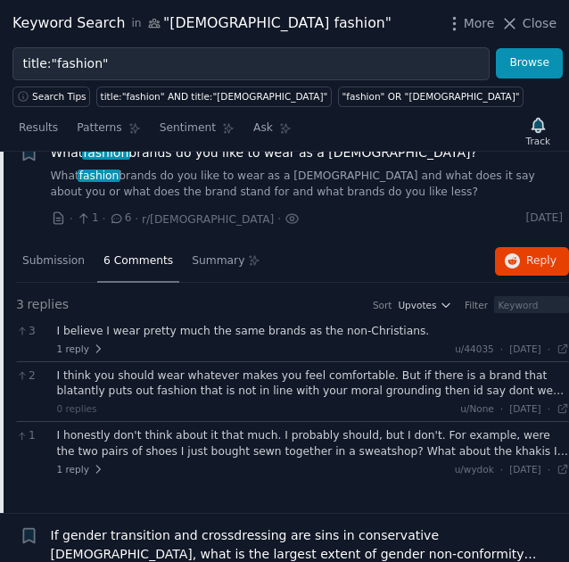
click at [221, 342] on div "1 reply u/44035 · [DATE] 6:25:59 PM Tue 8/8/2023 ·" at bounding box center [313, 348] width 513 height 12
click at [205, 324] on div "I believe I wear pretty much the same brands as the non-Christians." at bounding box center [313, 332] width 513 height 16
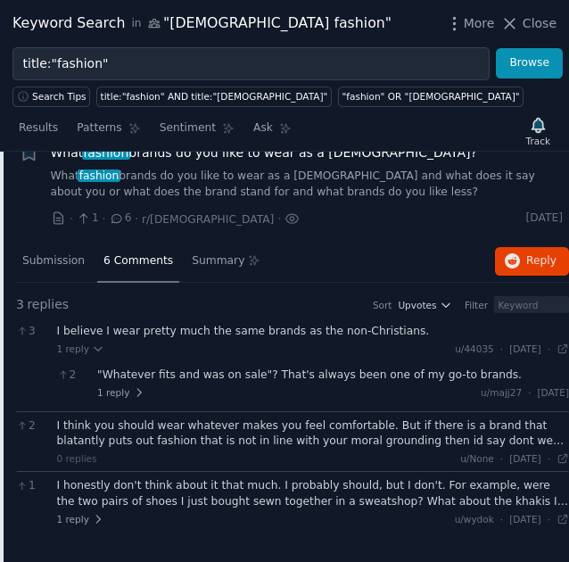
click at [211, 367] on div ""Whatever fits and was on sale"? That's always been one of my go-to brands." at bounding box center [333, 375] width 472 height 16
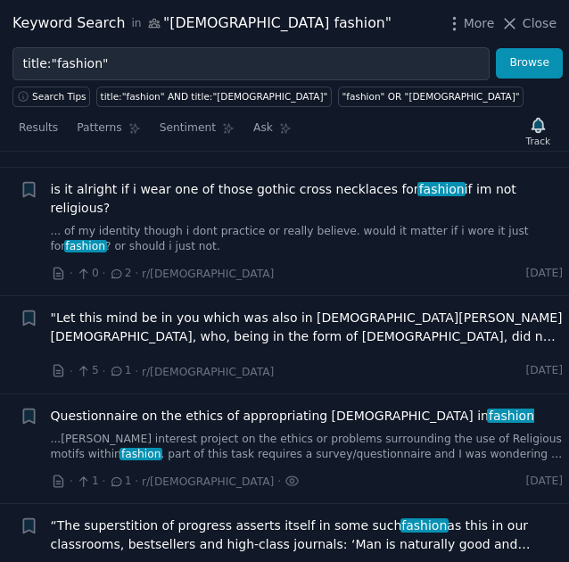
scroll to position [1863, 0]
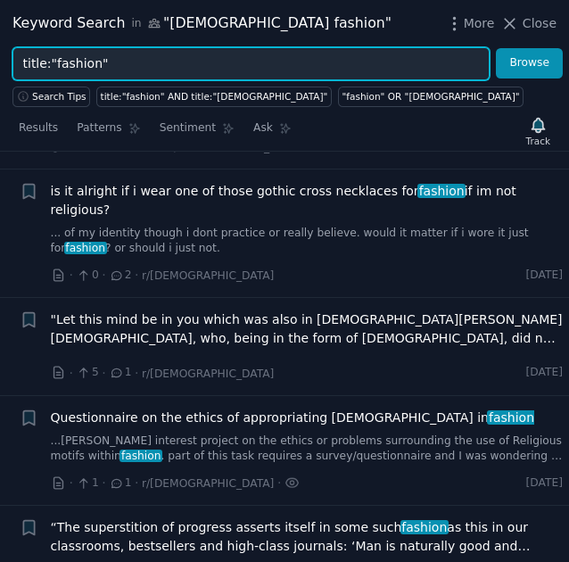
click at [55, 63] on input "title:"fashion"" at bounding box center [250, 63] width 477 height 33
click at [496, 48] on button "Browse" at bounding box center [529, 63] width 67 height 30
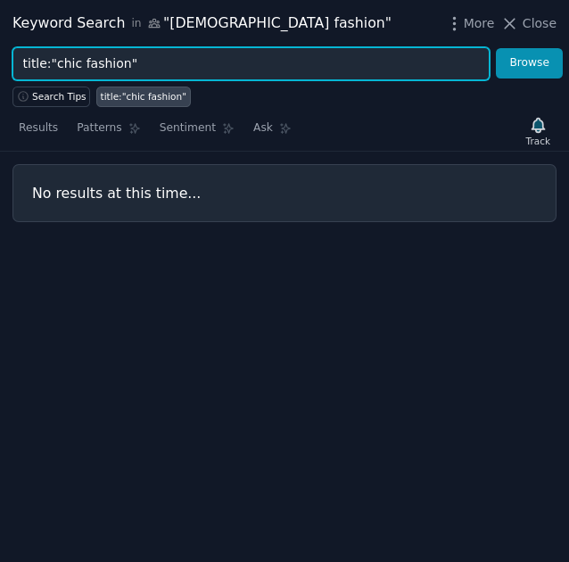
click at [100, 63] on input "title:"chic fashion"" at bounding box center [250, 63] width 477 height 33
click at [100, 63] on input "title:"chic c"" at bounding box center [250, 63] width 477 height 33
click at [496, 48] on button "Browse" at bounding box center [529, 63] width 67 height 30
click at [100, 63] on input "title:"chic clothes"" at bounding box center [250, 63] width 477 height 33
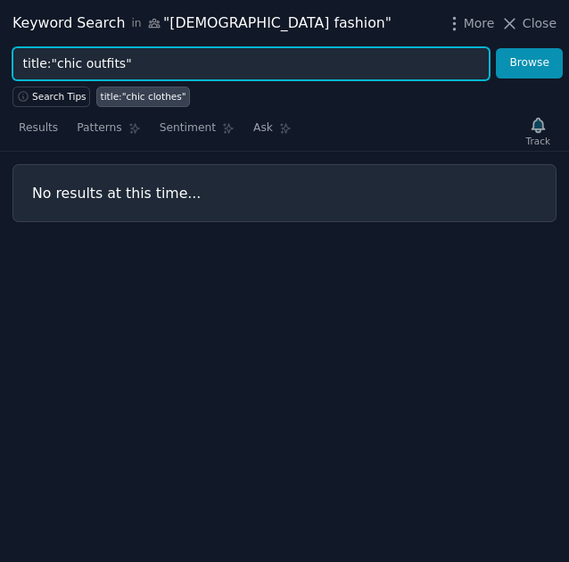
click at [496, 48] on button "Browse" at bounding box center [529, 63] width 67 height 30
click at [100, 63] on input "title:"chic outfits"" at bounding box center [250, 63] width 477 height 33
click at [496, 48] on button "Browse" at bounding box center [529, 63] width 67 height 30
click at [100, 63] on input "title:"unique outfits"" at bounding box center [250, 63] width 477 height 33
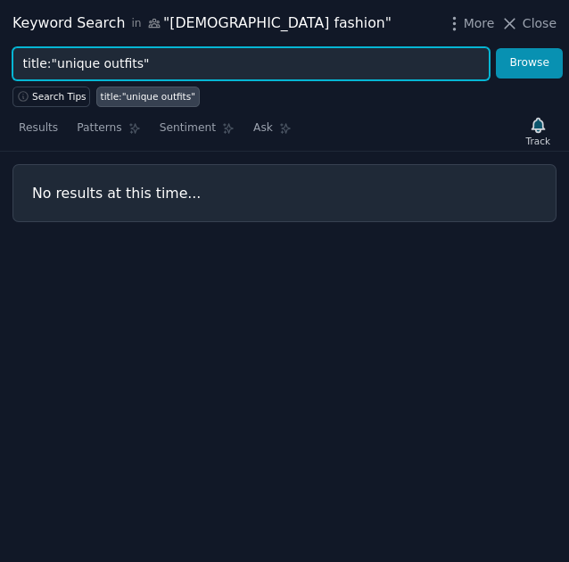
click at [100, 63] on input "title:"unique outfits"" at bounding box center [250, 63] width 477 height 33
click at [496, 48] on button "Browse" at bounding box center [529, 63] width 67 height 30
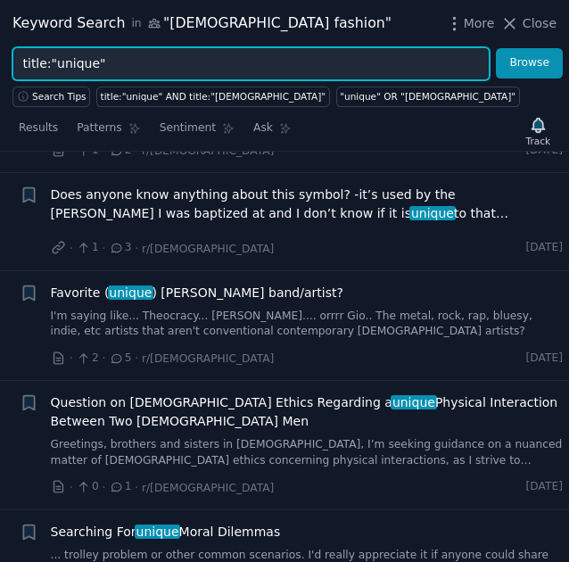
scroll to position [226, 0]
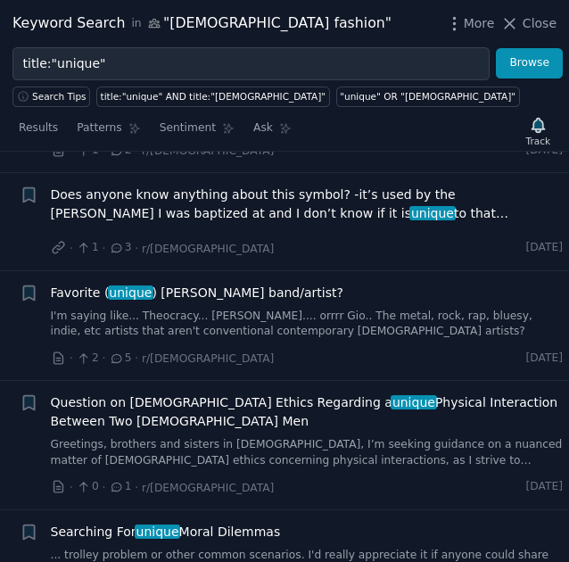
click at [191, 292] on span "Favorite ( unique ) [DEMOGRAPHIC_DATA] band/artist?" at bounding box center [197, 292] width 292 height 19
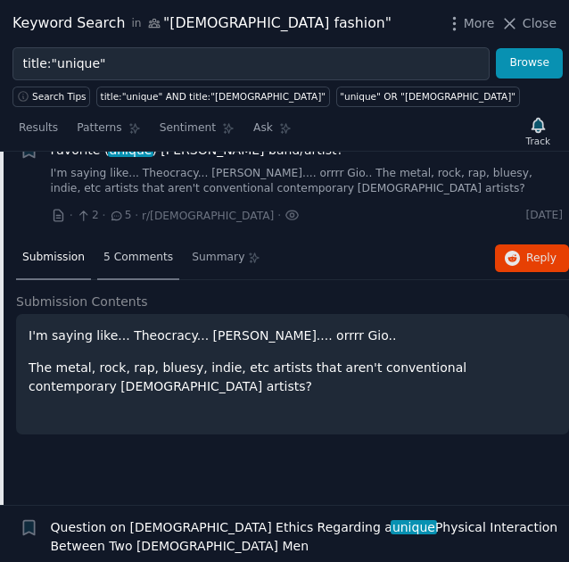
scroll to position [372, 0]
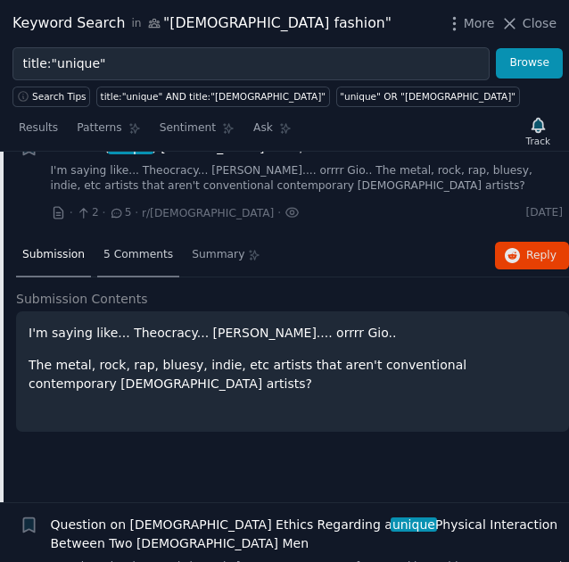
click at [113, 253] on span "5 Comments" at bounding box center [138, 255] width 70 height 16
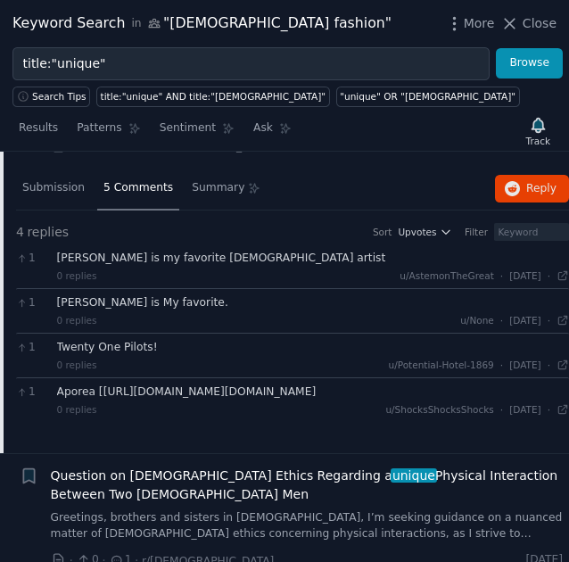
scroll to position [454, 0]
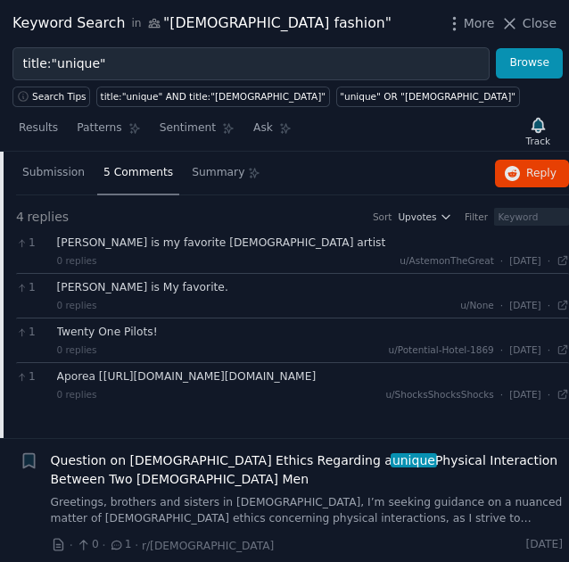
click at [135, 324] on div "Twenty One Pilots!" at bounding box center [313, 332] width 513 height 16
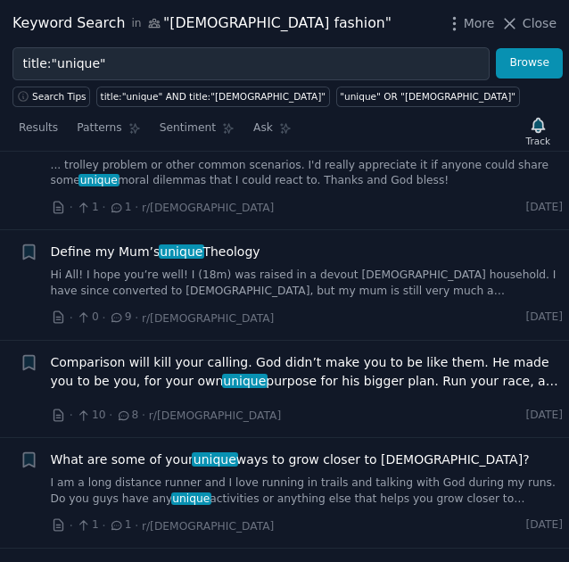
scroll to position [1195, 0]
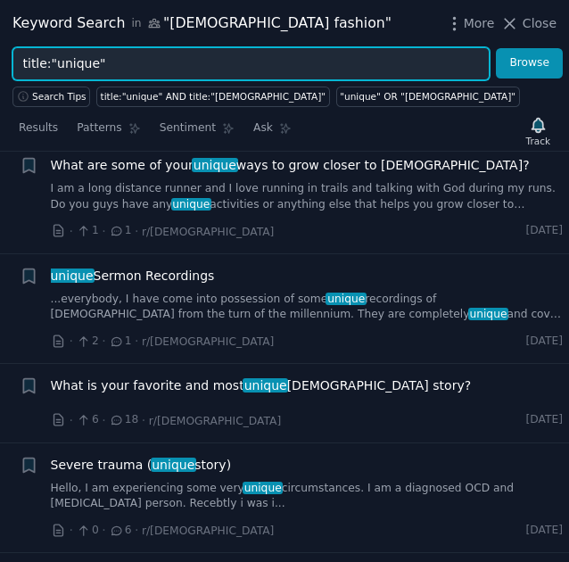
click at [73, 77] on input "title:"unique"" at bounding box center [250, 63] width 477 height 33
click at [496, 48] on button "Browse" at bounding box center [529, 63] width 67 height 30
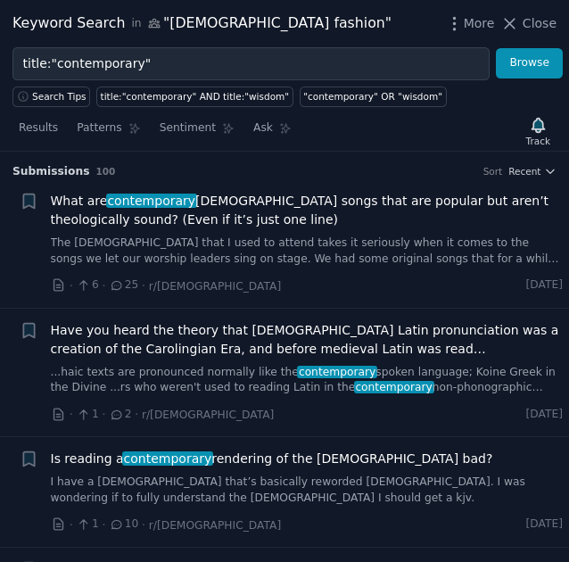
click at [119, 188] on li "+ What are contemporary [DEMOGRAPHIC_DATA] songs that are popular but aren’t th…" at bounding box center [284, 243] width 569 height 128
click at [151, 205] on span "contemporary" at bounding box center [151, 200] width 91 height 14
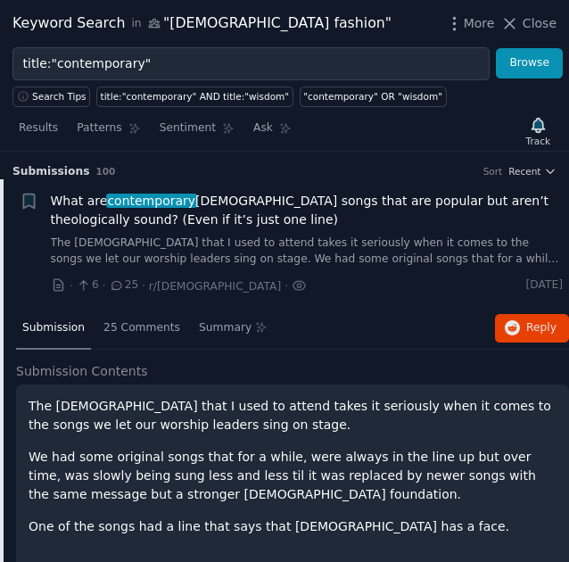
scroll to position [28, 0]
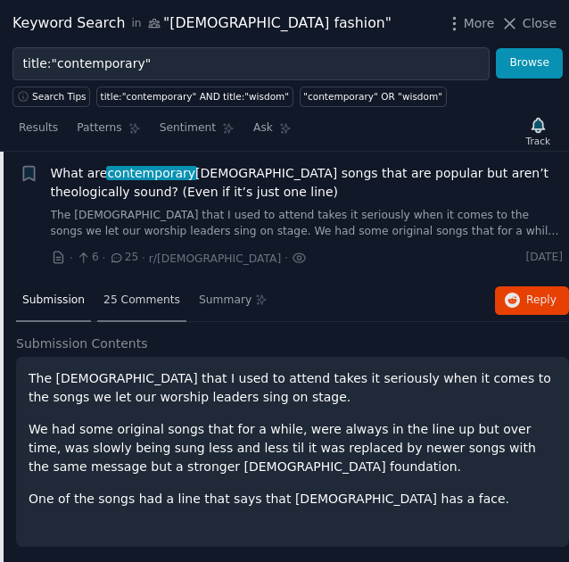
click at [133, 283] on div "25 Comments" at bounding box center [141, 301] width 89 height 43
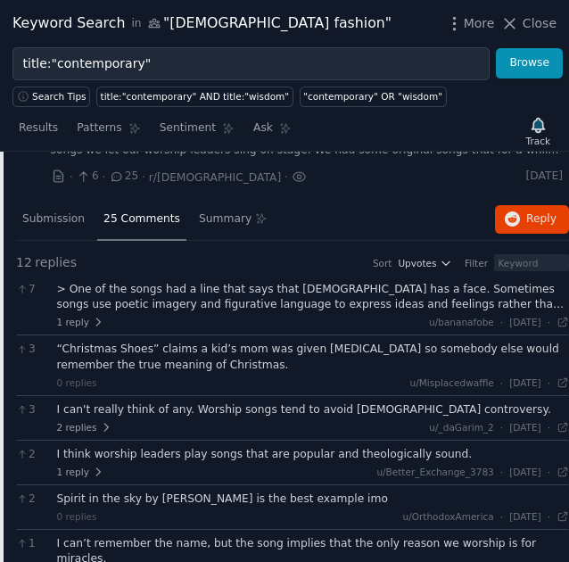
scroll to position [0, 0]
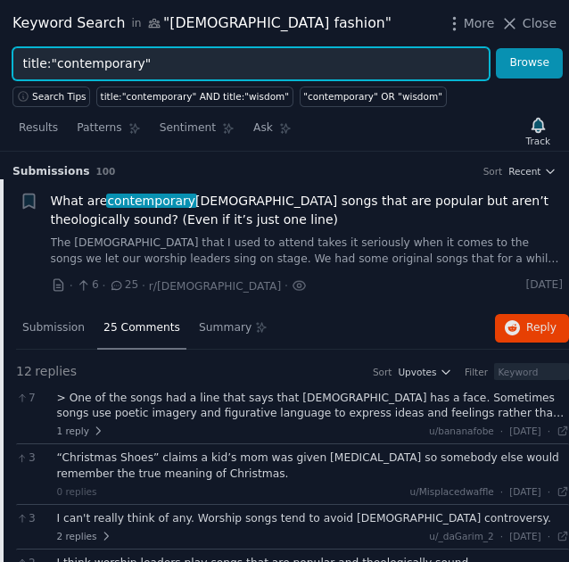
click at [90, 58] on input "title:"contemporary"" at bounding box center [250, 63] width 477 height 33
click at [92, 55] on input "title:"contemporary"" at bounding box center [250, 63] width 477 height 33
click at [496, 48] on button "Browse" at bounding box center [529, 63] width 67 height 30
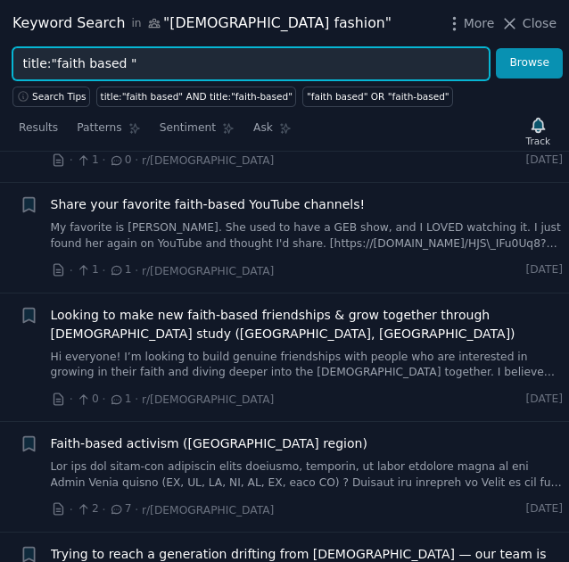
scroll to position [907, 0]
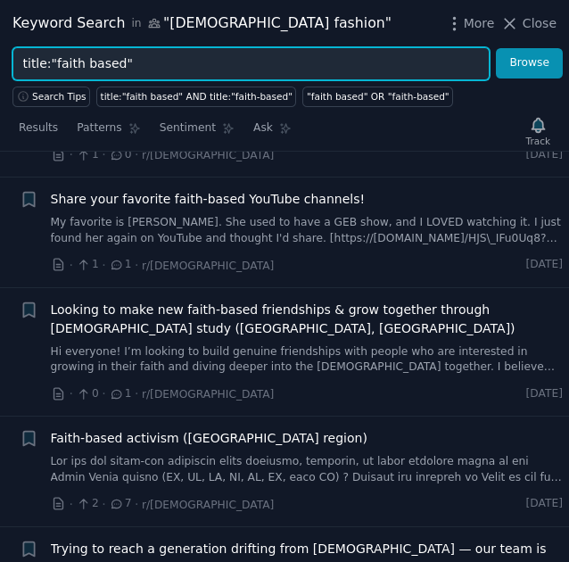
click at [496, 48] on button "Browse" at bounding box center [529, 63] width 67 height 30
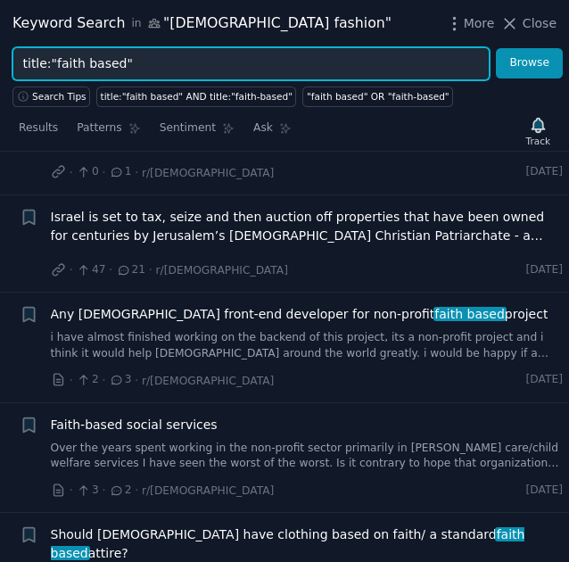
scroll to position [2895, 0]
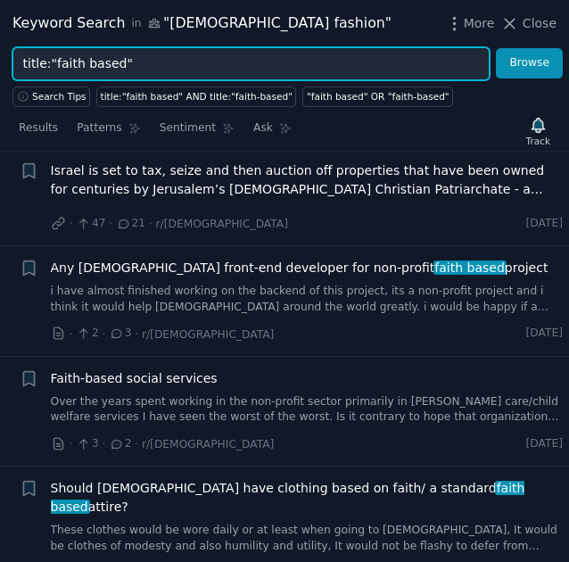
click at [94, 70] on input "title:"faith based"" at bounding box center [250, 63] width 477 height 33
click at [496, 48] on button "Browse" at bounding box center [529, 63] width 67 height 30
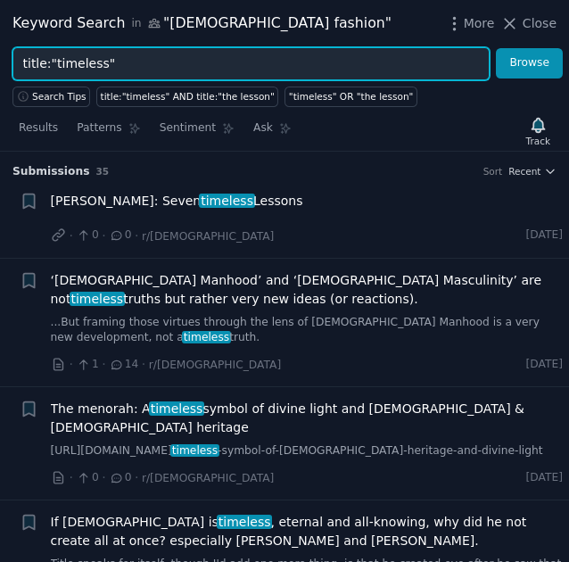
click at [69, 62] on input "title:"timeless"" at bounding box center [250, 63] width 477 height 33
click at [496, 48] on button "Browse" at bounding box center [529, 63] width 67 height 30
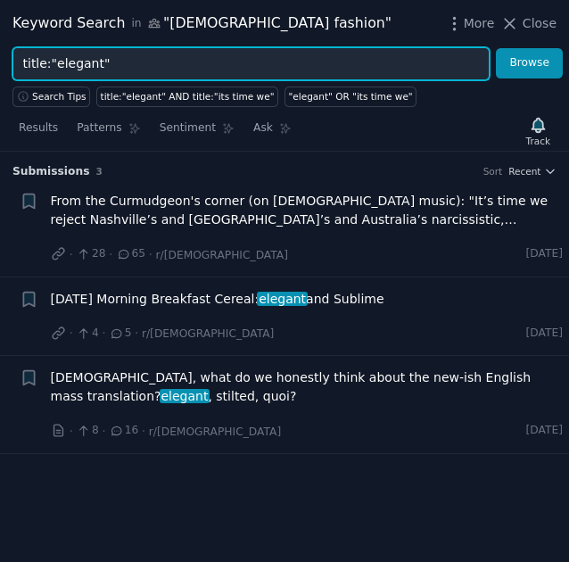
click at [60, 70] on input "title:"elegant"" at bounding box center [250, 63] width 477 height 33
type input "title:"eloquent""
click at [496, 48] on button "Browse" at bounding box center [529, 63] width 67 height 30
